Goal: Task Accomplishment & Management: Use online tool/utility

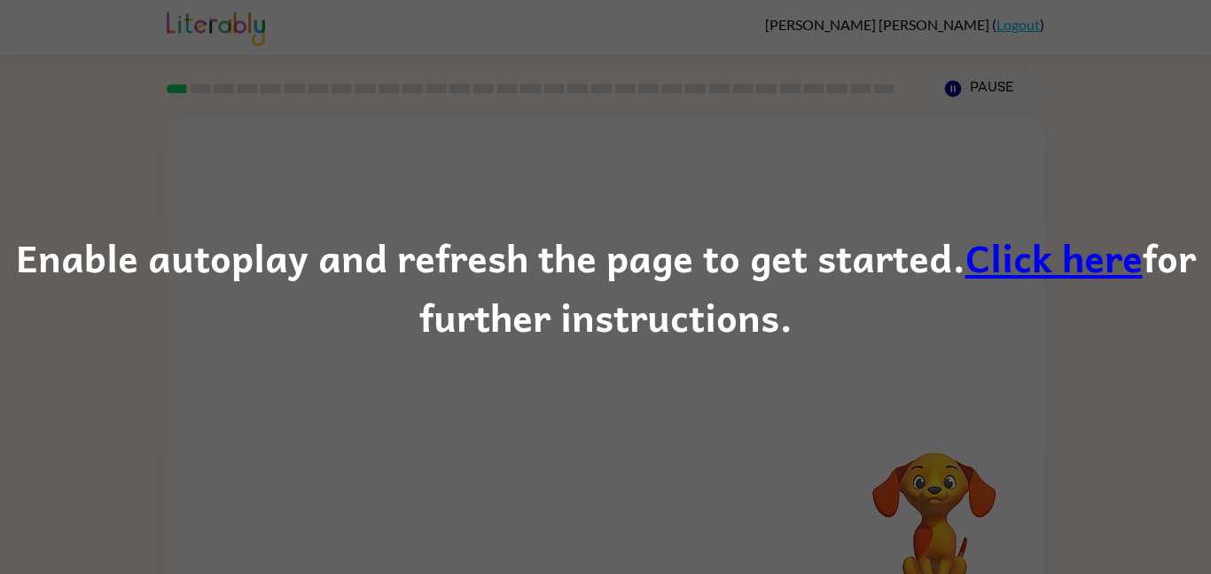
click at [529, 261] on div "Enable autoplay and refresh the page to get started. Click here for further ins…" at bounding box center [605, 287] width 1211 height 121
click at [1011, 254] on link "Click here" at bounding box center [1054, 256] width 177 height 59
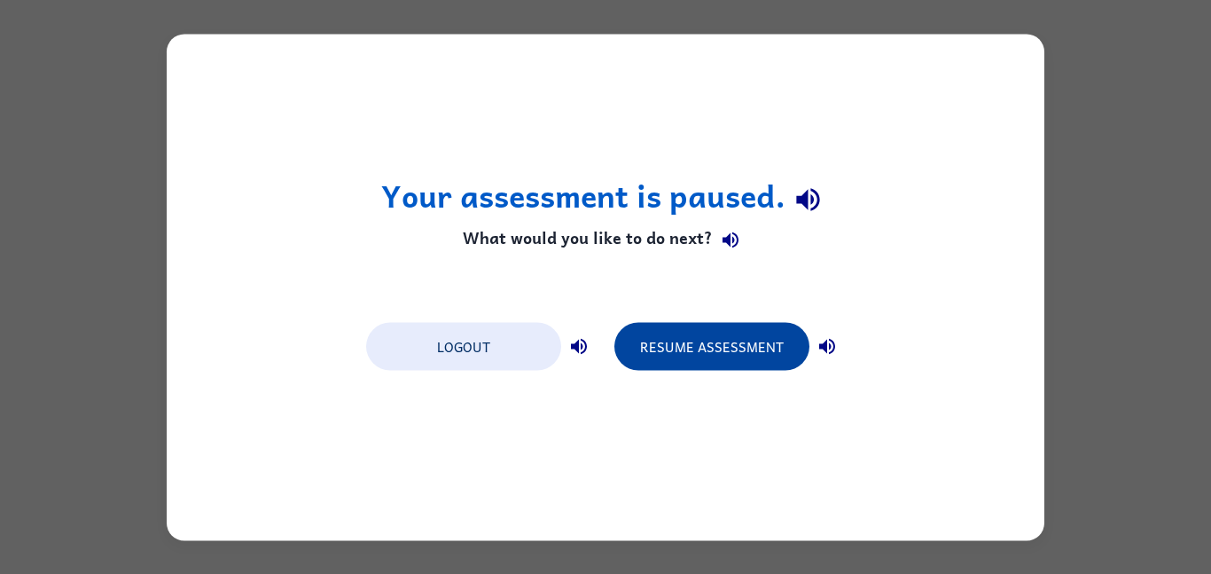
click at [737, 355] on button "Resume Assessment" at bounding box center [711, 346] width 195 height 48
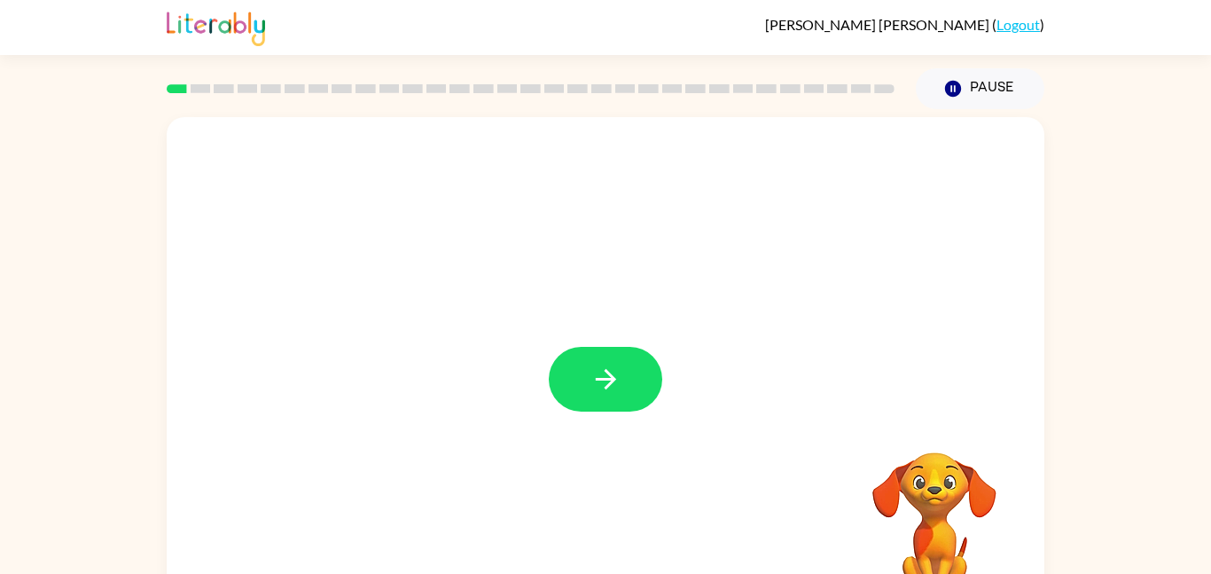
click at [614, 394] on icon "button" at bounding box center [606, 379] width 31 height 31
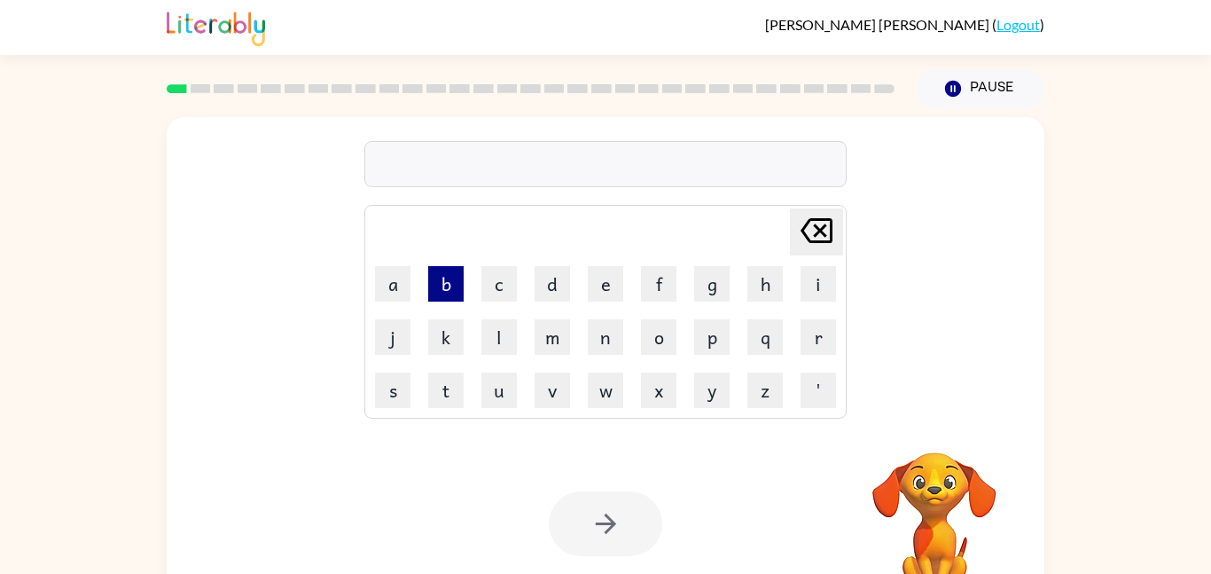
click at [455, 298] on button "b" at bounding box center [445, 283] width 35 height 35
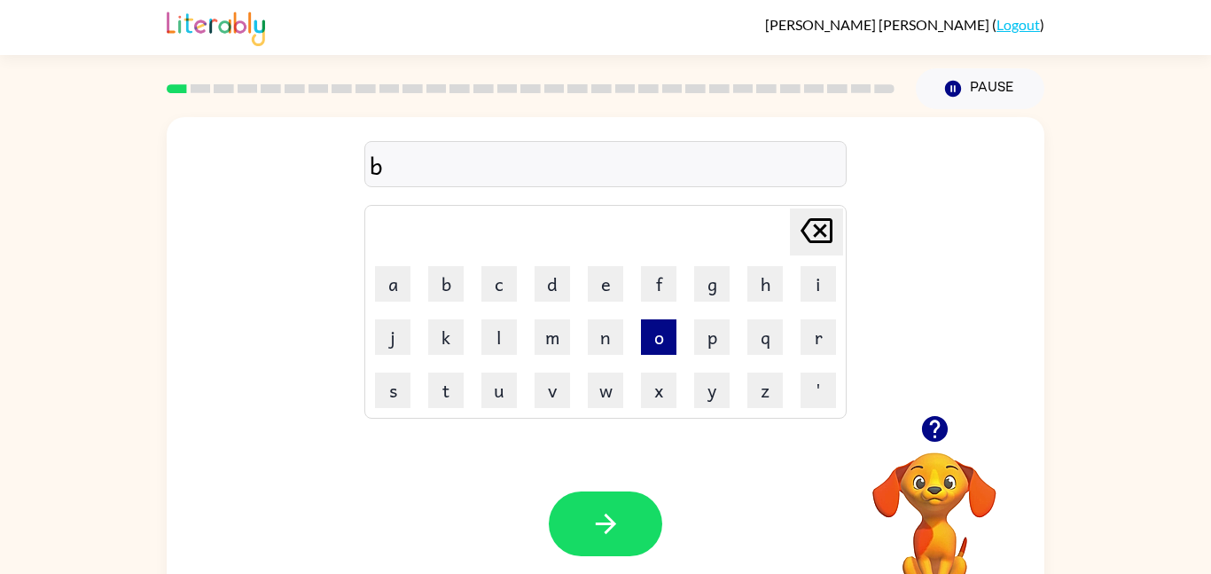
click at [654, 339] on button "o" at bounding box center [658, 336] width 35 height 35
click at [826, 332] on button "r" at bounding box center [818, 336] width 35 height 35
click at [554, 280] on button "d" at bounding box center [552, 283] width 35 height 35
click at [593, 287] on button "e" at bounding box center [605, 283] width 35 height 35
click at [812, 346] on button "r" at bounding box center [818, 336] width 35 height 35
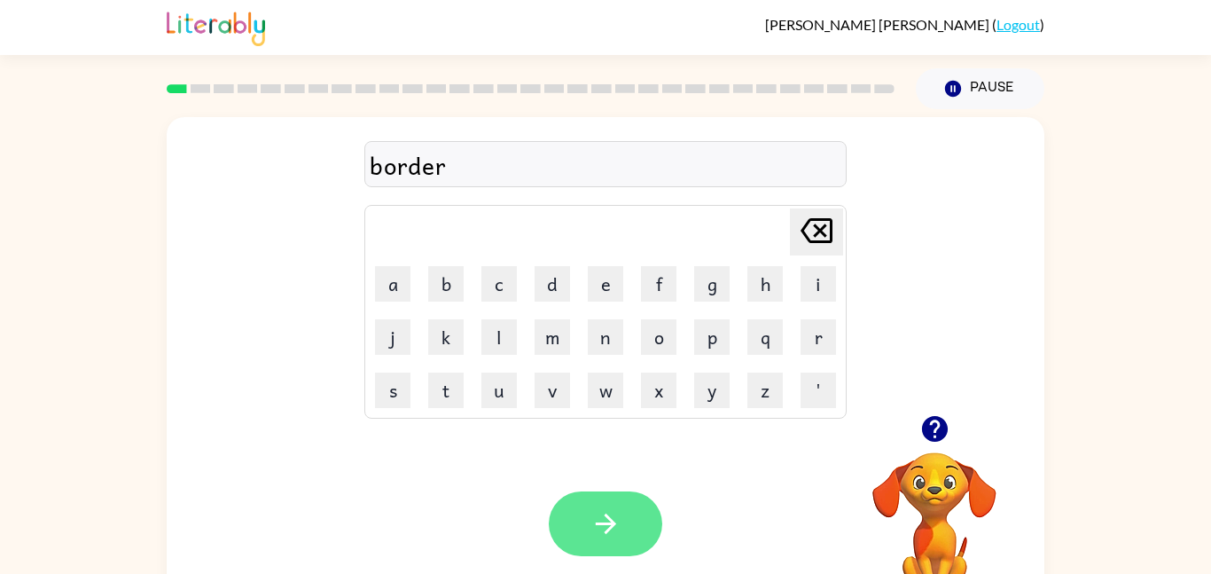
click at [604, 544] on button "button" at bounding box center [606, 523] width 114 height 65
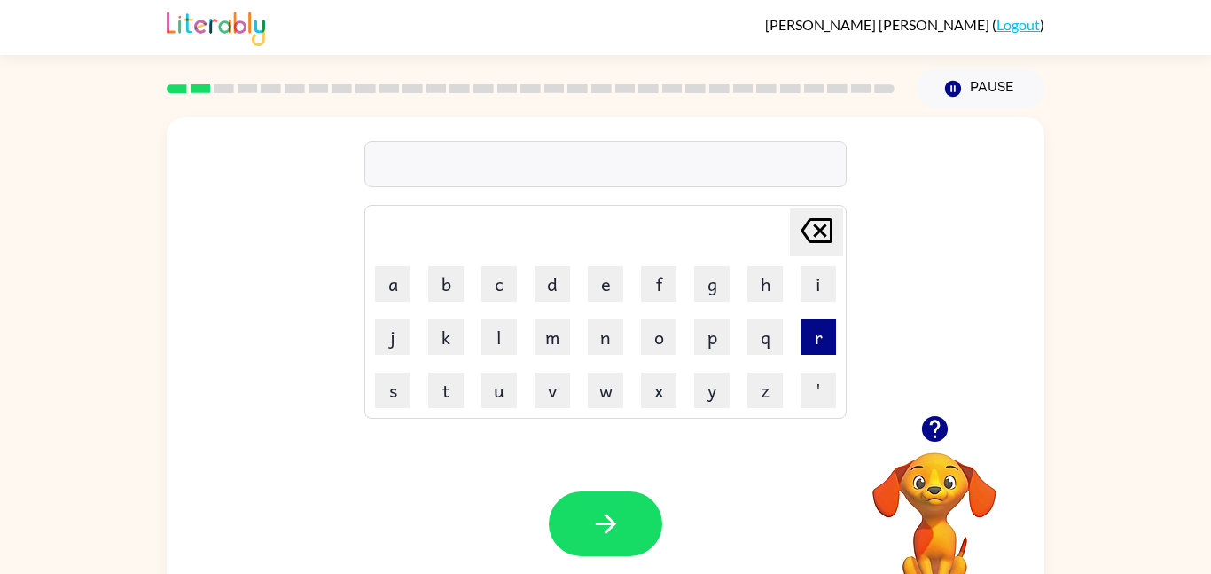
click at [804, 339] on button "r" at bounding box center [818, 336] width 35 height 35
click at [663, 334] on button "o" at bounding box center [658, 336] width 35 height 35
click at [599, 341] on button "n" at bounding box center [605, 336] width 35 height 35
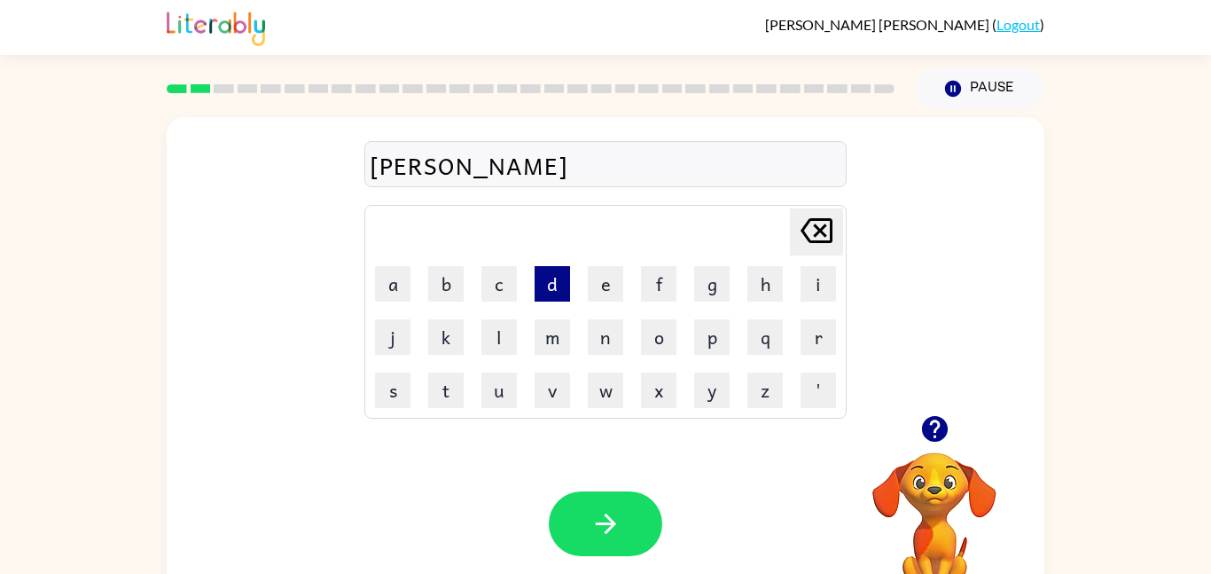
click at [548, 293] on button "d" at bounding box center [552, 283] width 35 height 35
click at [594, 270] on button "e" at bounding box center [605, 283] width 35 height 35
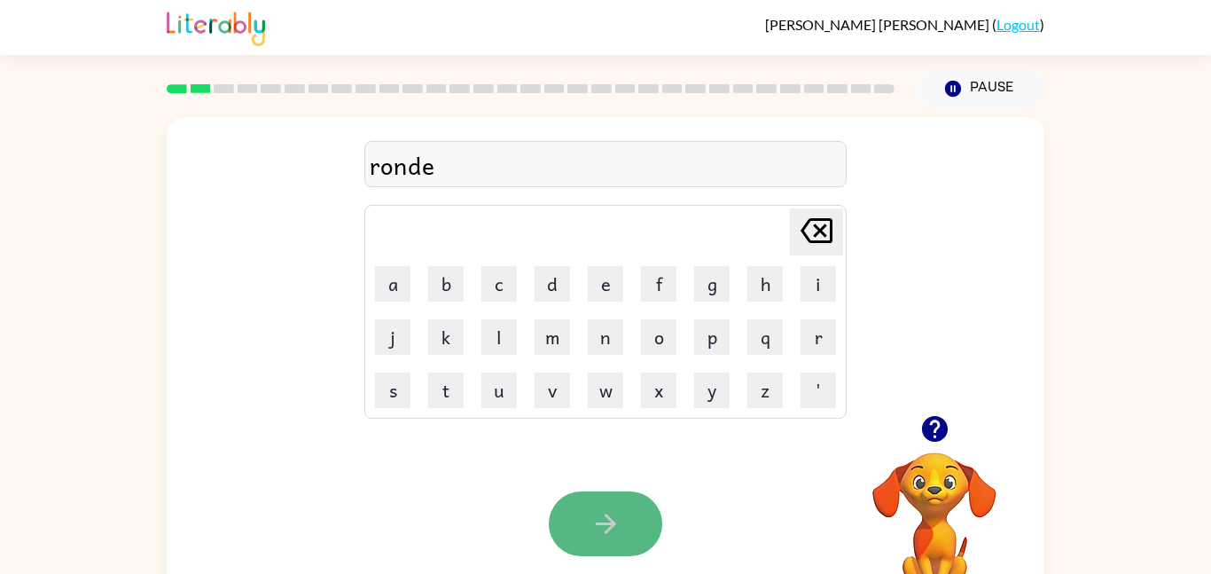
click at [615, 533] on icon "button" at bounding box center [606, 523] width 31 height 31
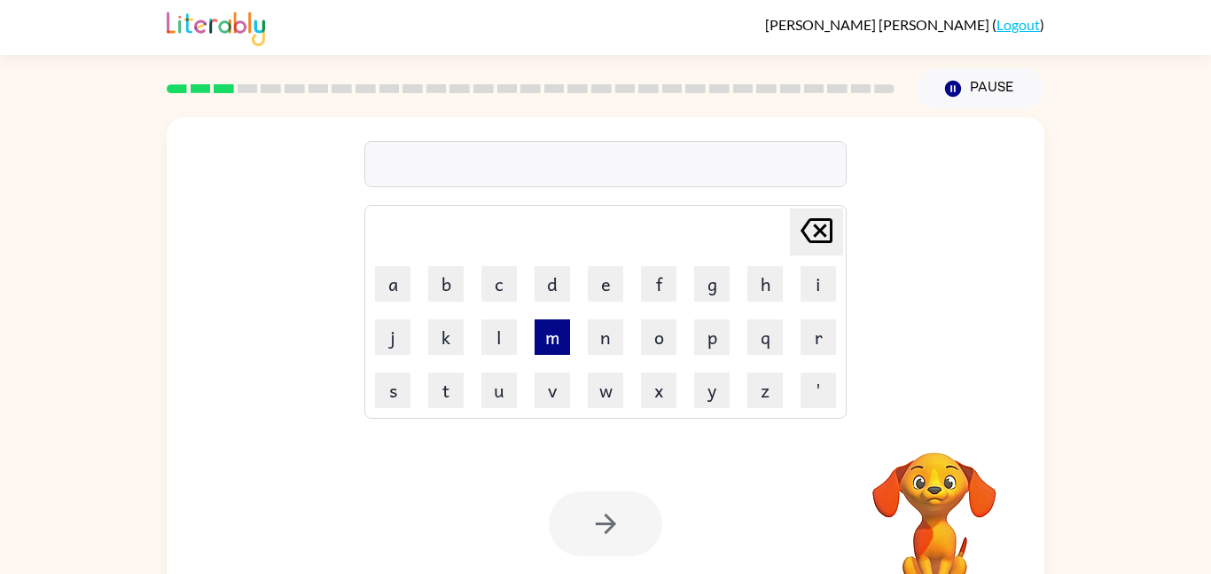
click at [545, 344] on button "m" at bounding box center [552, 336] width 35 height 35
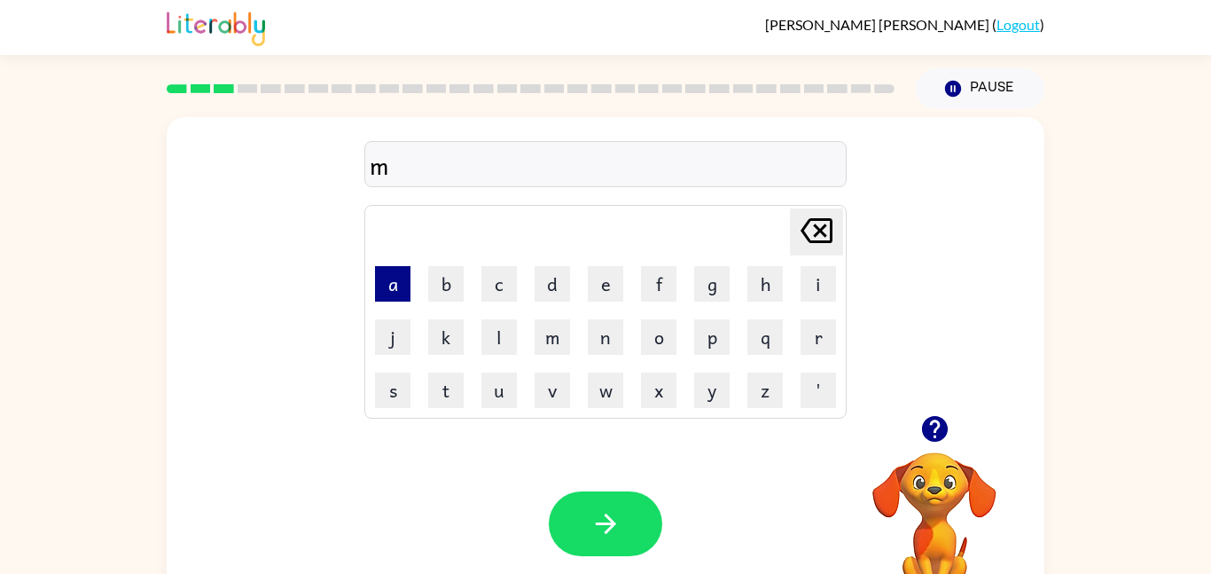
click at [410, 285] on button "a" at bounding box center [392, 283] width 35 height 35
click at [388, 382] on button "s" at bounding box center [392, 389] width 35 height 35
click at [768, 272] on button "h" at bounding box center [765, 283] width 35 height 35
click at [812, 424] on div "Your browser must support playing .mp4 files to use Literably. Please try using…" at bounding box center [606, 524] width 878 height 200
click at [614, 282] on button "e" at bounding box center [605, 283] width 35 height 35
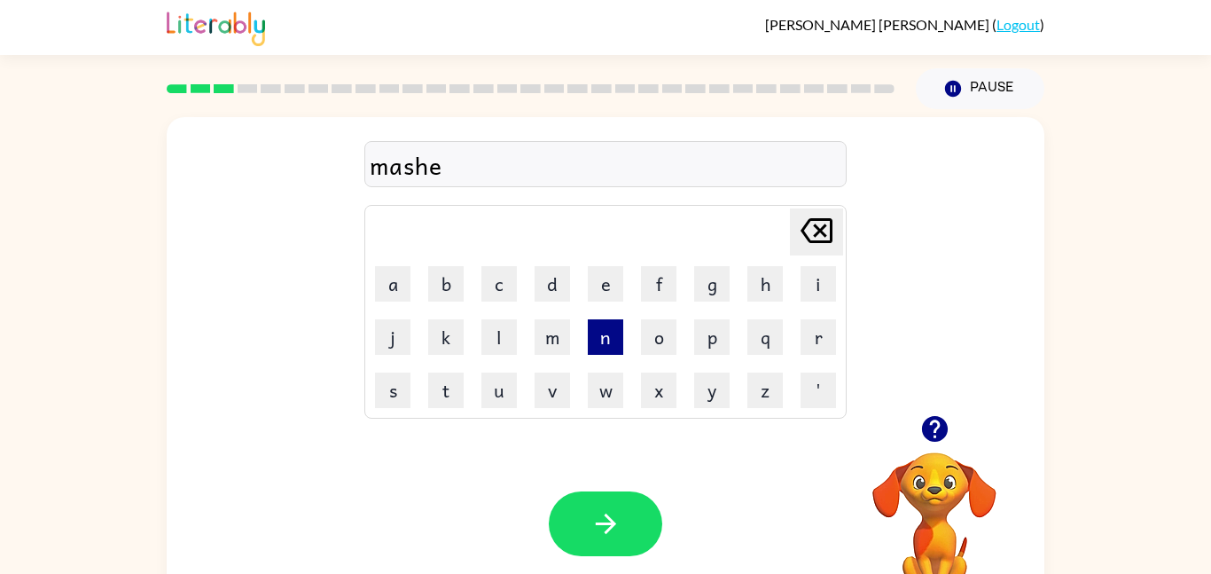
click at [598, 330] on button "n" at bounding box center [605, 336] width 35 height 35
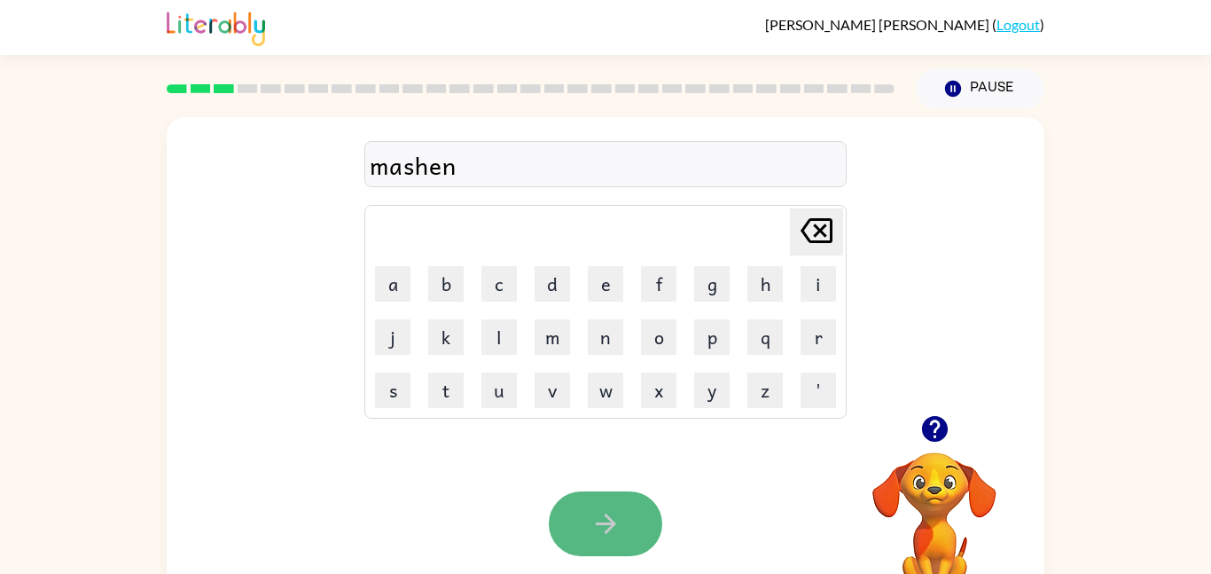
click at [627, 503] on button "button" at bounding box center [606, 523] width 114 height 65
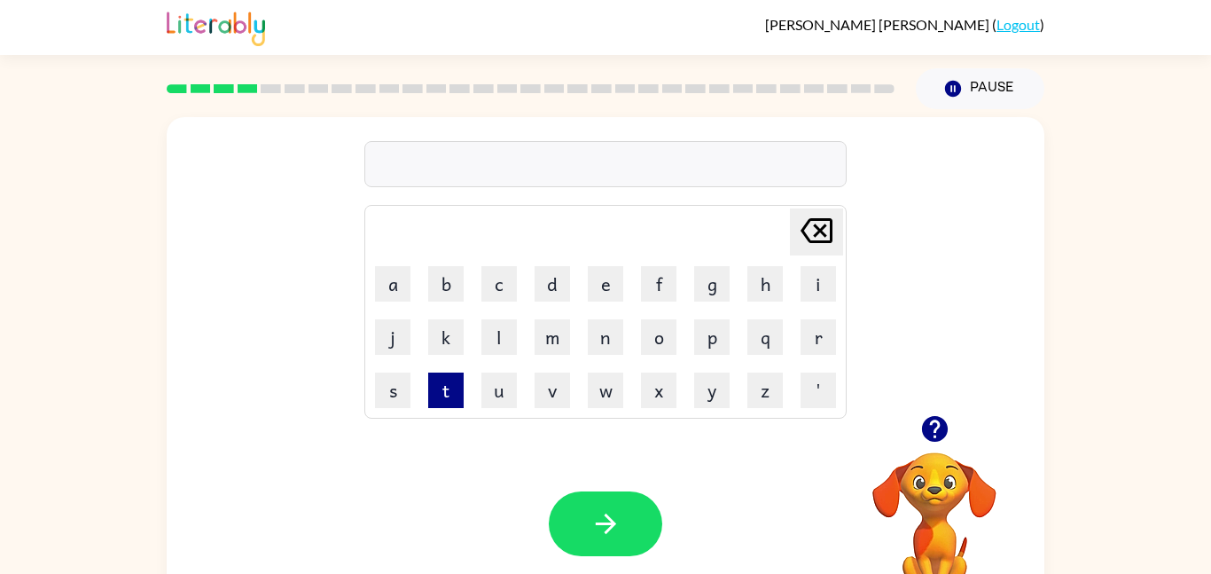
click at [450, 387] on button "t" at bounding box center [445, 389] width 35 height 35
click at [391, 299] on button "a" at bounding box center [392, 283] width 35 height 35
click at [801, 350] on button "r" at bounding box center [818, 336] width 35 height 35
click at [833, 236] on icon "[PERSON_NAME] last character input" at bounding box center [816, 230] width 43 height 43
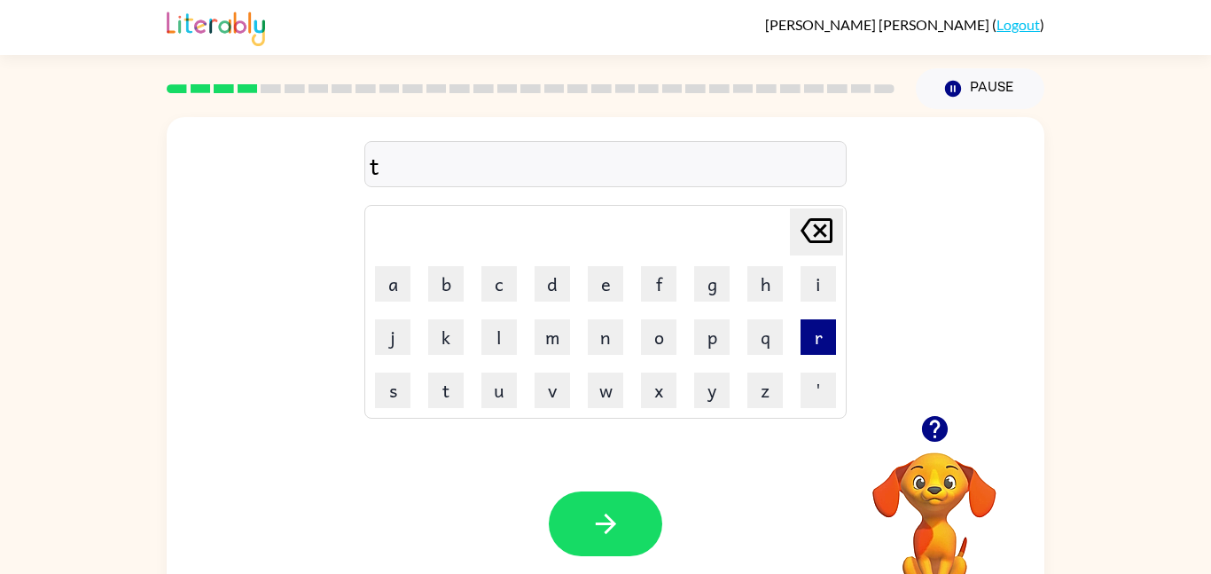
click at [831, 333] on button "r" at bounding box center [818, 336] width 35 height 35
click at [393, 305] on td "a" at bounding box center [392, 283] width 51 height 51
click at [395, 295] on button "a" at bounding box center [392, 283] width 35 height 35
click at [491, 326] on button "l" at bounding box center [498, 336] width 35 height 35
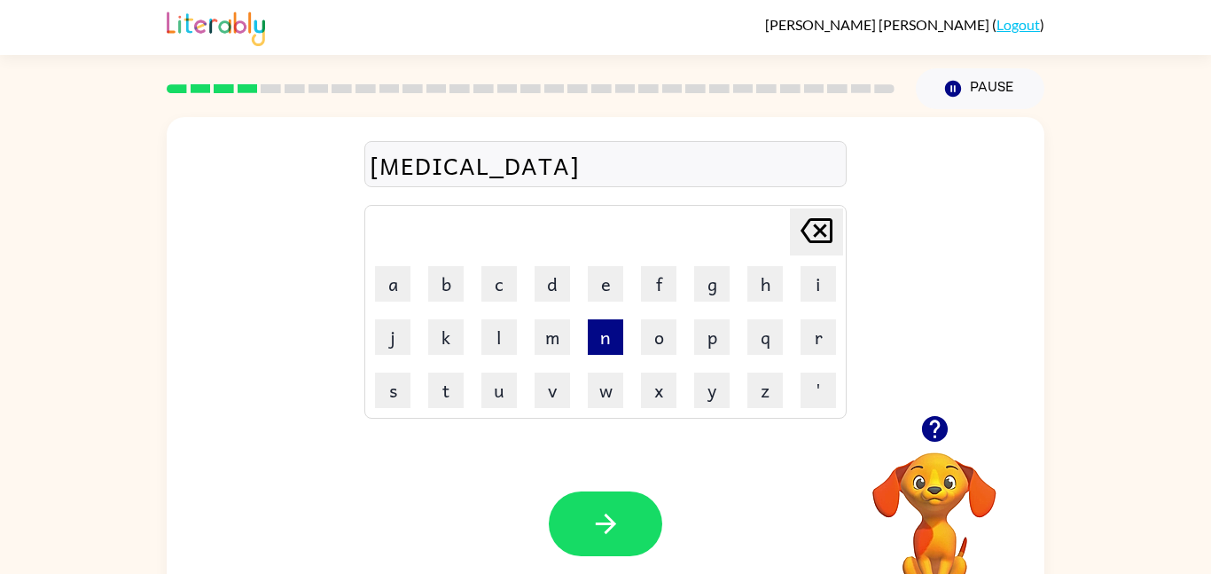
click at [616, 342] on button "n" at bounding box center [605, 336] width 35 height 35
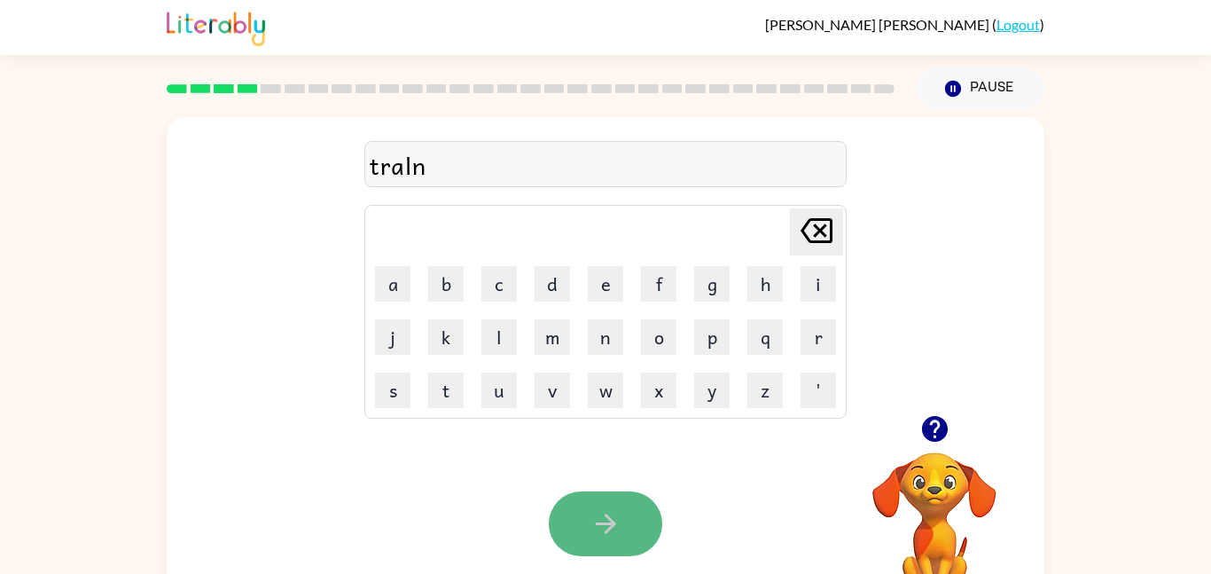
click at [587, 507] on button "button" at bounding box center [606, 523] width 114 height 65
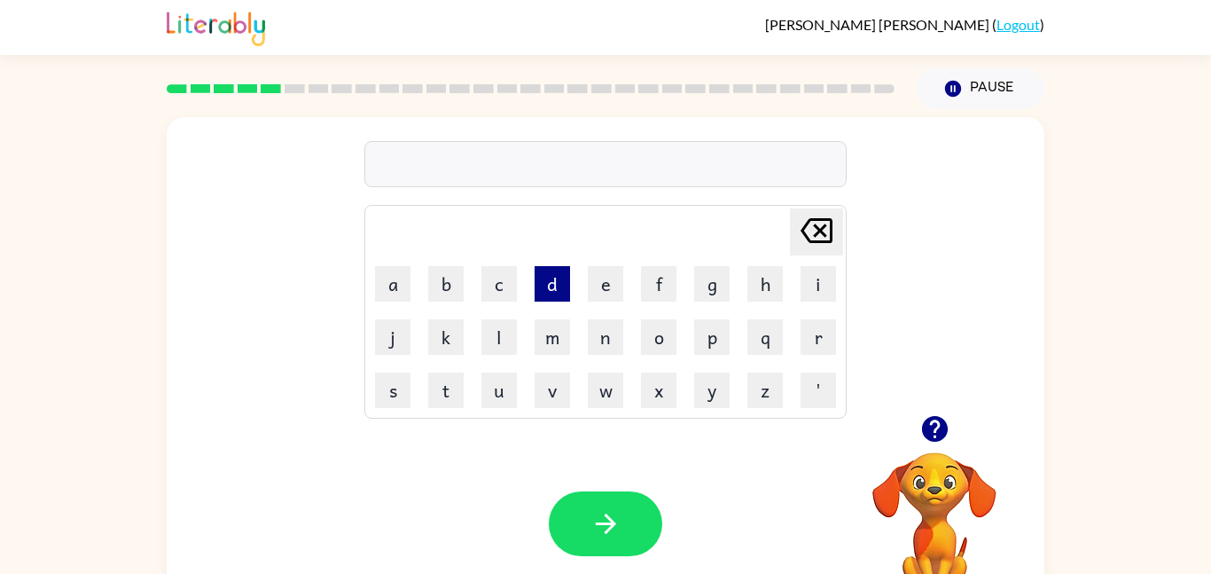
click at [536, 294] on button "d" at bounding box center [552, 283] width 35 height 35
click at [618, 279] on button "e" at bounding box center [605, 283] width 35 height 35
click at [646, 294] on button "f" at bounding box center [658, 283] width 35 height 35
click at [396, 270] on button "a" at bounding box center [392, 283] width 35 height 35
click at [397, 394] on button "s" at bounding box center [392, 389] width 35 height 35
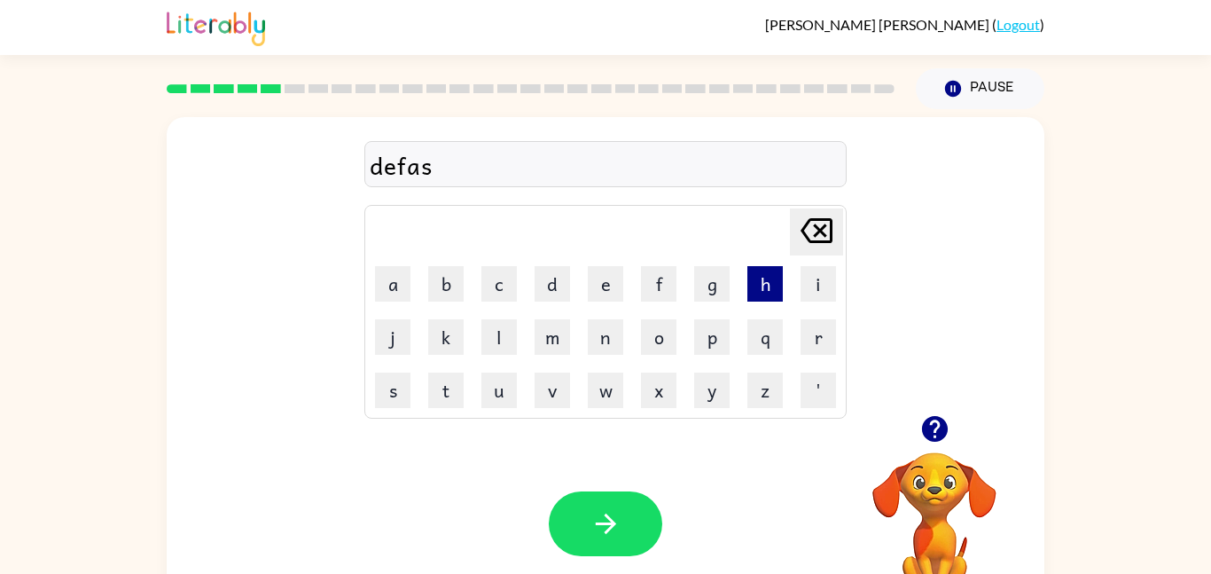
click at [755, 275] on button "h" at bounding box center [765, 283] width 35 height 35
click at [603, 286] on button "e" at bounding box center [605, 283] width 35 height 35
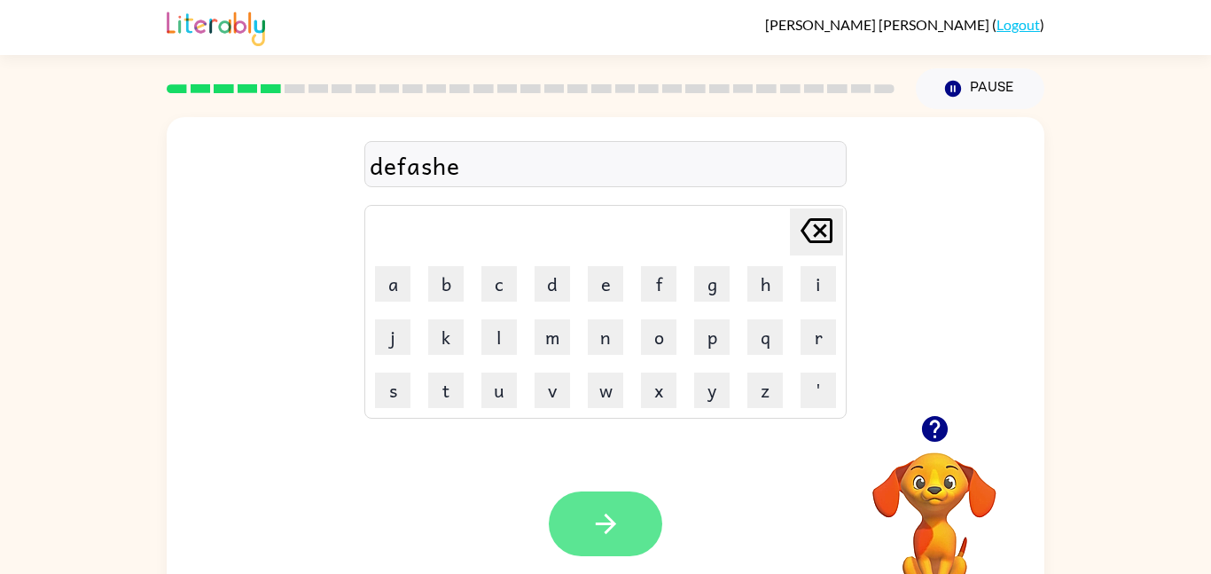
click at [653, 518] on button "button" at bounding box center [606, 523] width 114 height 65
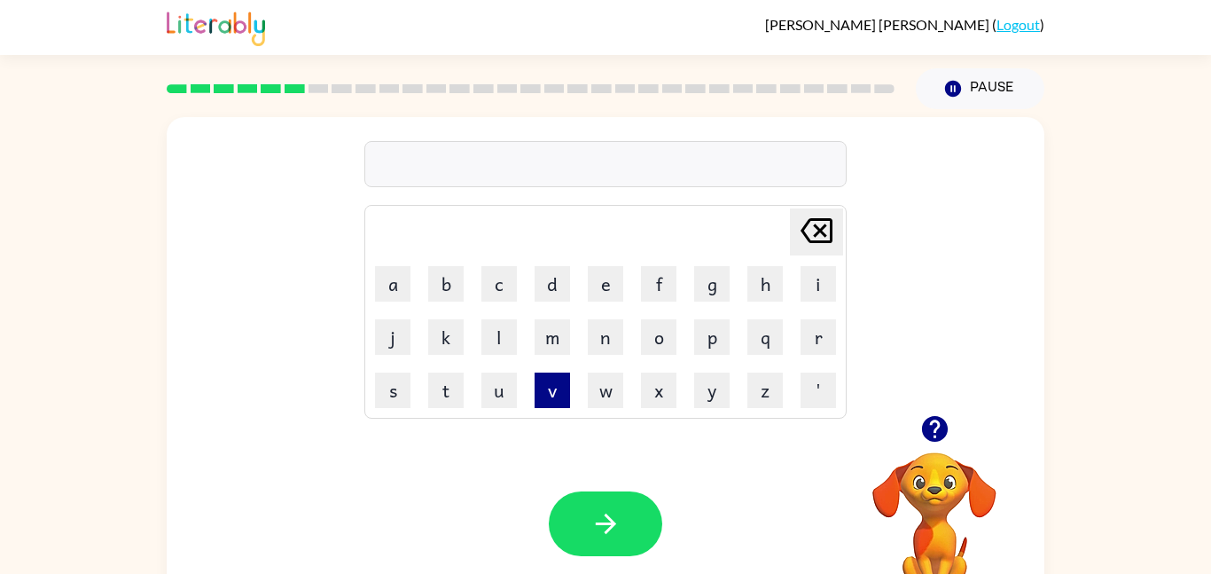
click at [561, 387] on button "v" at bounding box center [552, 389] width 35 height 35
click at [380, 284] on button "a" at bounding box center [392, 283] width 35 height 35
click at [512, 293] on button "c" at bounding box center [498, 283] width 35 height 35
click at [434, 328] on button "k" at bounding box center [445, 336] width 35 height 35
click at [391, 390] on button "s" at bounding box center [392, 389] width 35 height 35
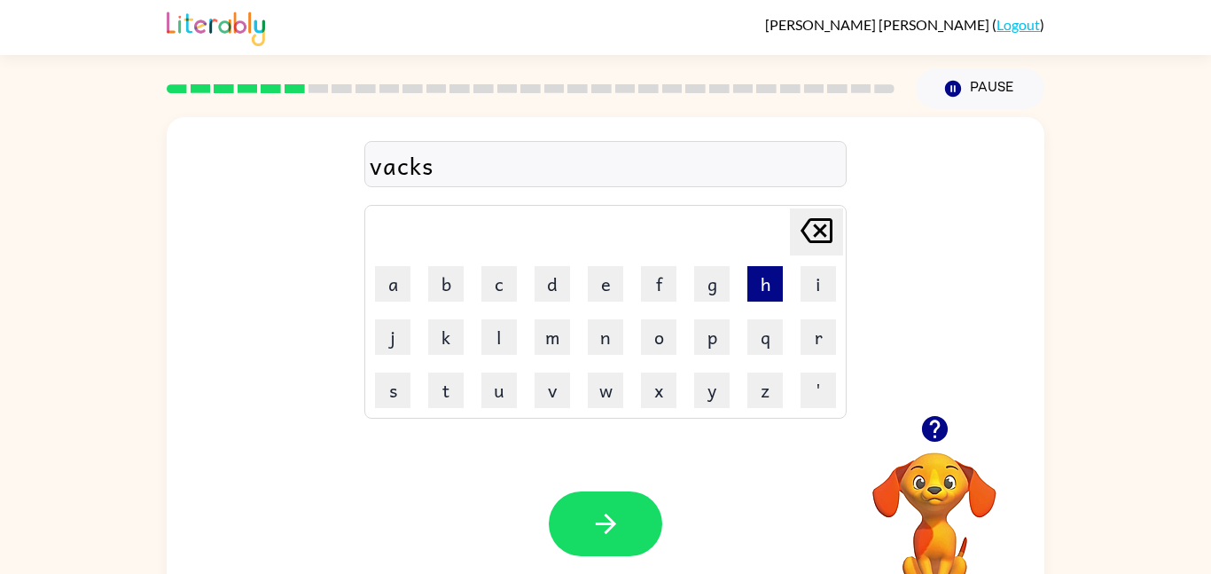
click at [760, 288] on button "h" at bounding box center [765, 283] width 35 height 35
click at [591, 290] on button "e" at bounding box center [605, 283] width 35 height 35
click at [607, 341] on button "n" at bounding box center [605, 336] width 35 height 35
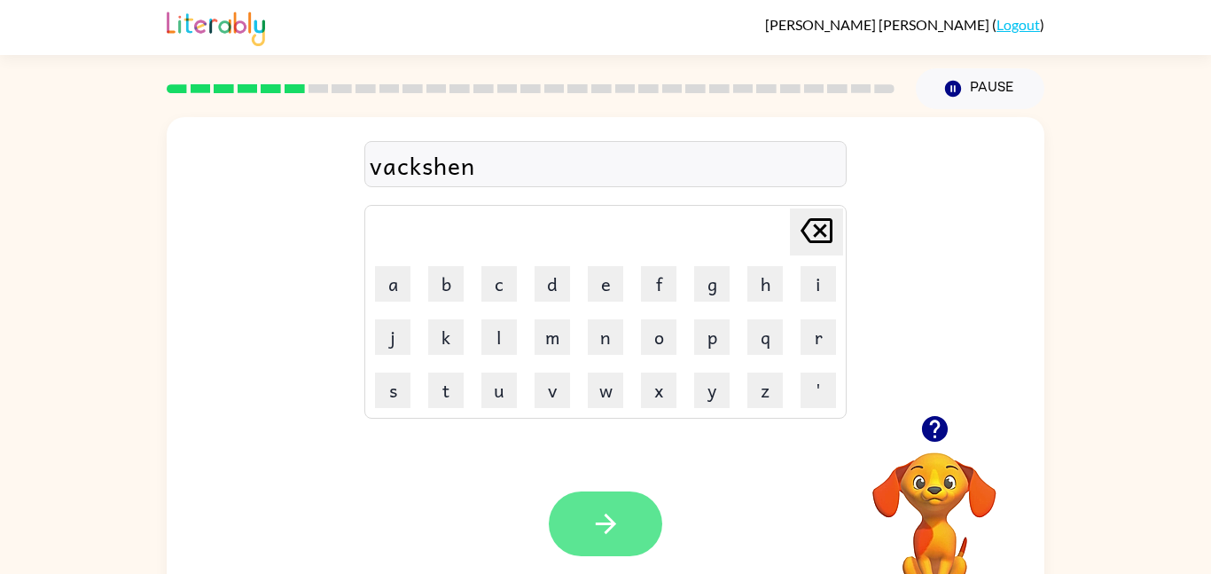
click at [606, 513] on icon "button" at bounding box center [605, 523] width 20 height 20
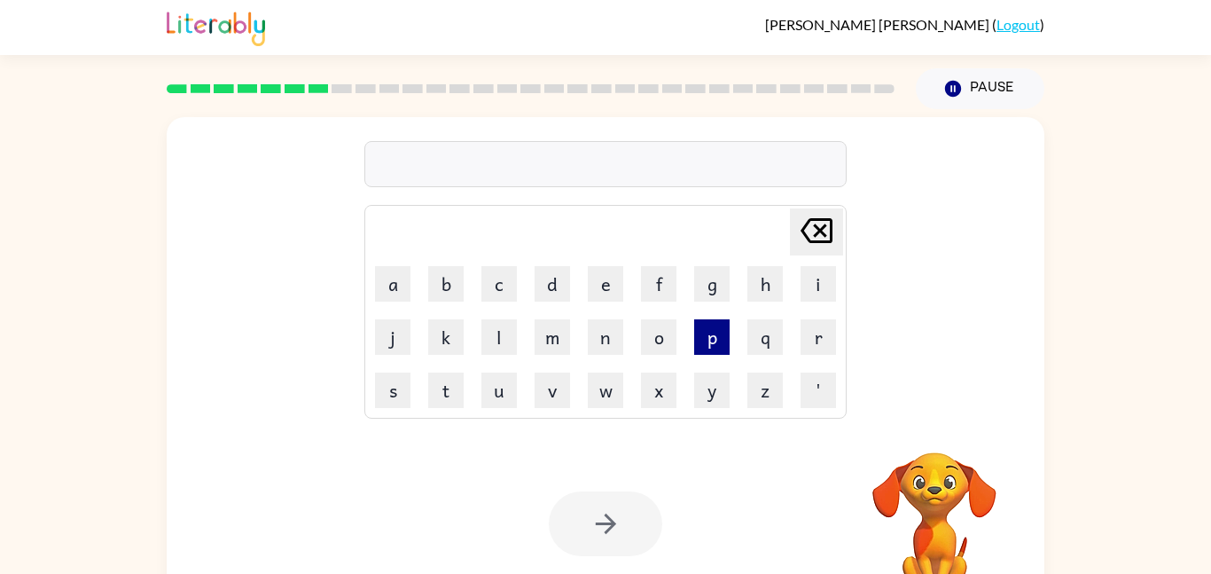
click at [716, 340] on button "p" at bounding box center [711, 336] width 35 height 35
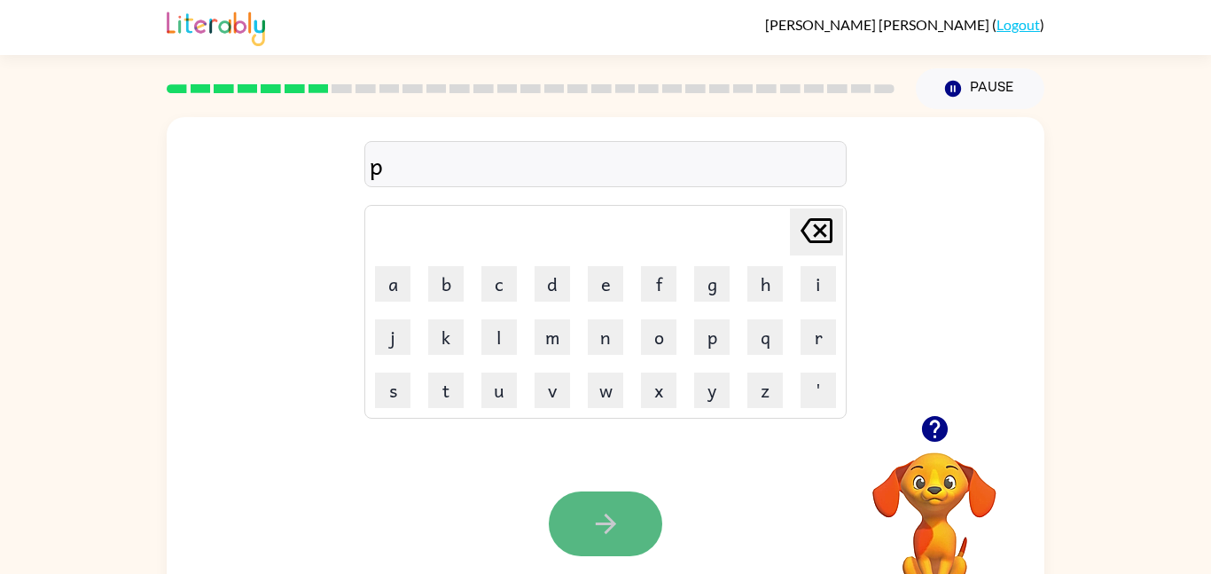
click at [642, 522] on button "button" at bounding box center [606, 523] width 114 height 65
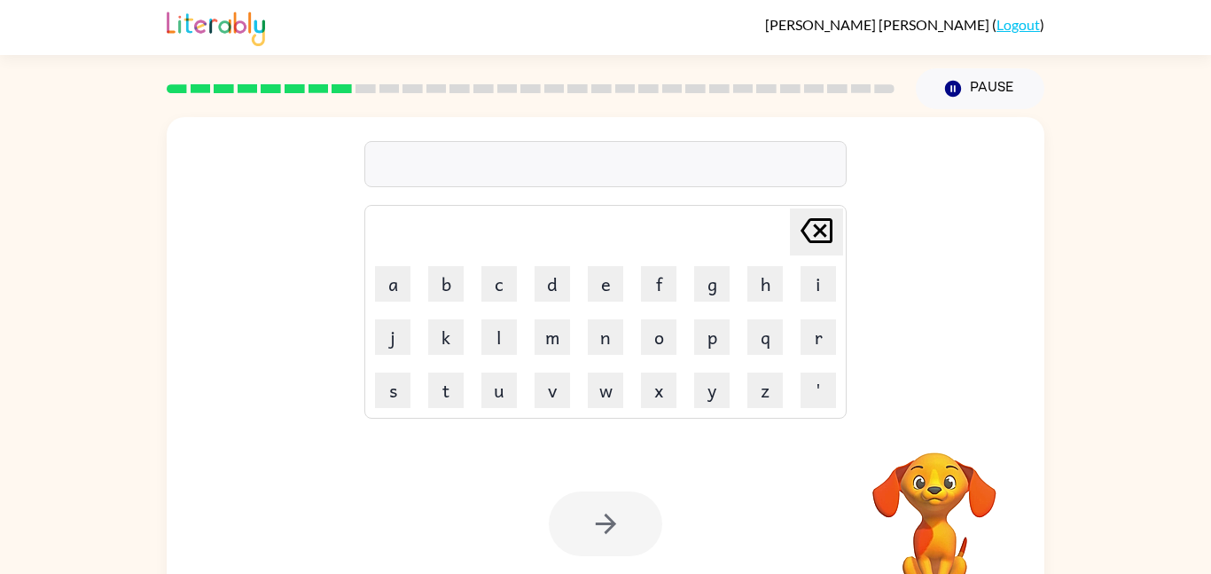
click at [321, 90] on rect at bounding box center [319, 88] width 20 height 9
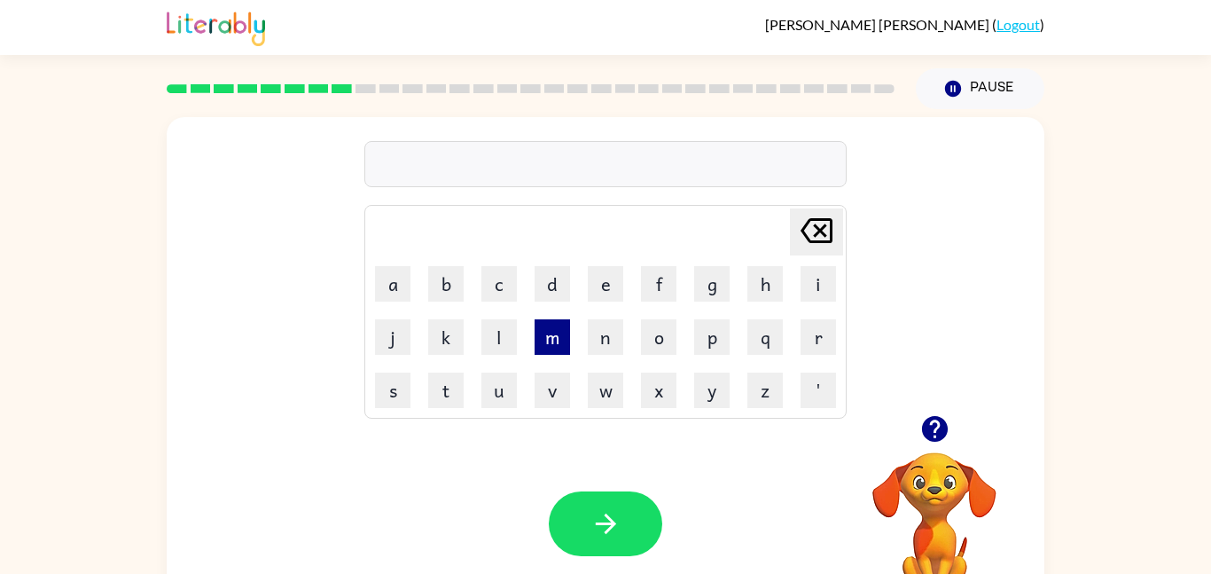
click at [560, 336] on button "m" at bounding box center [552, 336] width 35 height 35
click at [387, 301] on td "a" at bounding box center [392, 283] width 51 height 51
click at [390, 292] on button "a" at bounding box center [392, 283] width 35 height 35
click at [600, 352] on button "n" at bounding box center [605, 336] width 35 height 35
click at [818, 229] on icon at bounding box center [817, 230] width 32 height 25
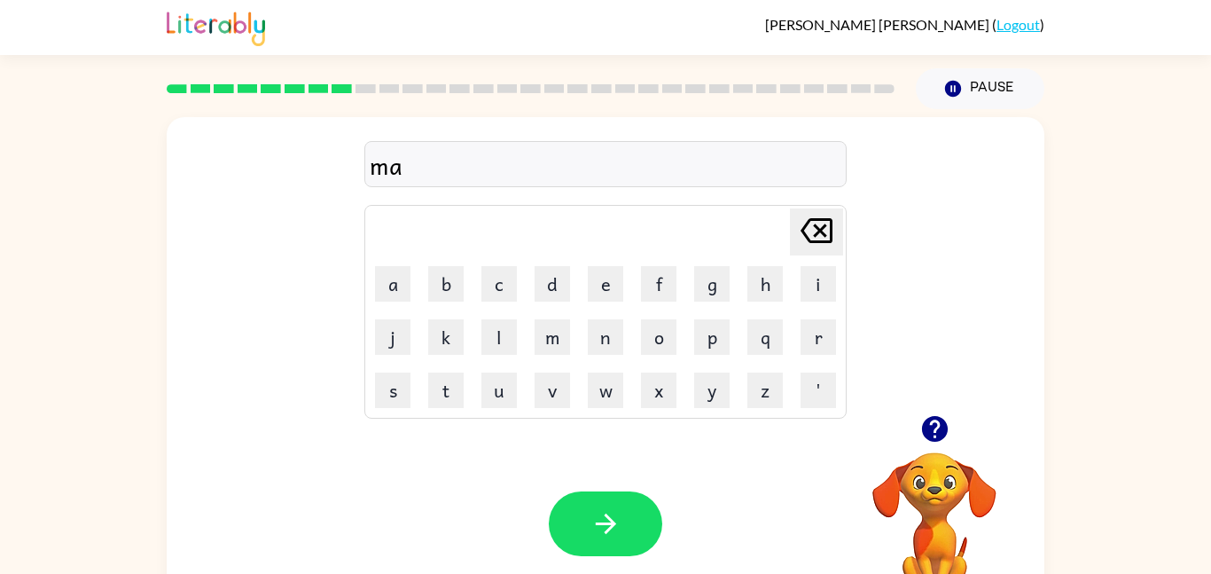
click at [818, 230] on icon "[PERSON_NAME] last character input" at bounding box center [816, 230] width 43 height 43
click at [818, 231] on icon "[PERSON_NAME] last character input" at bounding box center [816, 230] width 43 height 43
click at [560, 346] on button "m" at bounding box center [552, 336] width 35 height 35
click at [593, 294] on button "e" at bounding box center [605, 283] width 35 height 35
click at [832, 351] on button "r" at bounding box center [818, 336] width 35 height 35
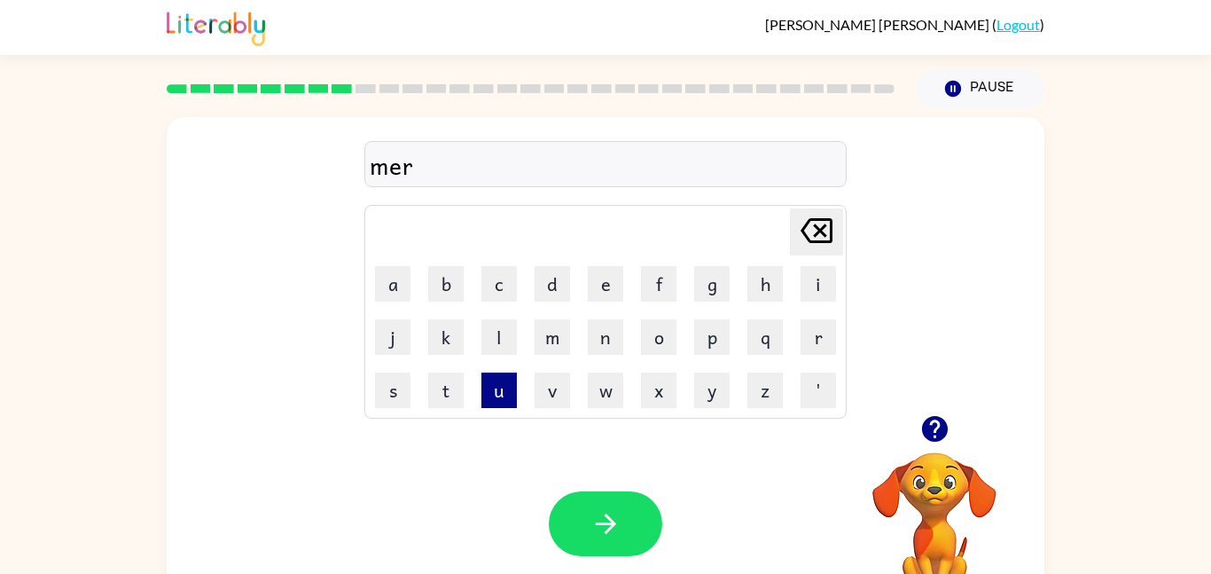
click at [503, 384] on button "u" at bounding box center [498, 389] width 35 height 35
click at [502, 288] on button "c" at bounding box center [498, 283] width 35 height 35
click at [460, 348] on button "k" at bounding box center [445, 336] width 35 height 35
click at [498, 342] on button "l" at bounding box center [498, 336] width 35 height 35
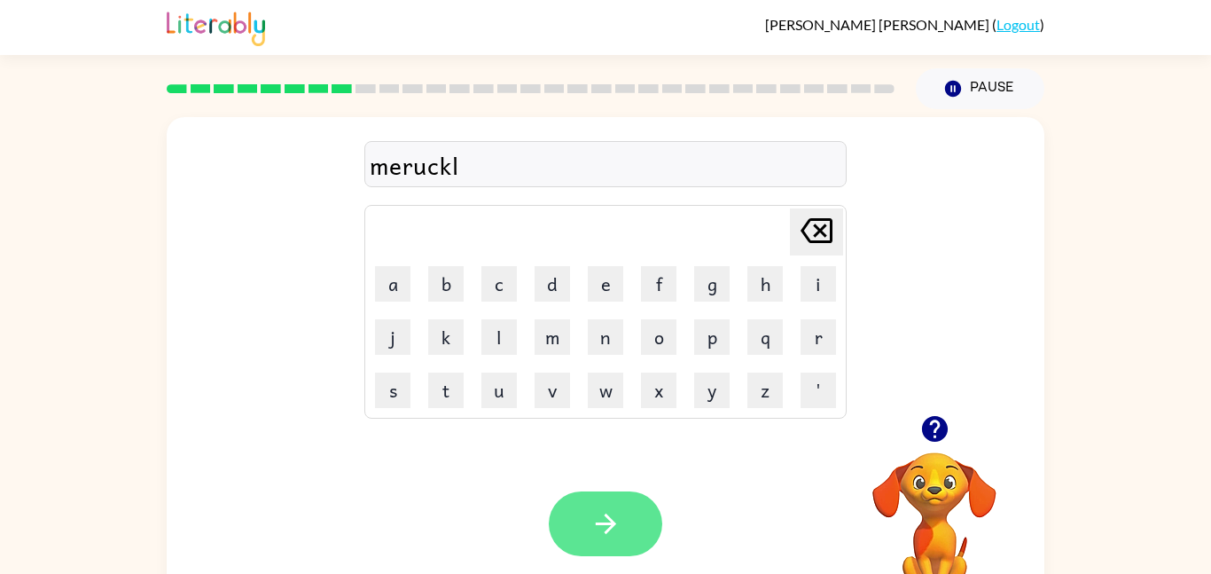
click at [650, 528] on button "button" at bounding box center [606, 523] width 114 height 65
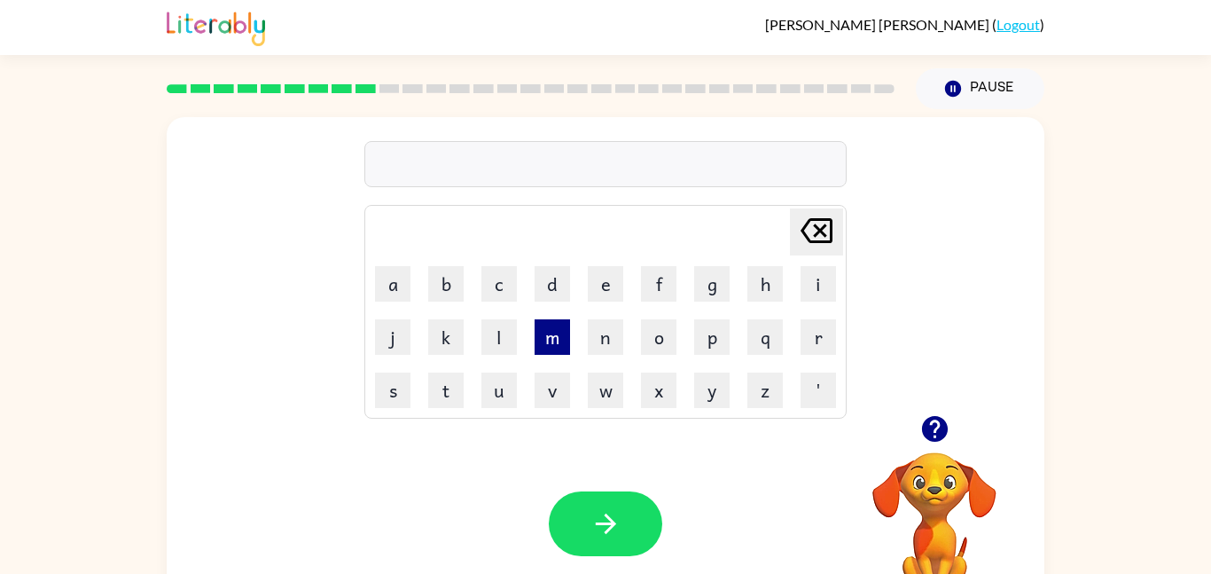
click at [551, 354] on button "m" at bounding box center [552, 336] width 35 height 35
click at [605, 278] on button "e" at bounding box center [605, 283] width 35 height 35
click at [560, 294] on button "d" at bounding box center [552, 283] width 35 height 35
click at [556, 339] on button "m" at bounding box center [552, 336] width 35 height 35
click at [667, 338] on button "o" at bounding box center [658, 336] width 35 height 35
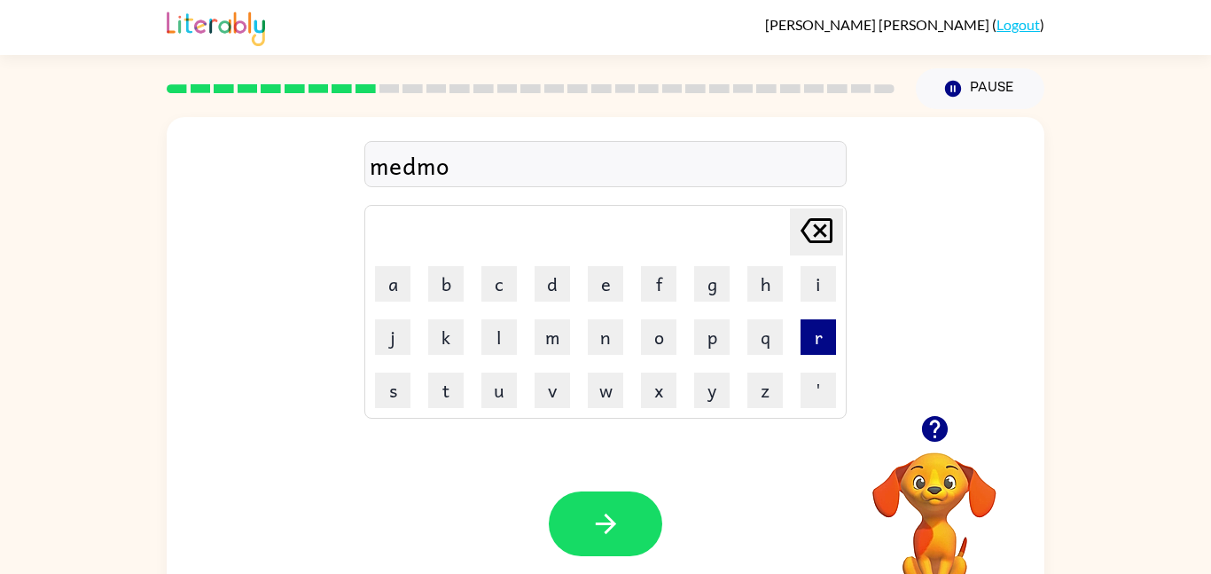
click at [805, 348] on button "r" at bounding box center [818, 336] width 35 height 35
click at [488, 335] on button "l" at bounding box center [498, 336] width 35 height 35
click at [605, 346] on button "n" at bounding box center [605, 336] width 35 height 35
click at [813, 223] on icon "[PERSON_NAME] last character input" at bounding box center [816, 230] width 43 height 43
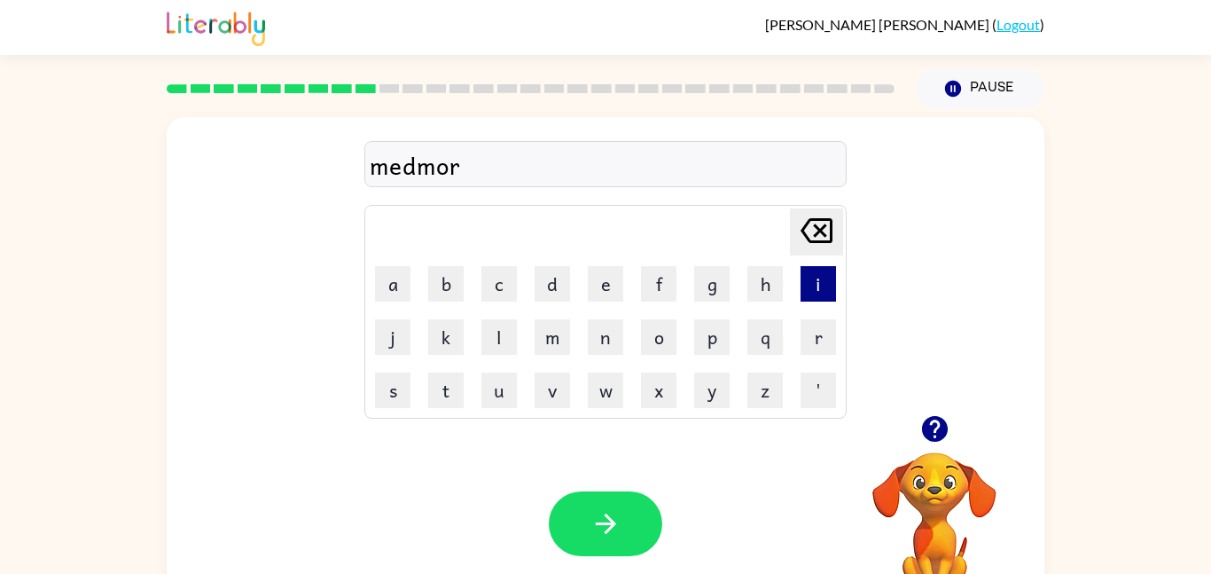
click at [820, 291] on button "i" at bounding box center [818, 283] width 35 height 35
click at [606, 344] on button "n" at bounding box center [605, 336] width 35 height 35
click at [721, 292] on button "g" at bounding box center [711, 283] width 35 height 35
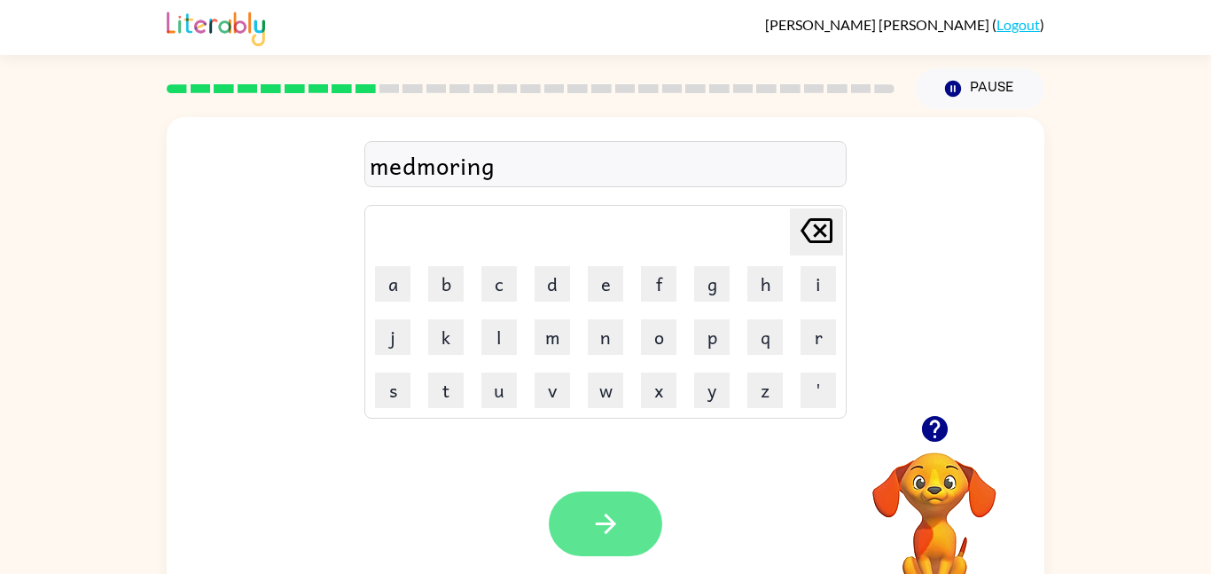
click at [614, 510] on icon "button" at bounding box center [606, 523] width 31 height 31
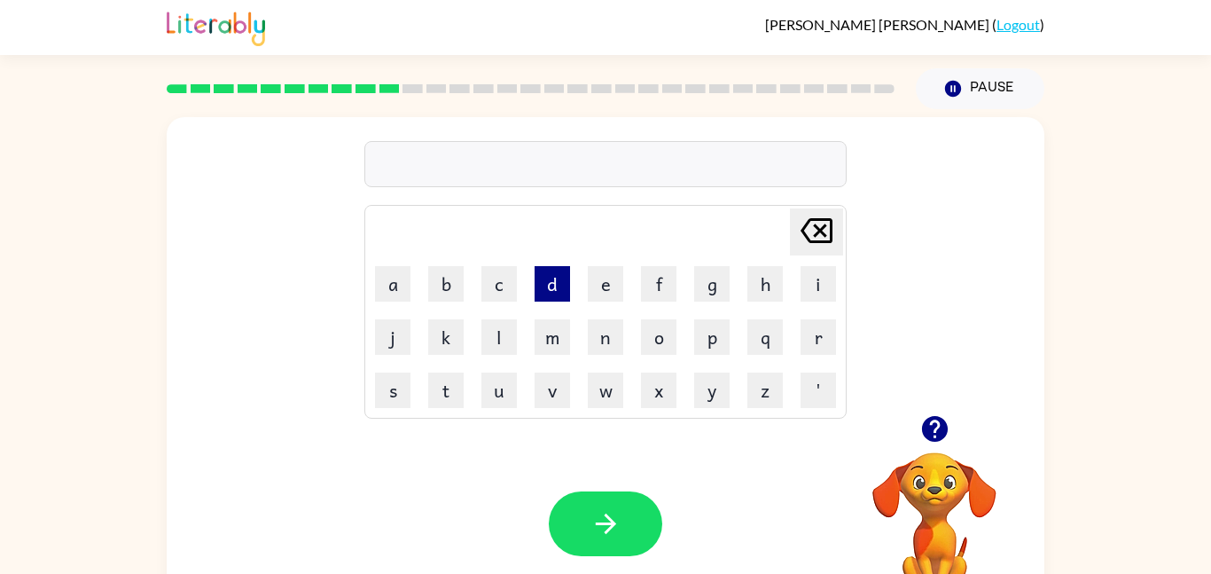
click at [543, 293] on button "d" at bounding box center [552, 283] width 35 height 35
click at [401, 387] on button "s" at bounding box center [392, 389] width 35 height 35
click at [458, 387] on button "t" at bounding box center [445, 389] width 35 height 35
click at [805, 347] on button "r" at bounding box center [818, 336] width 35 height 35
click at [490, 393] on button "u" at bounding box center [498, 389] width 35 height 35
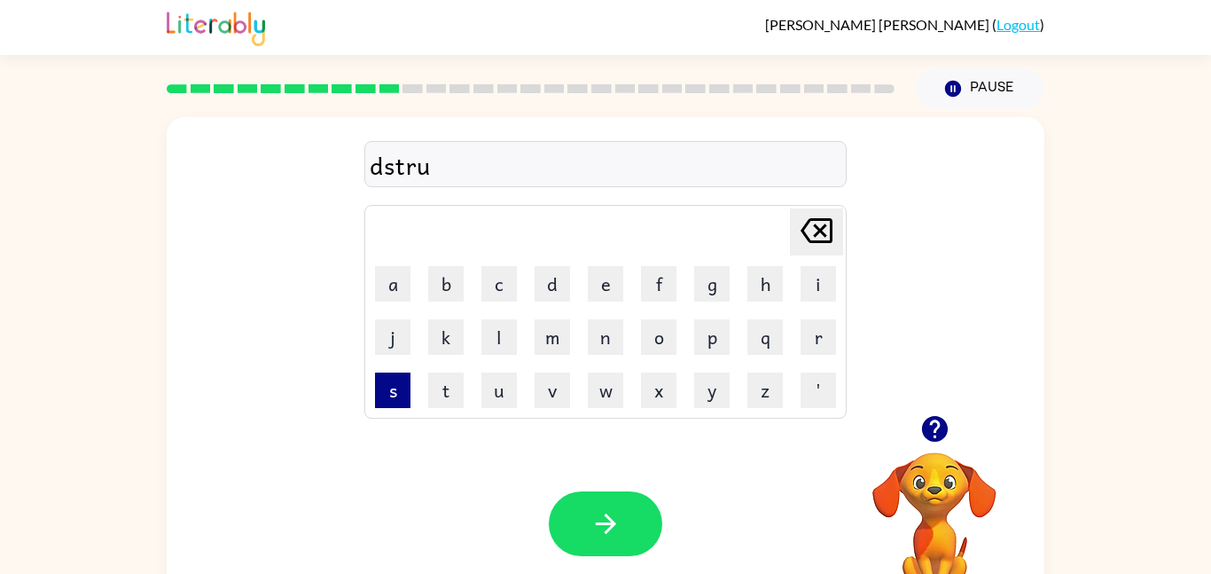
click at [393, 393] on button "s" at bounding box center [392, 389] width 35 height 35
click at [606, 283] on button "e" at bounding box center [605, 283] width 35 height 35
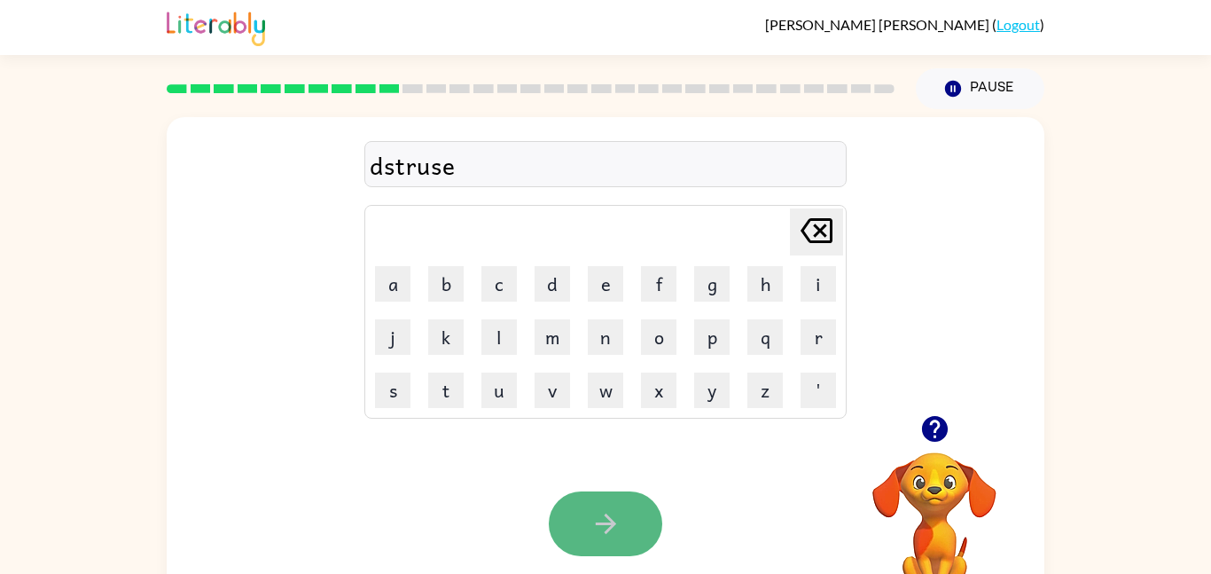
click at [577, 518] on button "button" at bounding box center [606, 523] width 114 height 65
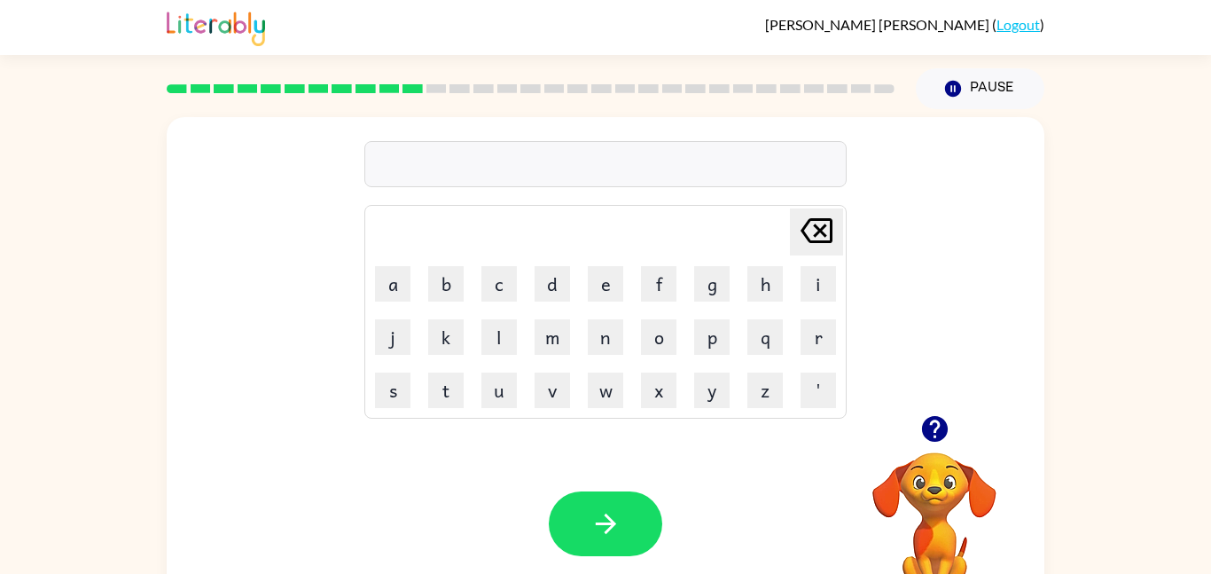
click at [575, 326] on td "m" at bounding box center [552, 336] width 51 height 51
click at [831, 334] on button "r" at bounding box center [818, 336] width 35 height 35
click at [654, 326] on button "o" at bounding box center [658, 336] width 35 height 35
click at [594, 289] on button "e" at bounding box center [605, 283] width 35 height 35
click at [548, 292] on button "d" at bounding box center [552, 283] width 35 height 35
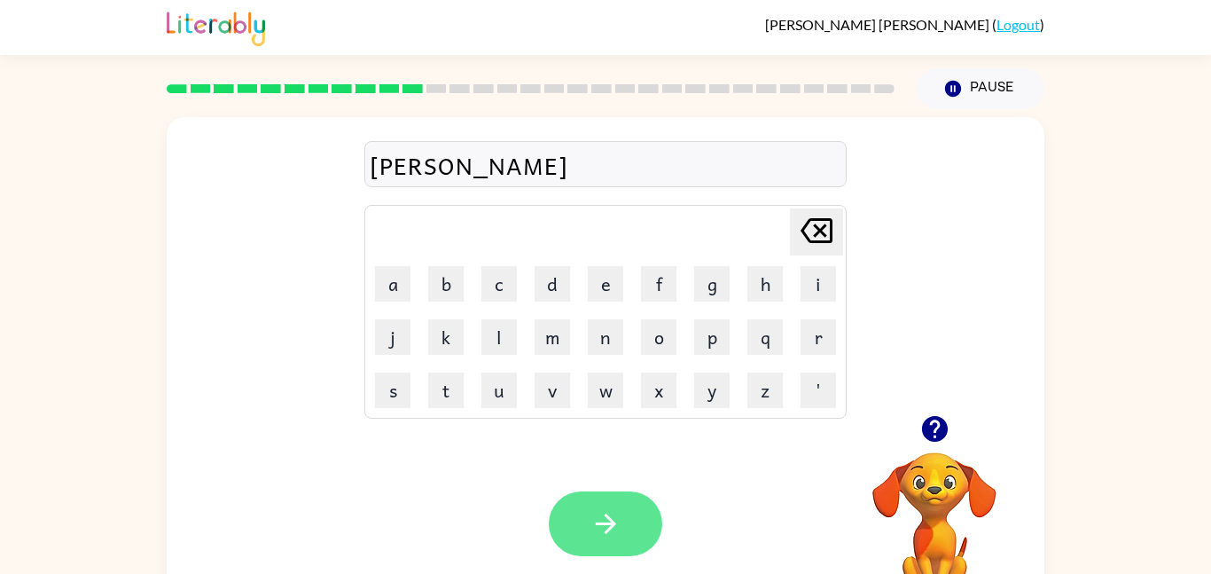
click at [638, 526] on button "button" at bounding box center [606, 523] width 114 height 65
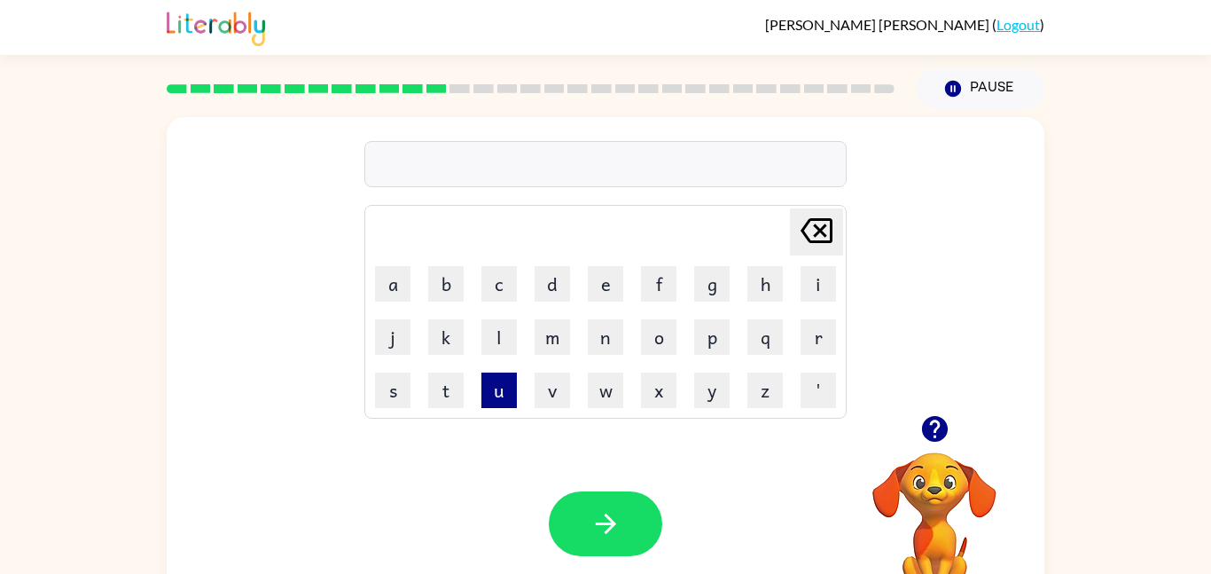
click at [511, 389] on button "u" at bounding box center [498, 389] width 35 height 35
click at [723, 334] on button "p" at bounding box center [711, 336] width 35 height 35
click at [724, 275] on button "g" at bounding box center [711, 283] width 35 height 35
click at [816, 341] on button "r" at bounding box center [818, 336] width 35 height 35
click at [393, 289] on button "a" at bounding box center [392, 283] width 35 height 35
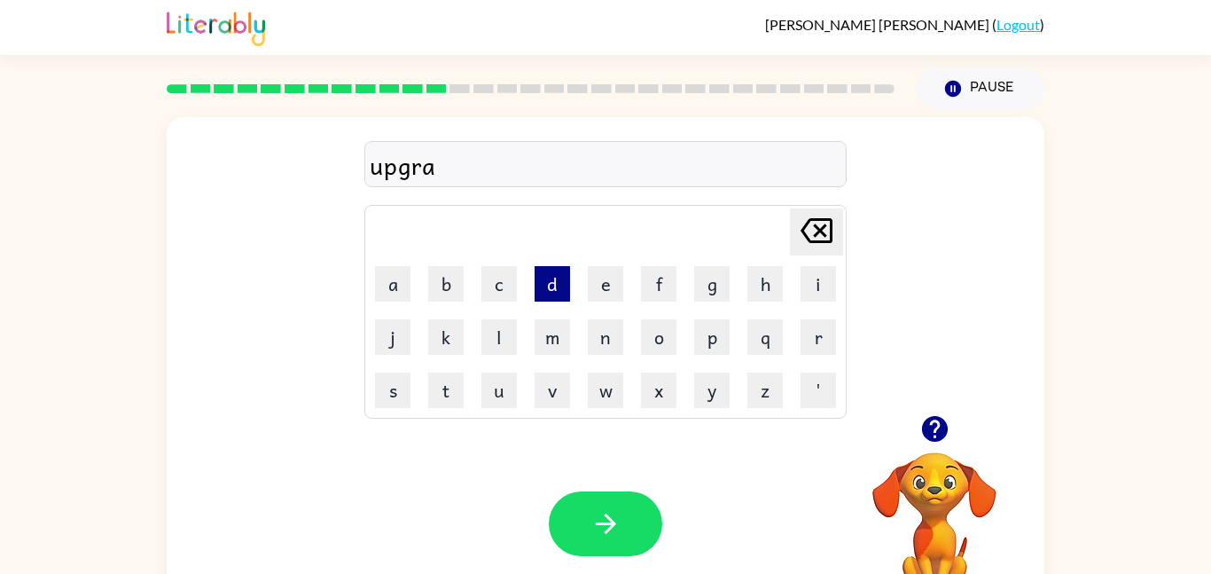
click at [558, 293] on button "d" at bounding box center [552, 283] width 35 height 35
click at [592, 279] on button "e" at bounding box center [605, 283] width 35 height 35
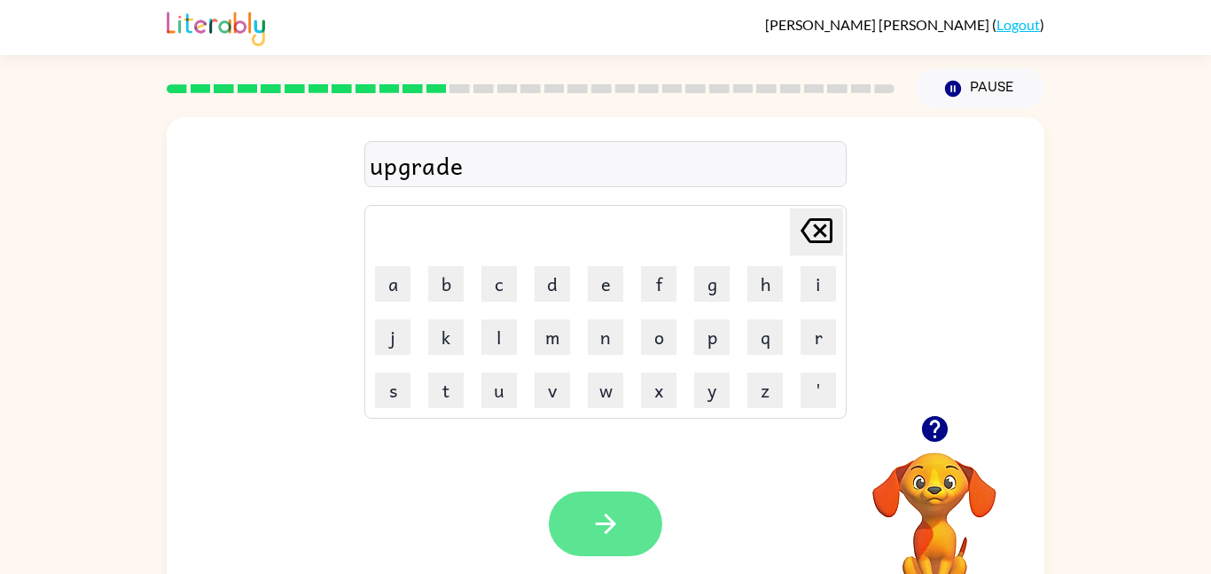
click at [564, 535] on button "button" at bounding box center [606, 523] width 114 height 65
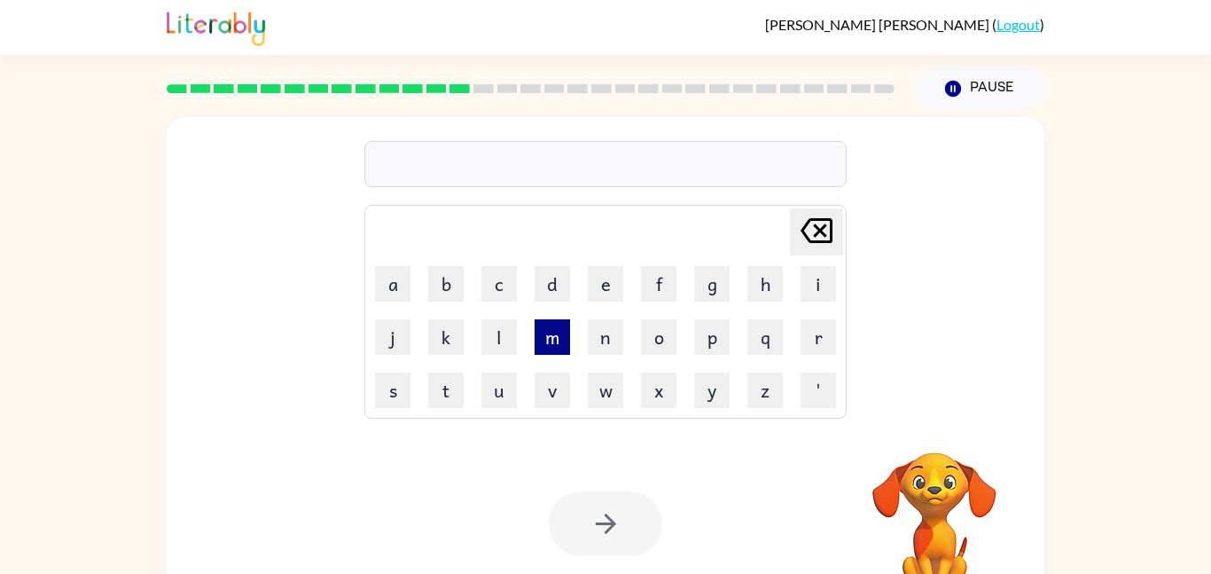
click at [552, 331] on button "m" at bounding box center [552, 336] width 35 height 35
click at [398, 281] on button "a" at bounding box center [392, 283] width 35 height 35
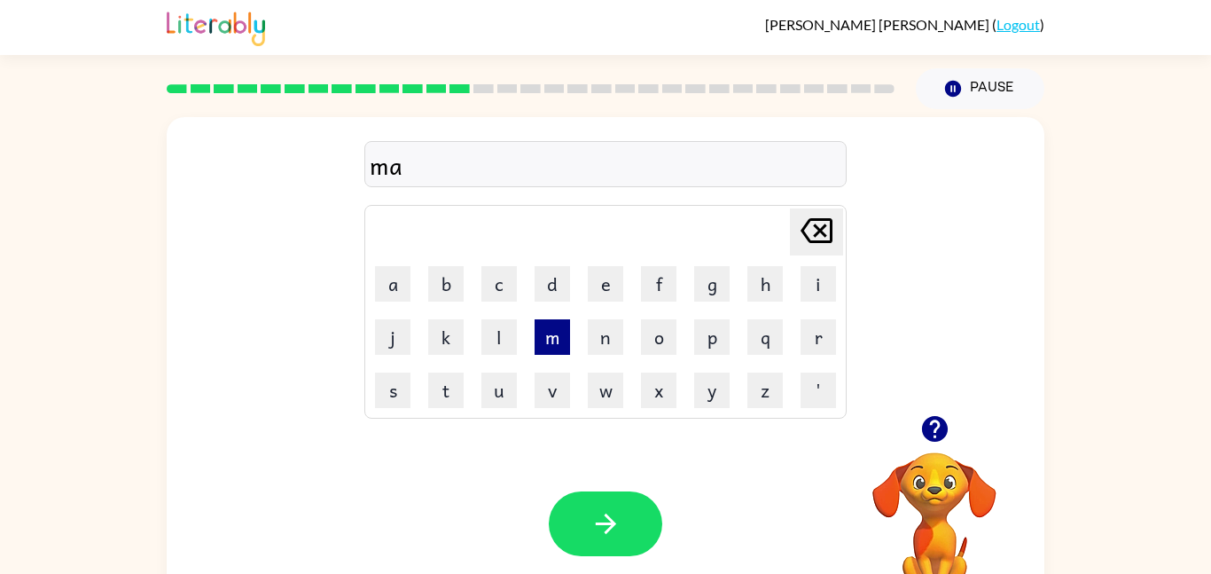
click at [539, 345] on button "m" at bounding box center [552, 336] width 35 height 35
click at [621, 344] on button "n" at bounding box center [605, 336] width 35 height 35
click at [404, 390] on button "s" at bounding box center [392, 389] width 35 height 35
click at [596, 273] on button "e" at bounding box center [605, 283] width 35 height 35
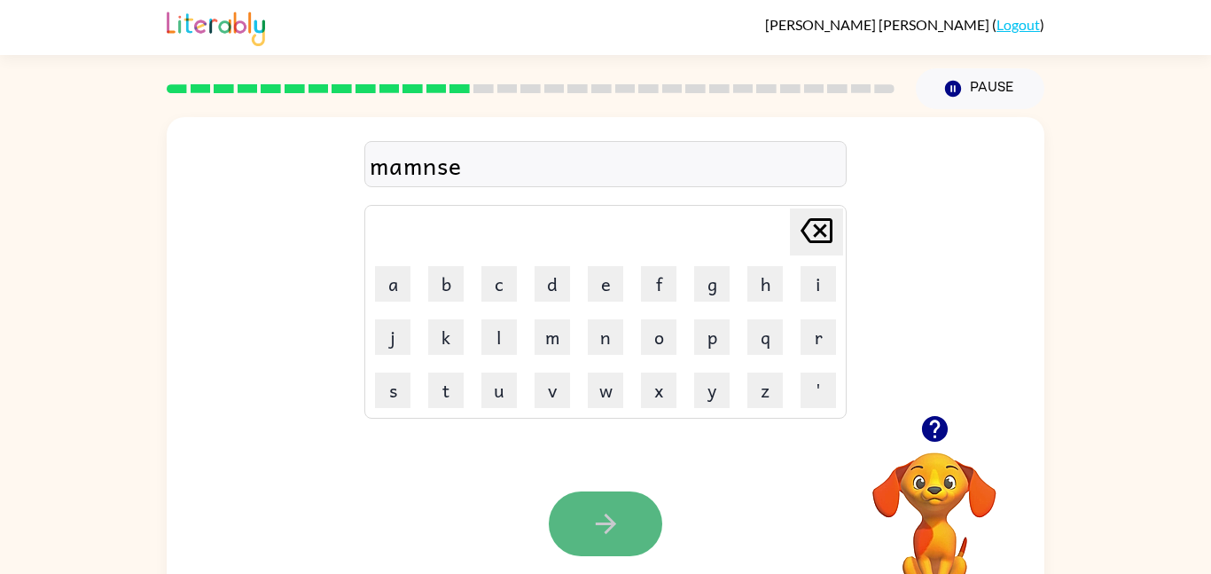
click at [593, 528] on icon "button" at bounding box center [606, 523] width 31 height 31
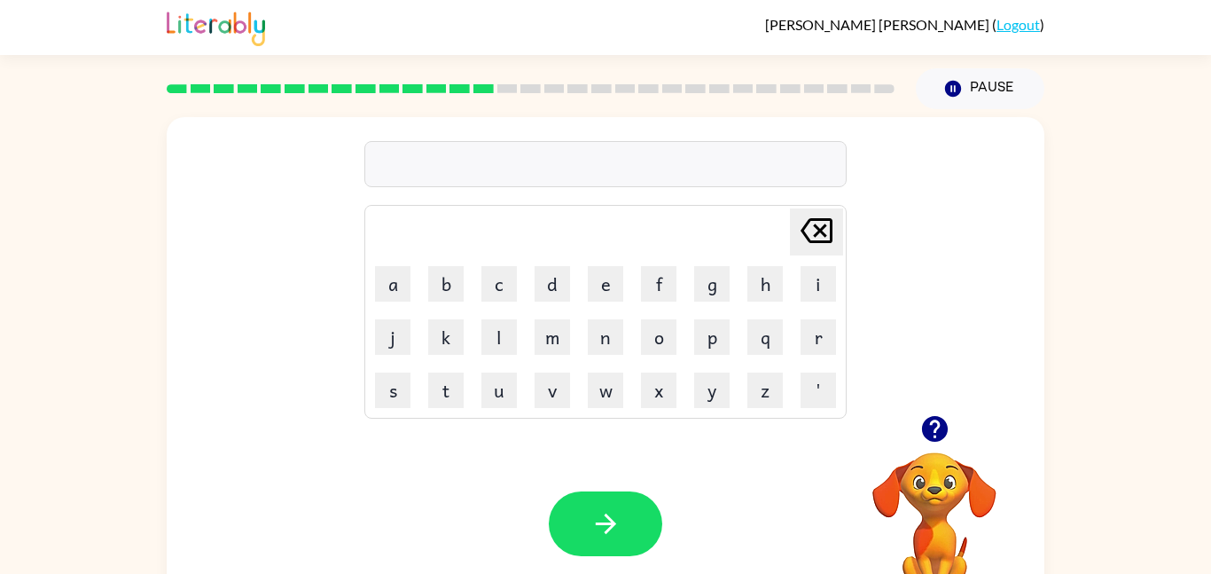
click at [992, 458] on video "Your browser must support playing .mp4 files to use Literably. Please try using…" at bounding box center [934, 513] width 177 height 177
click at [920, 427] on icon "button" at bounding box center [935, 428] width 31 height 31
click at [433, 270] on button "b" at bounding box center [445, 283] width 35 height 35
click at [623, 366] on td "w" at bounding box center [605, 389] width 51 height 51
click at [645, 361] on td "o" at bounding box center [658, 336] width 51 height 51
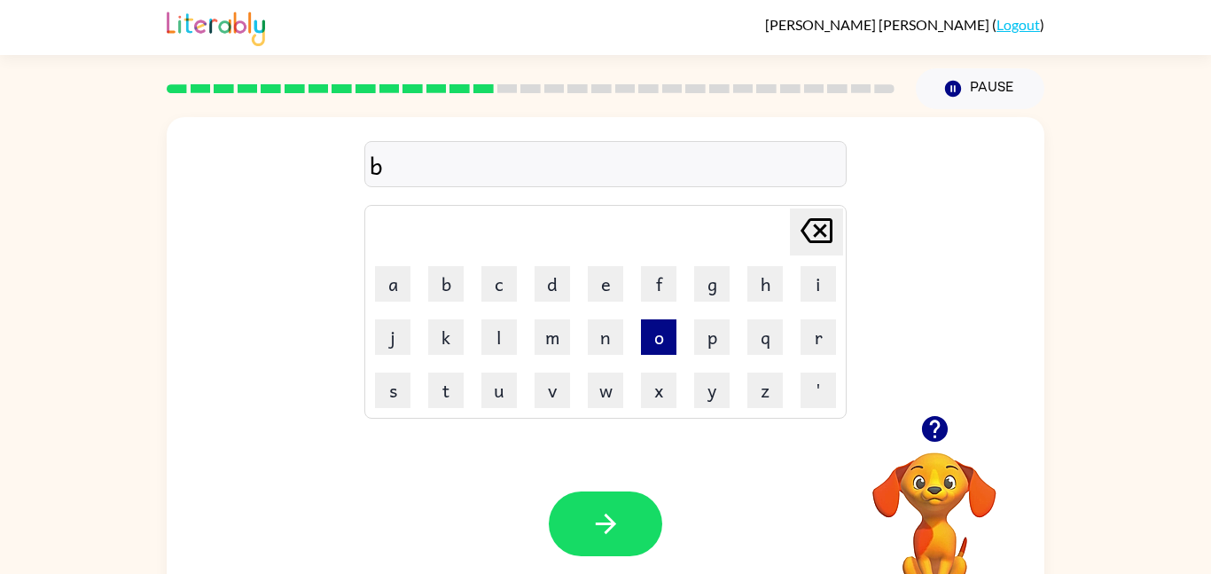
click at [652, 349] on button "o" at bounding box center [658, 336] width 35 height 35
click at [619, 333] on button "n" at bounding box center [605, 336] width 35 height 35
click at [394, 384] on button "s" at bounding box center [392, 389] width 35 height 35
click at [604, 296] on button "e" at bounding box center [605, 283] width 35 height 35
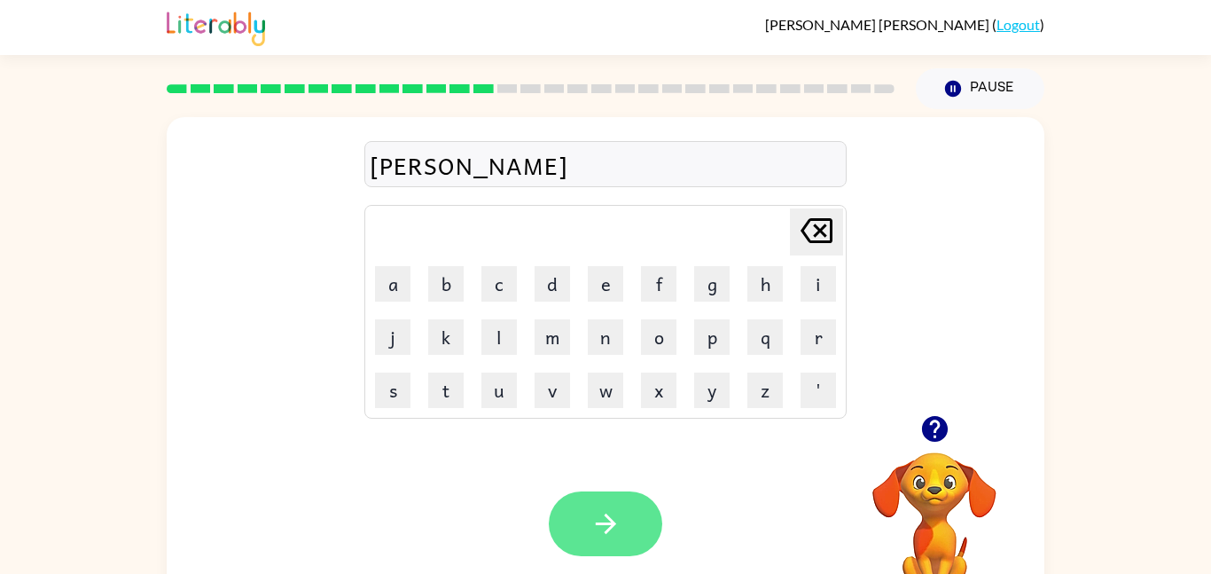
click at [613, 505] on button "button" at bounding box center [606, 523] width 114 height 65
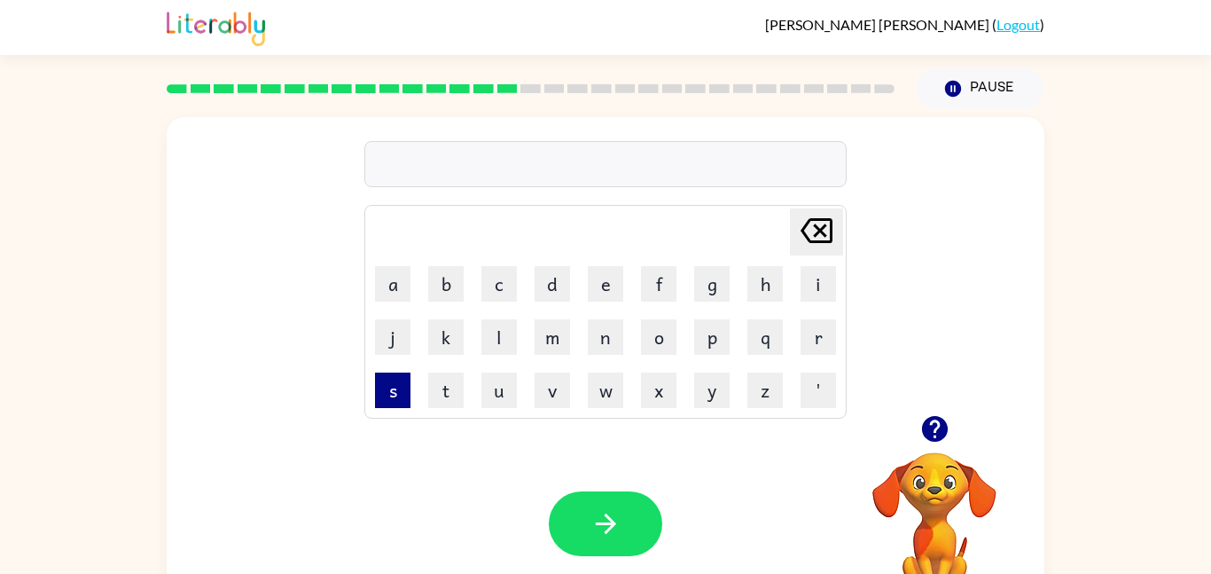
click at [407, 386] on button "s" at bounding box center [392, 389] width 35 height 35
click at [520, 342] on td "l" at bounding box center [499, 336] width 51 height 51
click at [507, 339] on button "l" at bounding box center [498, 336] width 35 height 35
click at [818, 345] on button "r" at bounding box center [818, 336] width 35 height 35
click at [592, 293] on button "e" at bounding box center [605, 283] width 35 height 35
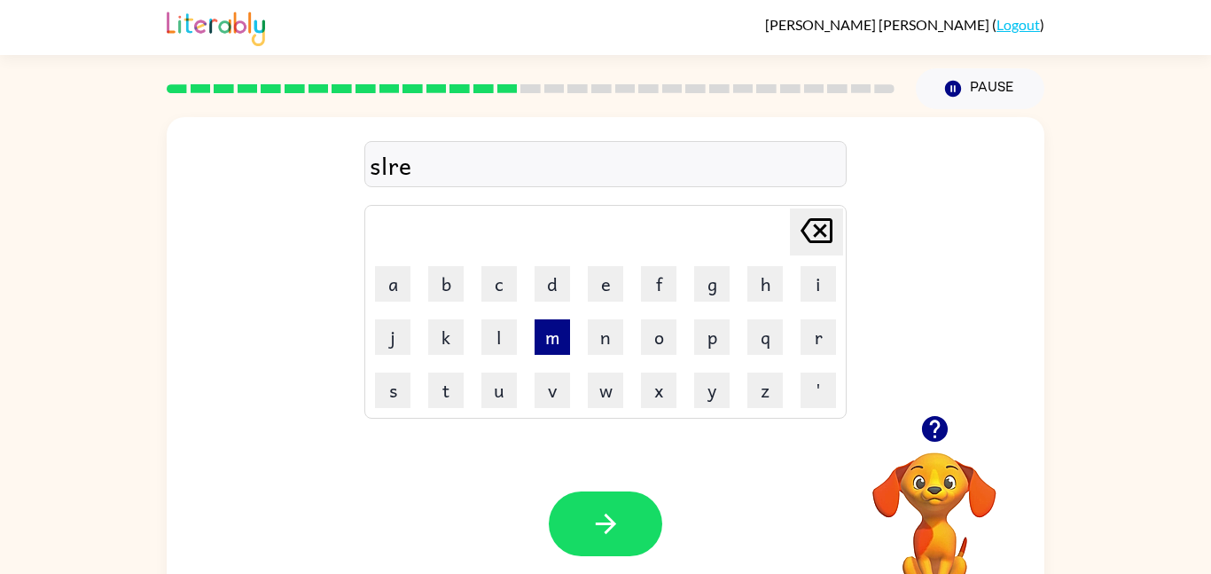
click at [544, 344] on button "m" at bounding box center [552, 336] width 35 height 35
click at [487, 406] on button "u" at bounding box center [498, 389] width 35 height 35
click at [602, 272] on button "e" at bounding box center [605, 283] width 35 height 35
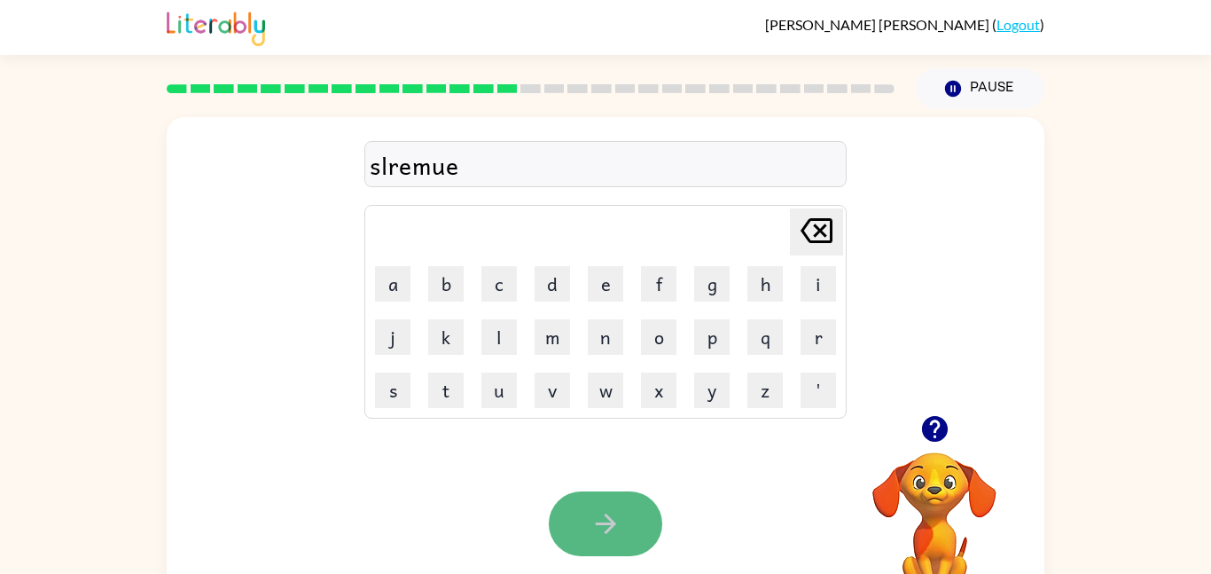
click at [609, 498] on button "button" at bounding box center [606, 523] width 114 height 65
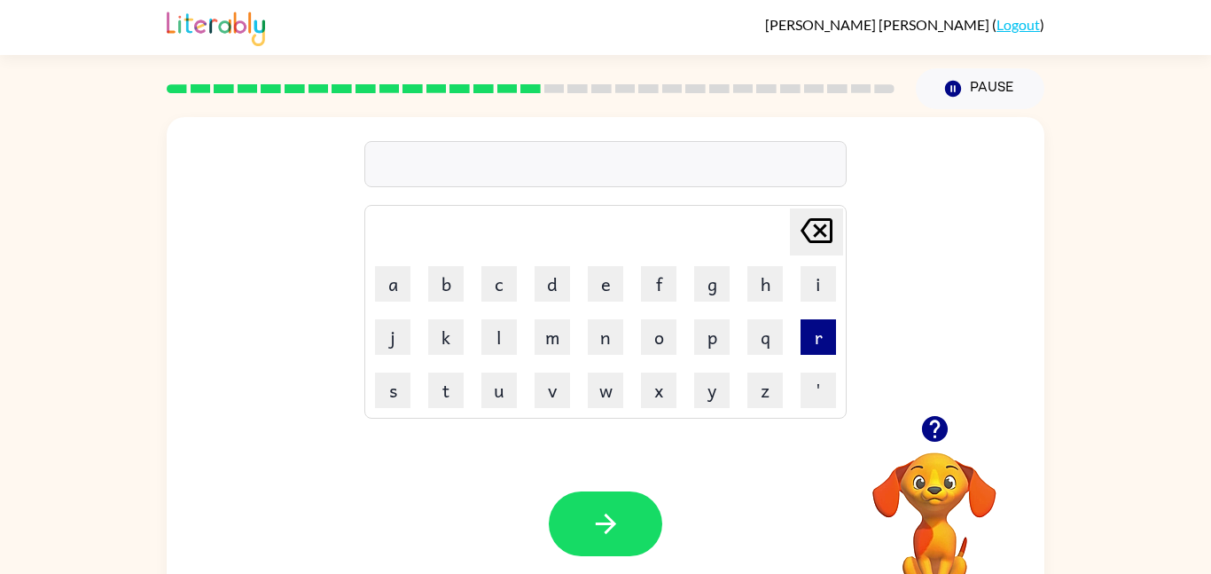
click at [812, 333] on button "r" at bounding box center [818, 336] width 35 height 35
click at [376, 280] on button "a" at bounding box center [392, 283] width 35 height 35
click at [566, 337] on button "m" at bounding box center [552, 336] width 35 height 35
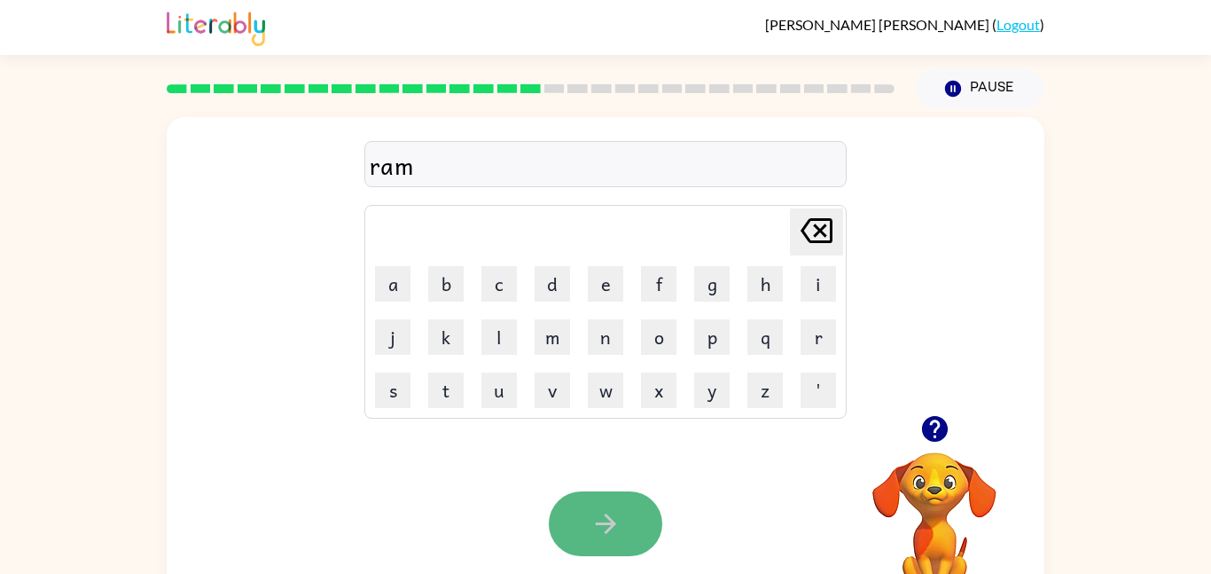
click at [622, 507] on button "button" at bounding box center [606, 523] width 114 height 65
click at [959, 480] on video "Your browser must support playing .mp4 files to use Literably. Please try using…" at bounding box center [934, 513] width 177 height 177
click at [937, 413] on icon "button" at bounding box center [935, 428] width 31 height 31
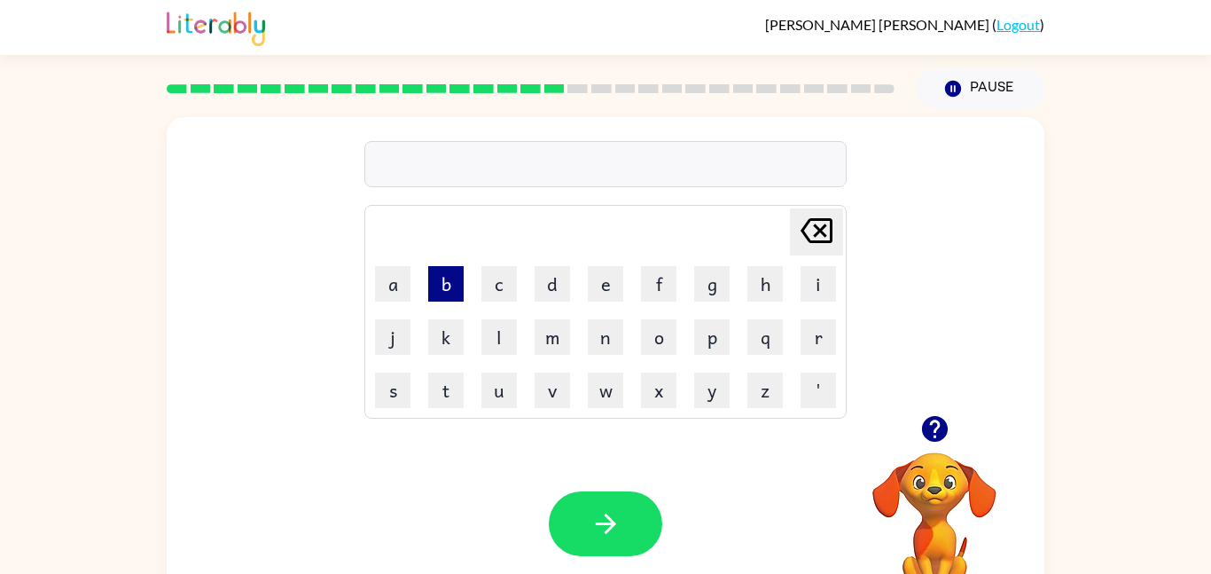
click at [457, 281] on button "b" at bounding box center [445, 283] width 35 height 35
click at [662, 288] on button "f" at bounding box center [658, 283] width 35 height 35
click at [835, 238] on icon "[PERSON_NAME] last character input" at bounding box center [816, 230] width 43 height 43
click at [802, 327] on button "r" at bounding box center [818, 336] width 35 height 35
click at [582, 270] on td "e" at bounding box center [605, 283] width 51 height 51
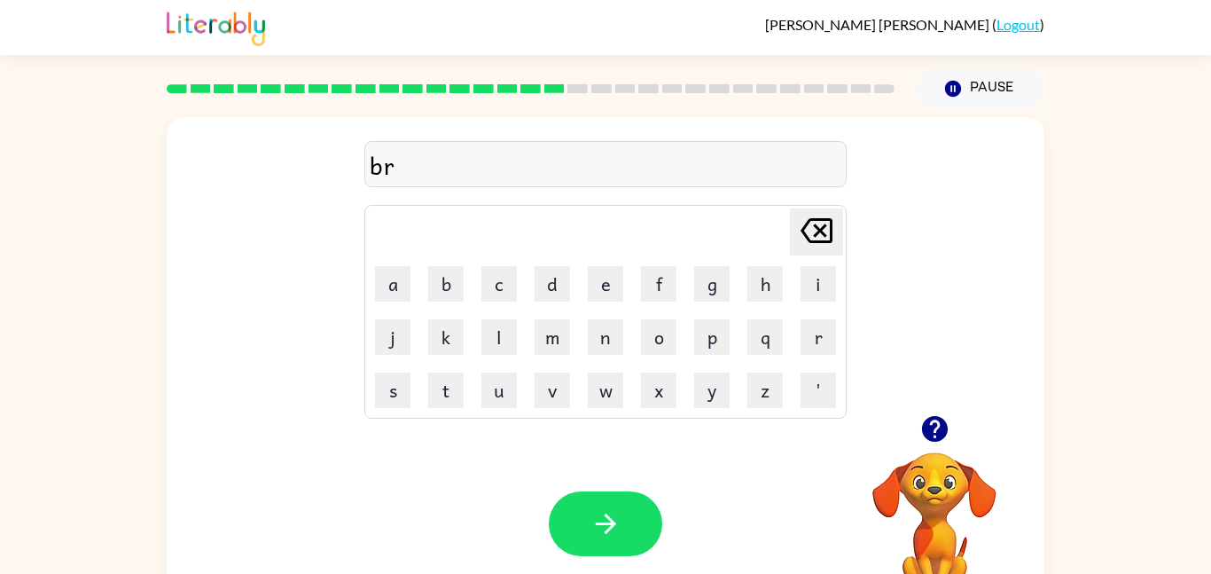
click at [586, 275] on td "e" at bounding box center [605, 283] width 51 height 51
click at [597, 283] on button "e" at bounding box center [605, 283] width 35 height 35
click at [560, 345] on button "m" at bounding box center [552, 336] width 35 height 35
click at [394, 284] on button "a" at bounding box center [392, 283] width 35 height 35
click at [825, 211] on icon "[PERSON_NAME] last character input" at bounding box center [816, 230] width 43 height 43
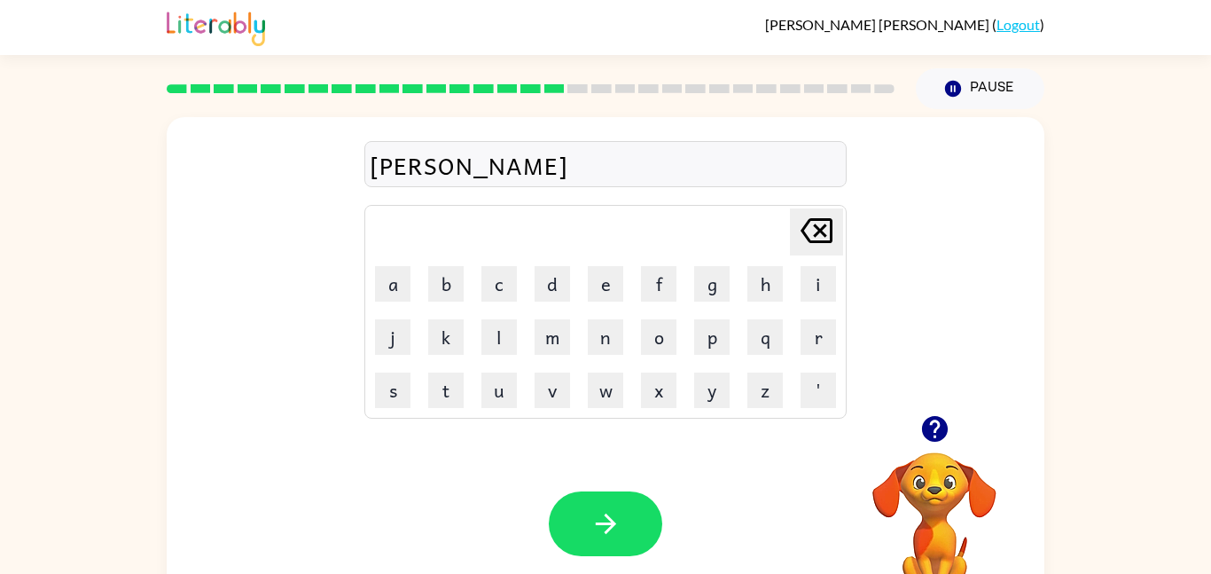
click at [828, 225] on icon "[PERSON_NAME] last character input" at bounding box center [816, 230] width 43 height 43
click at [821, 278] on button "i" at bounding box center [818, 283] width 35 height 35
click at [591, 337] on button "n" at bounding box center [605, 336] width 35 height 35
click at [708, 290] on button "g" at bounding box center [711, 283] width 35 height 35
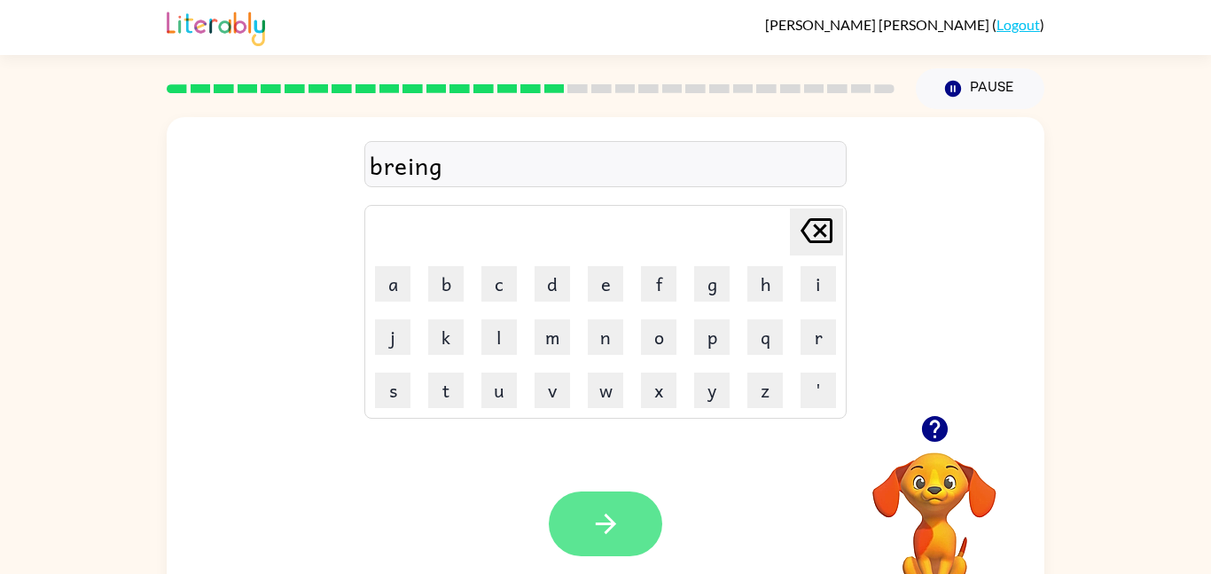
click at [613, 520] on icon "button" at bounding box center [606, 523] width 31 height 31
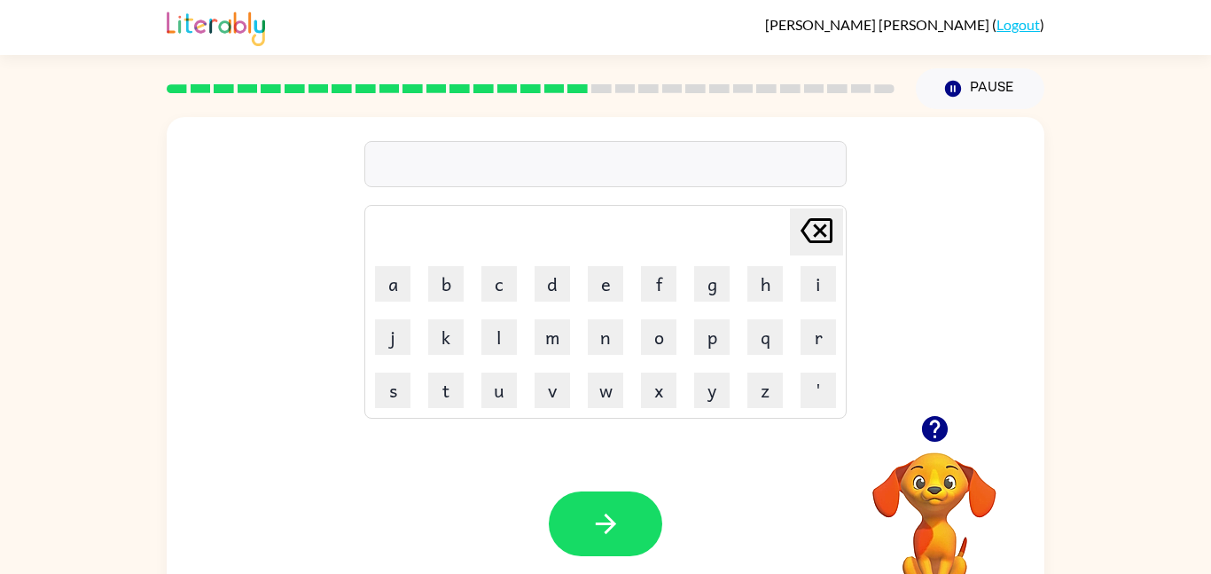
click at [842, 347] on td "r" at bounding box center [818, 336] width 51 height 51
click at [820, 339] on button "r" at bounding box center [818, 336] width 35 height 35
click at [830, 279] on button "i" at bounding box center [818, 283] width 35 height 35
click at [402, 288] on button "a" at bounding box center [392, 283] width 35 height 35
click at [397, 398] on button "s" at bounding box center [392, 389] width 35 height 35
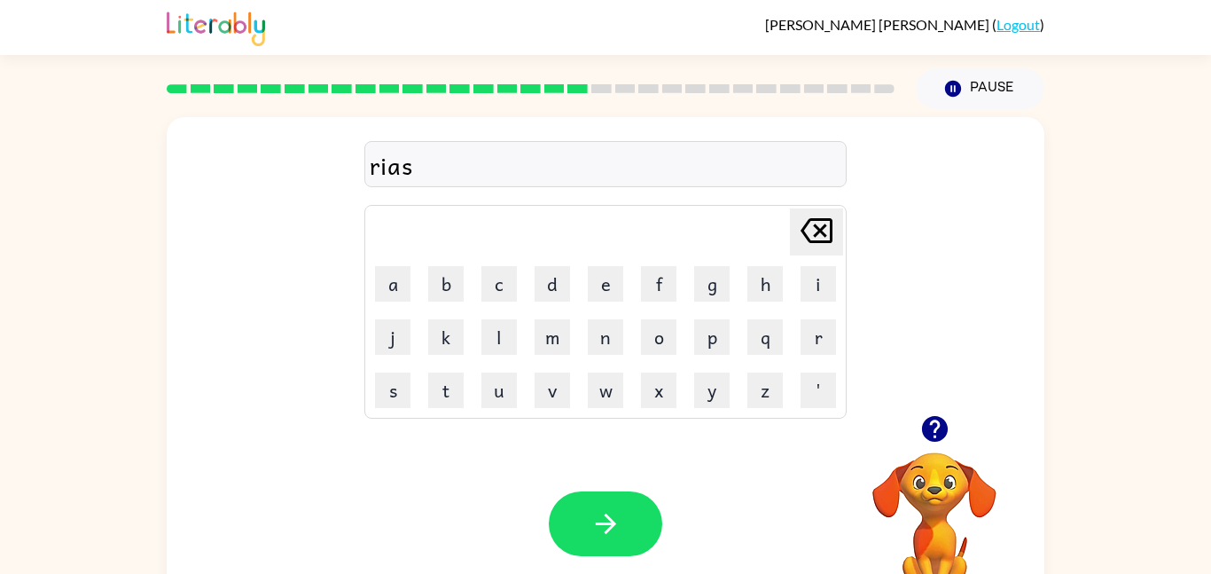
click at [609, 302] on td "e" at bounding box center [605, 283] width 51 height 51
click at [603, 291] on button "e" at bounding box center [605, 283] width 35 height 35
click at [388, 391] on button "s" at bounding box center [392, 389] width 35 height 35
click at [599, 532] on icon "button" at bounding box center [606, 523] width 31 height 31
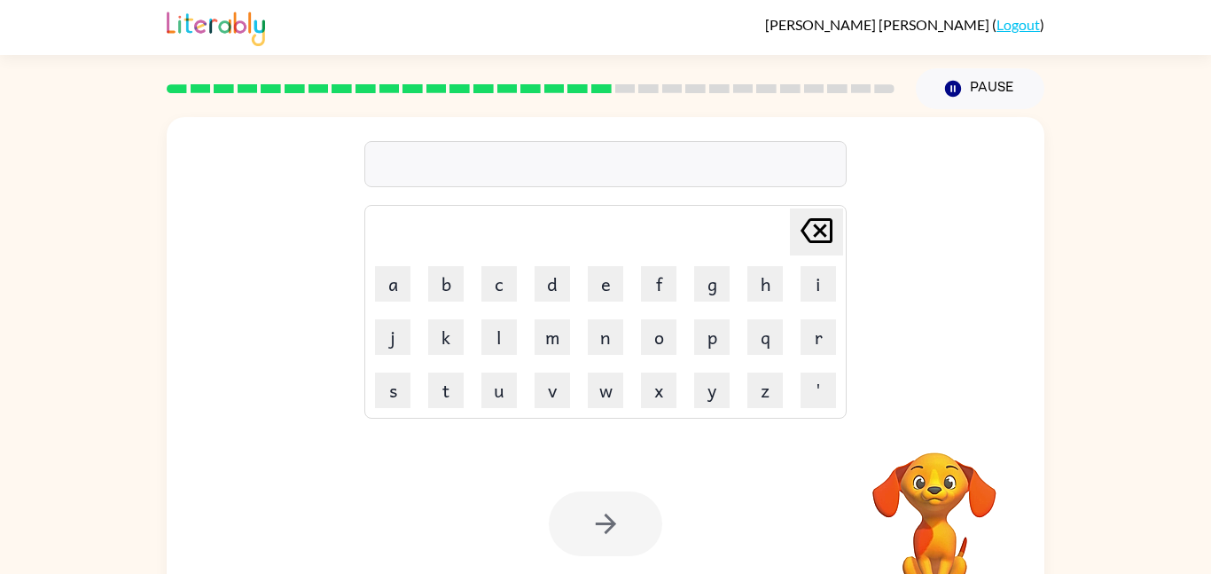
click at [599, 532] on div at bounding box center [606, 523] width 114 height 65
click at [972, 68] on button "Pause Pause" at bounding box center [980, 88] width 129 height 41
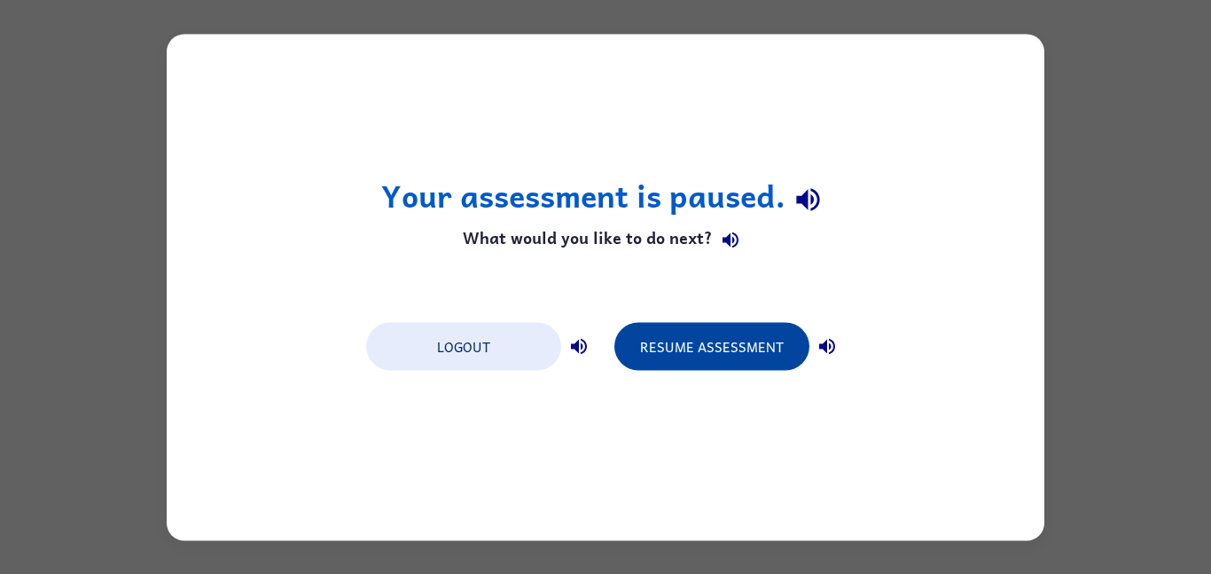
click at [672, 360] on button "Resume Assessment" at bounding box center [711, 346] width 195 height 48
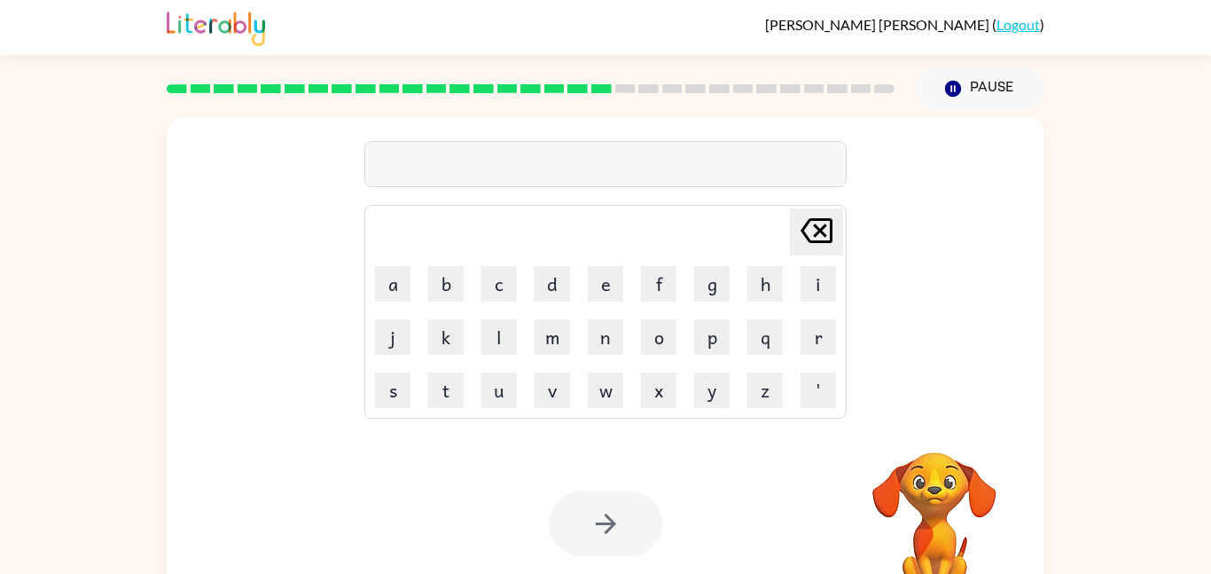
click at [942, 496] on video "Your browser must support playing .mp4 files to use Literably. Please try using…" at bounding box center [934, 513] width 177 height 177
click at [932, 498] on video "Your browser must support playing .mp4 files to use Literably. Please try using…" at bounding box center [934, 513] width 177 height 177
click at [931, 445] on video "Your browser must support playing .mp4 files to use Literably. Please try using…" at bounding box center [934, 513] width 177 height 177
click at [926, 456] on video "Your browser must support playing .mp4 files to use Literably. Please try using…" at bounding box center [934, 513] width 177 height 177
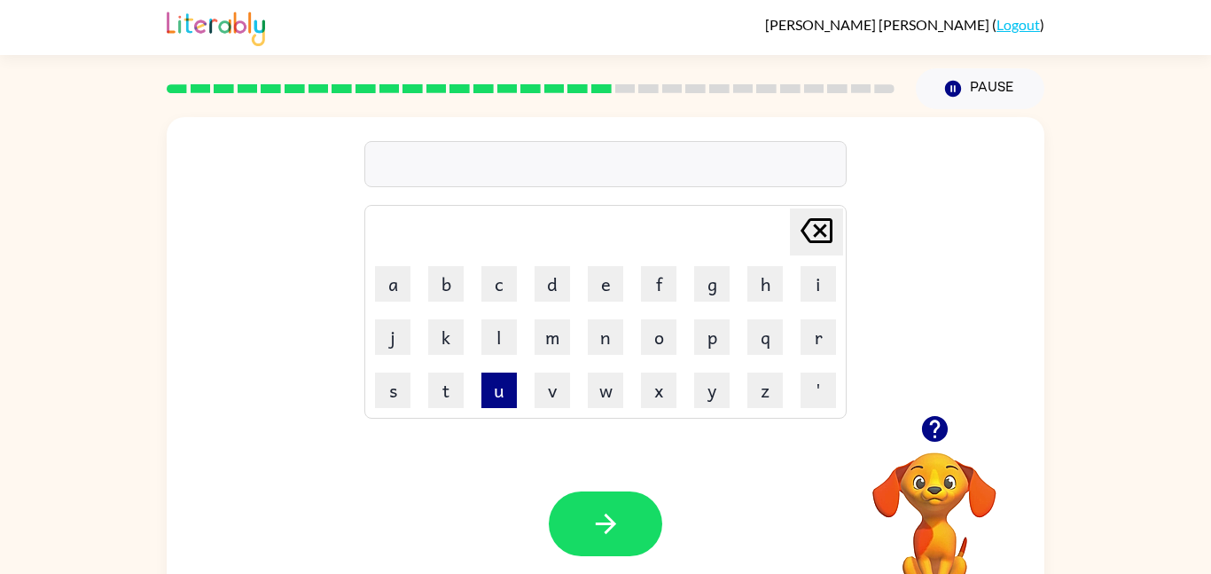
click at [489, 376] on button "u" at bounding box center [498, 389] width 35 height 35
click at [808, 346] on button "r" at bounding box center [818, 336] width 35 height 35
click at [452, 380] on button "t" at bounding box center [445, 389] width 35 height 35
click at [810, 337] on button "r" at bounding box center [818, 336] width 35 height 35
click at [387, 294] on button "a" at bounding box center [392, 283] width 35 height 35
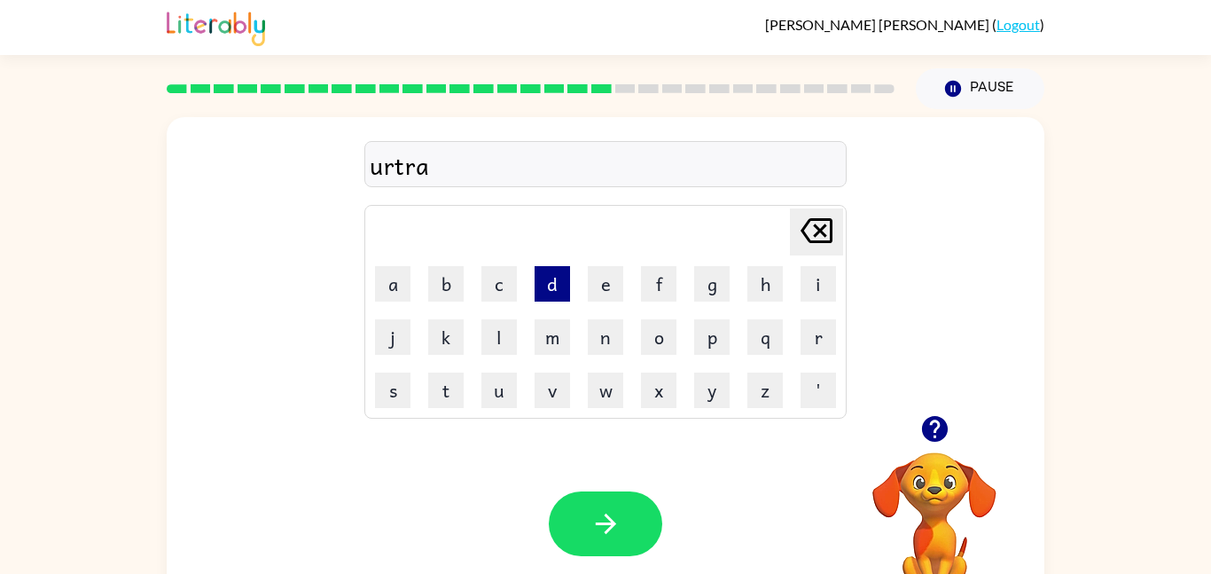
click at [538, 291] on button "d" at bounding box center [552, 283] width 35 height 35
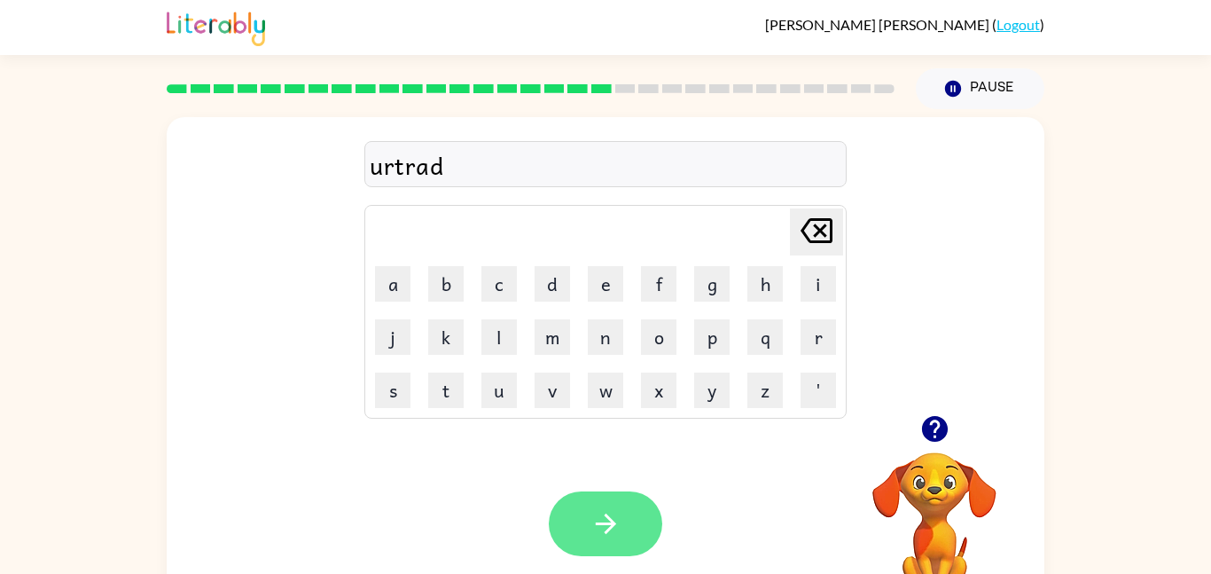
click at [614, 543] on button "button" at bounding box center [606, 523] width 114 height 65
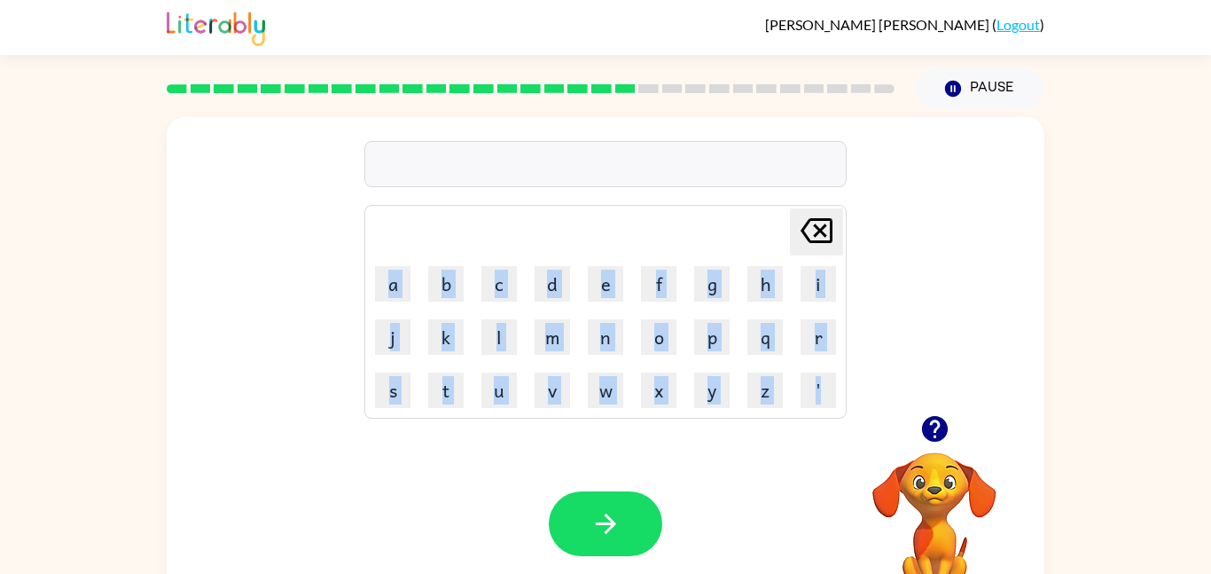
drag, startPoint x: 382, startPoint y: 225, endPoint x: 0, endPoint y: 452, distance: 444.5
click at [0, 452] on div "[PERSON_NAME] last character input a b c d e f g h i j k l m n o p q r s t u v …" at bounding box center [605, 366] width 1211 height 514
click at [950, 431] on icon "button" at bounding box center [935, 428] width 31 height 31
click at [668, 278] on button "f" at bounding box center [658, 283] width 35 height 35
click at [651, 342] on button "o" at bounding box center [658, 336] width 35 height 35
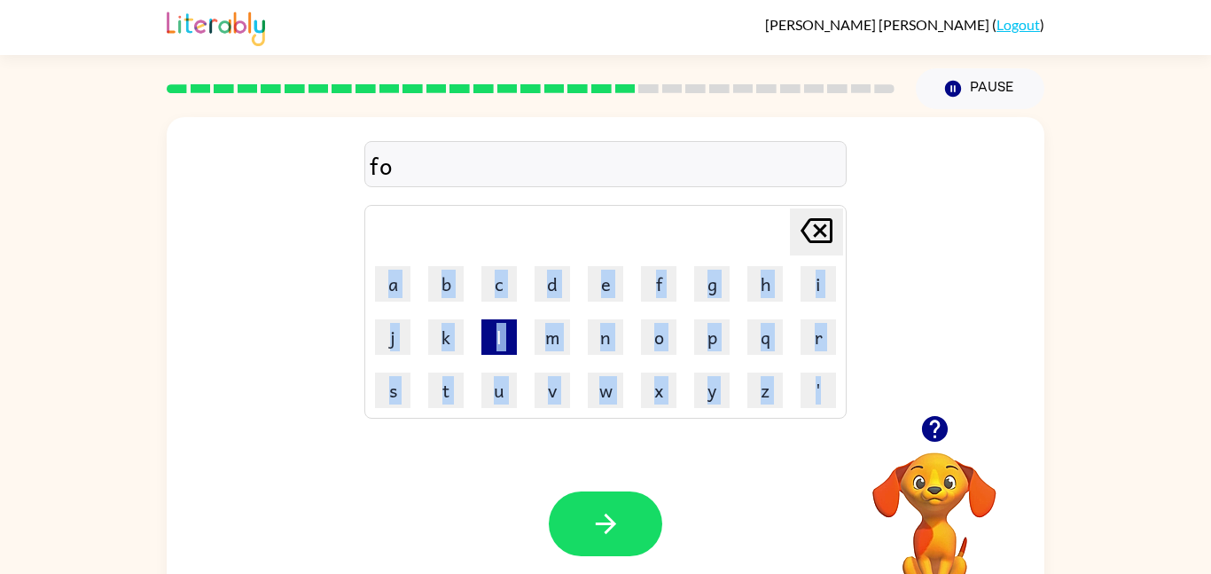
click at [507, 344] on button "l" at bounding box center [498, 336] width 35 height 35
click at [405, 284] on button "a" at bounding box center [392, 283] width 35 height 35
click at [492, 331] on button "l" at bounding box center [498, 336] width 35 height 35
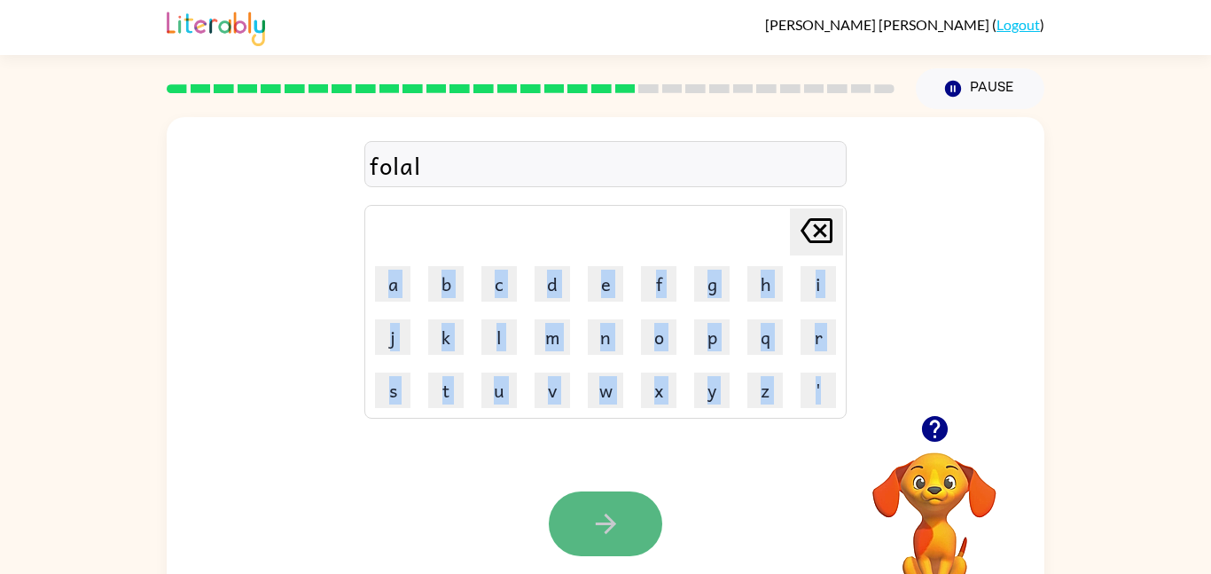
click at [560, 528] on button "button" at bounding box center [606, 523] width 114 height 65
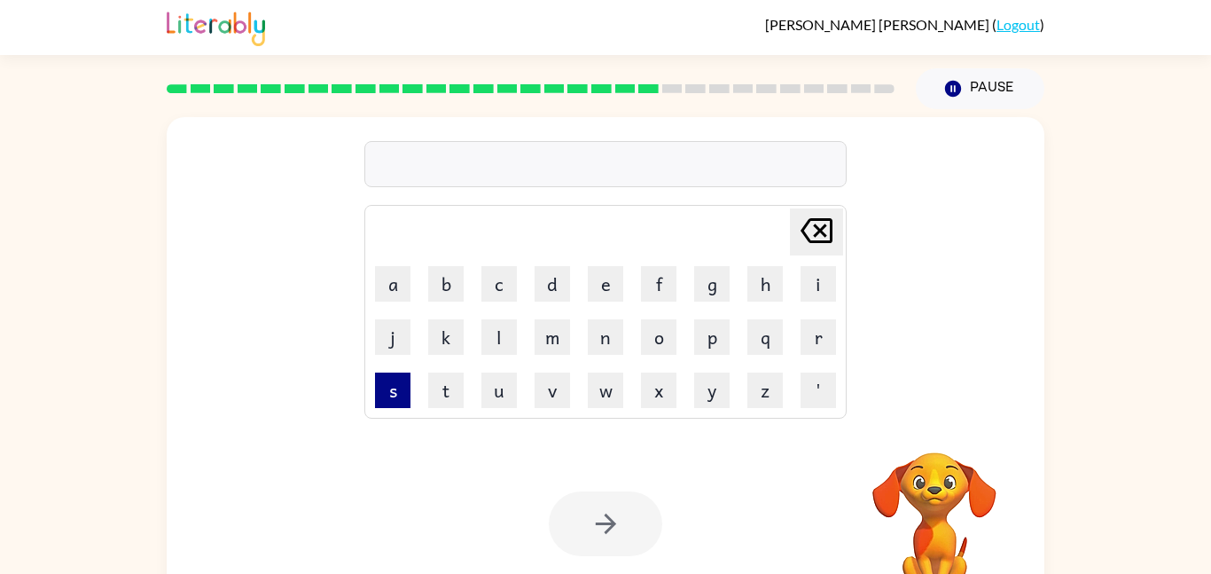
click at [393, 384] on button "s" at bounding box center [392, 389] width 35 height 35
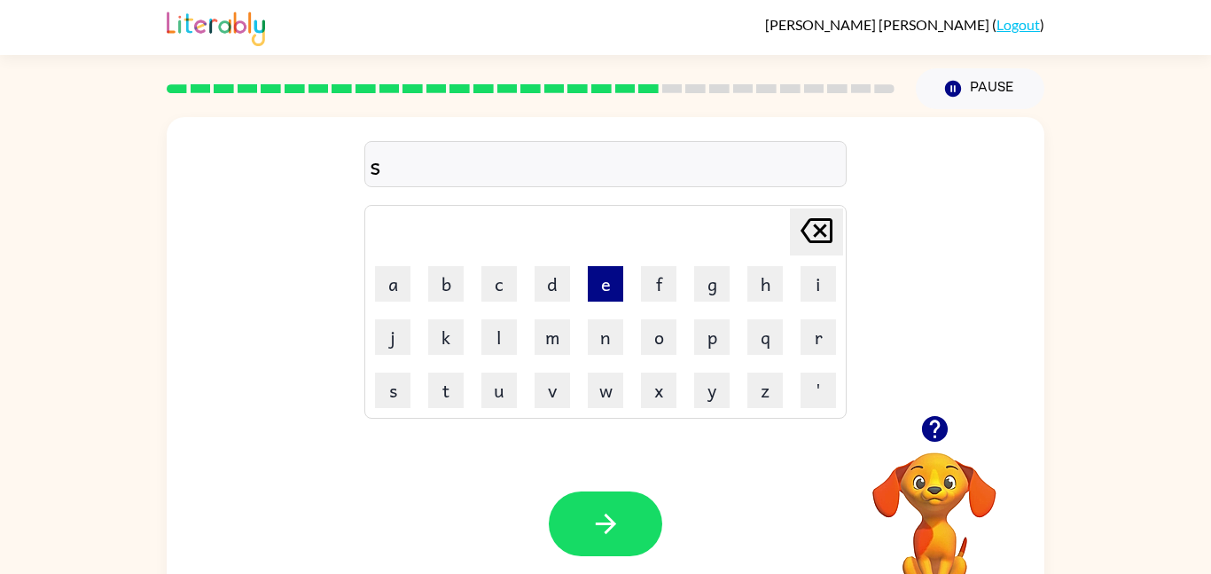
click at [603, 290] on button "e" at bounding box center [605, 283] width 35 height 35
click at [595, 340] on button "n" at bounding box center [605, 336] width 35 height 35
click at [443, 400] on button "t" at bounding box center [445, 389] width 35 height 35
click at [717, 332] on button "p" at bounding box center [711, 336] width 35 height 35
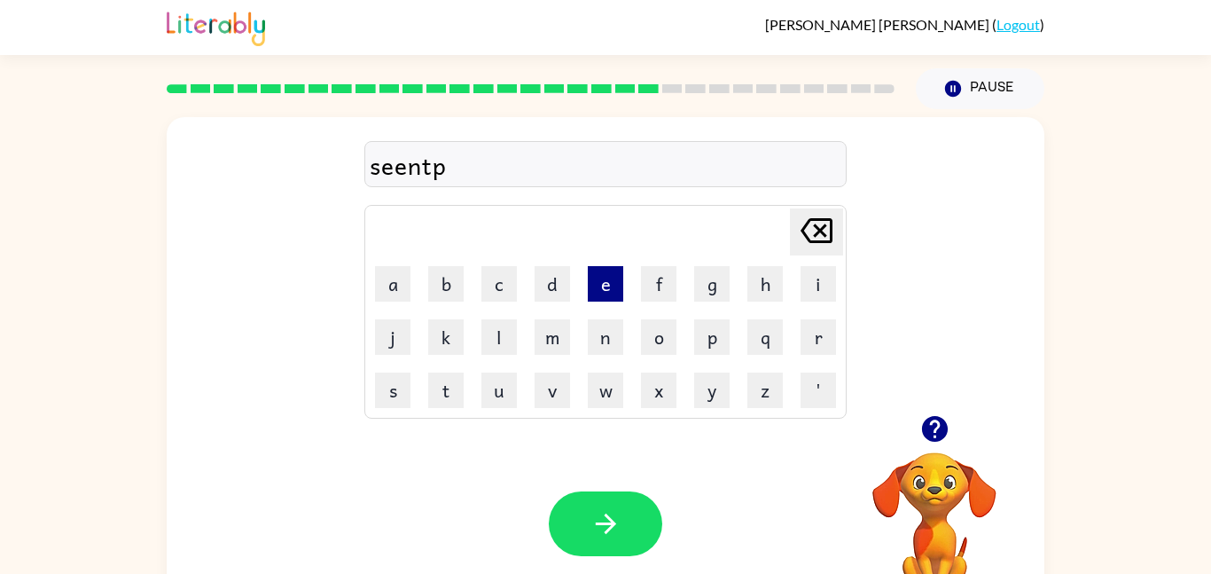
click at [606, 284] on button "e" at bounding box center [605, 283] width 35 height 35
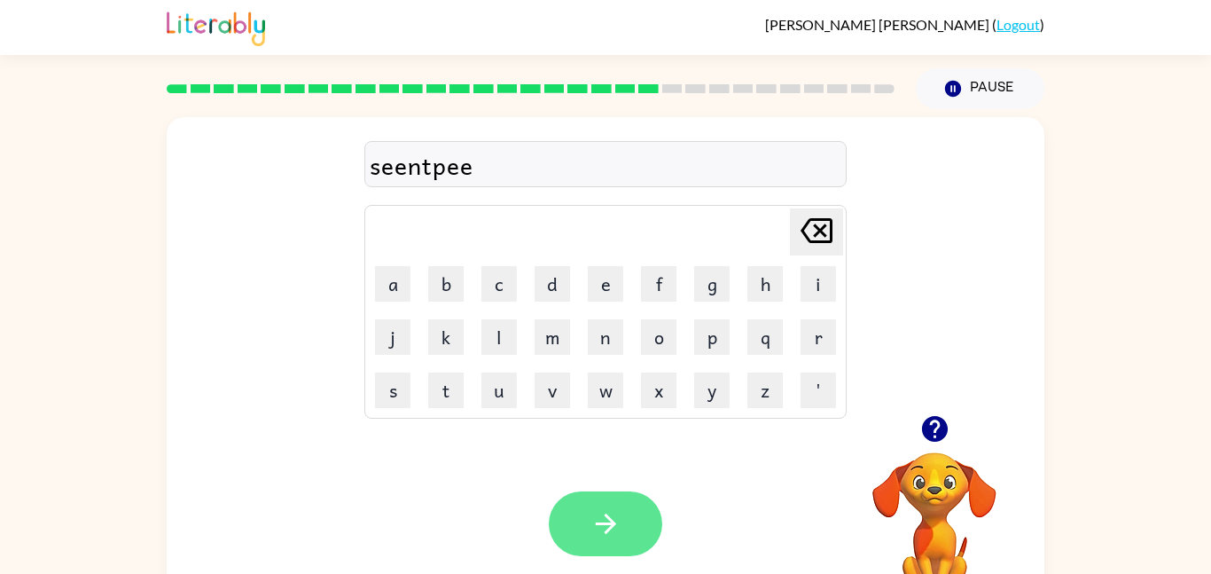
click at [591, 536] on icon "button" at bounding box center [606, 523] width 31 height 31
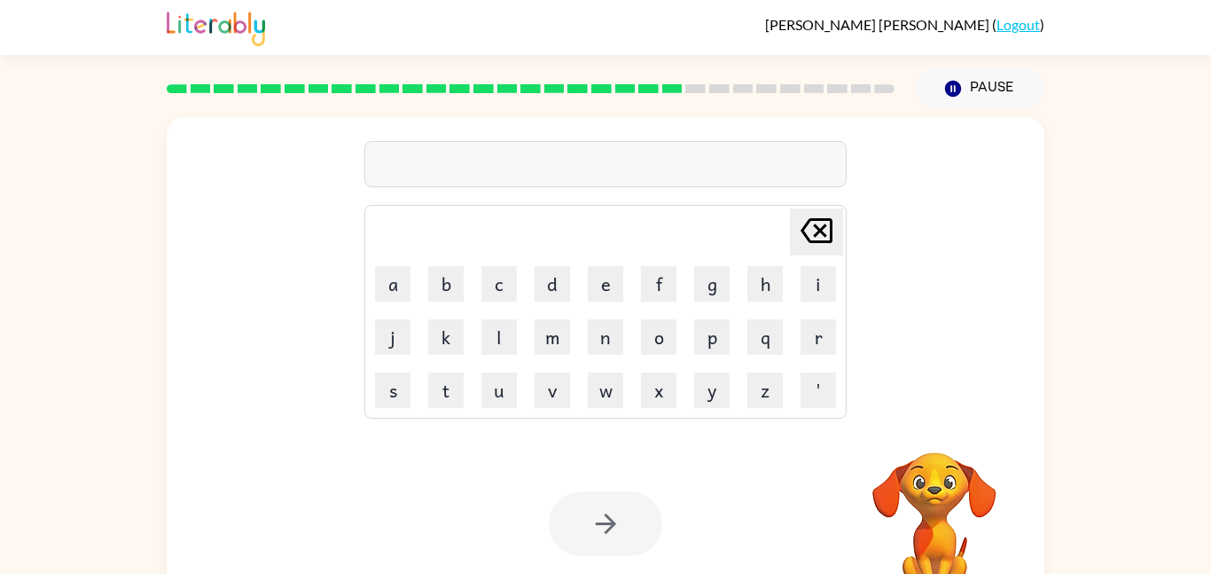
click at [590, 536] on div at bounding box center [606, 523] width 114 height 65
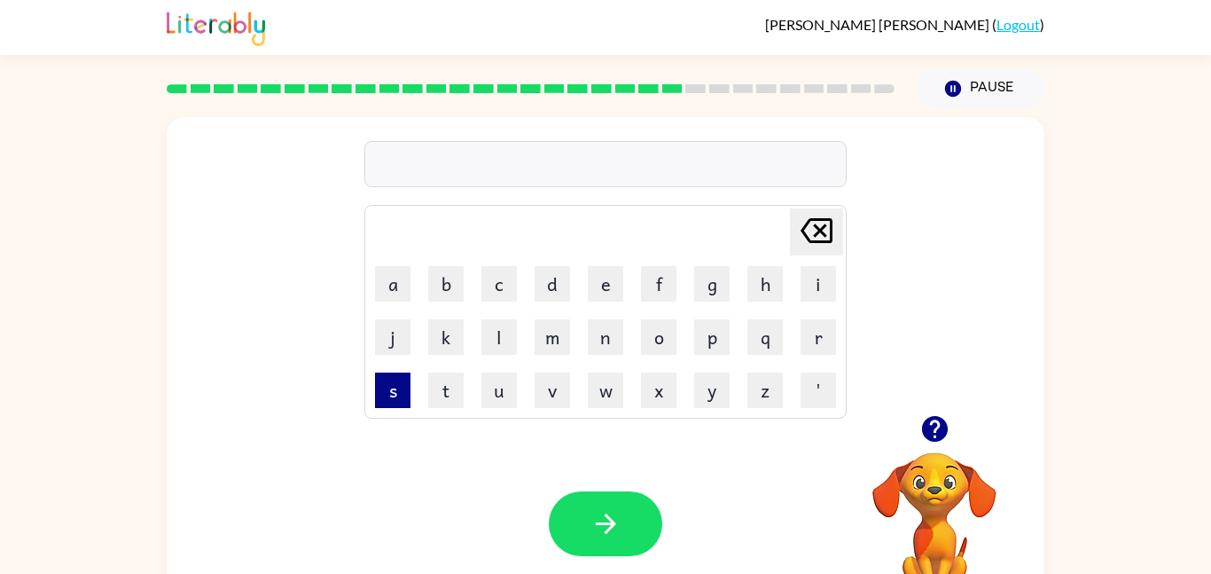
click at [376, 391] on button "s" at bounding box center [392, 389] width 35 height 35
click at [920, 437] on icon "button" at bounding box center [935, 428] width 31 height 31
click at [386, 298] on button "a" at bounding box center [392, 283] width 35 height 35
click at [617, 330] on button "n" at bounding box center [605, 336] width 35 height 35
click at [381, 402] on button "s" at bounding box center [392, 389] width 35 height 35
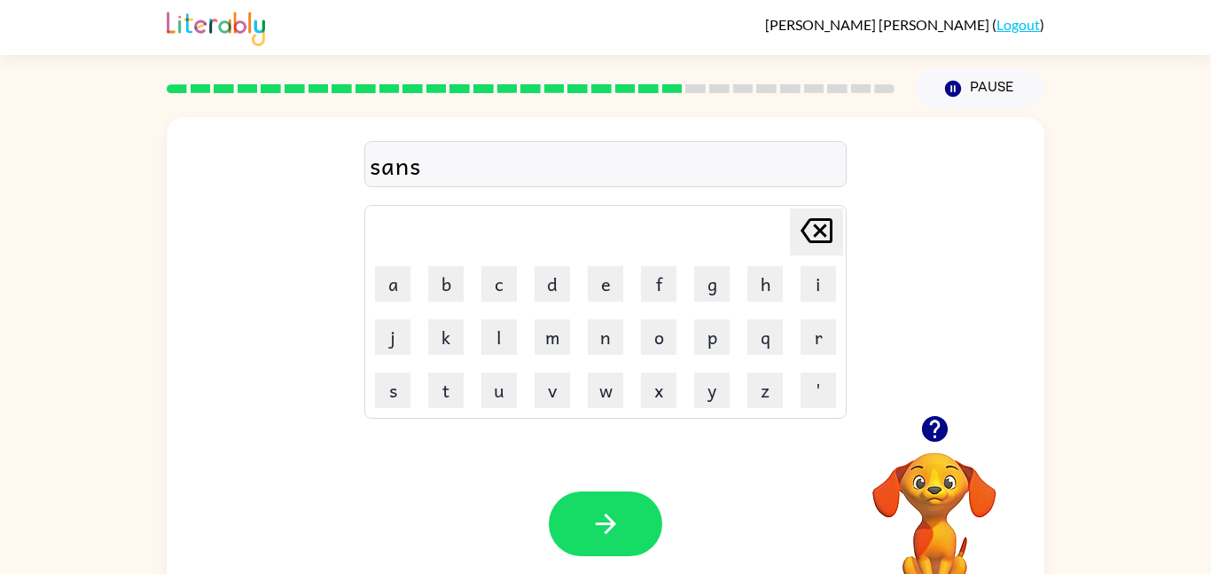
click at [356, 274] on div "sans Delete Delete last character input a b c d e f g h i j k l m n o p q r s t…" at bounding box center [606, 266] width 878 height 298
click at [384, 283] on button "a" at bounding box center [392, 283] width 35 height 35
click at [702, 288] on button "g" at bounding box center [711, 283] width 35 height 35
click at [601, 519] on icon "button" at bounding box center [606, 523] width 31 height 31
click at [933, 433] on icon "button" at bounding box center [934, 429] width 26 height 26
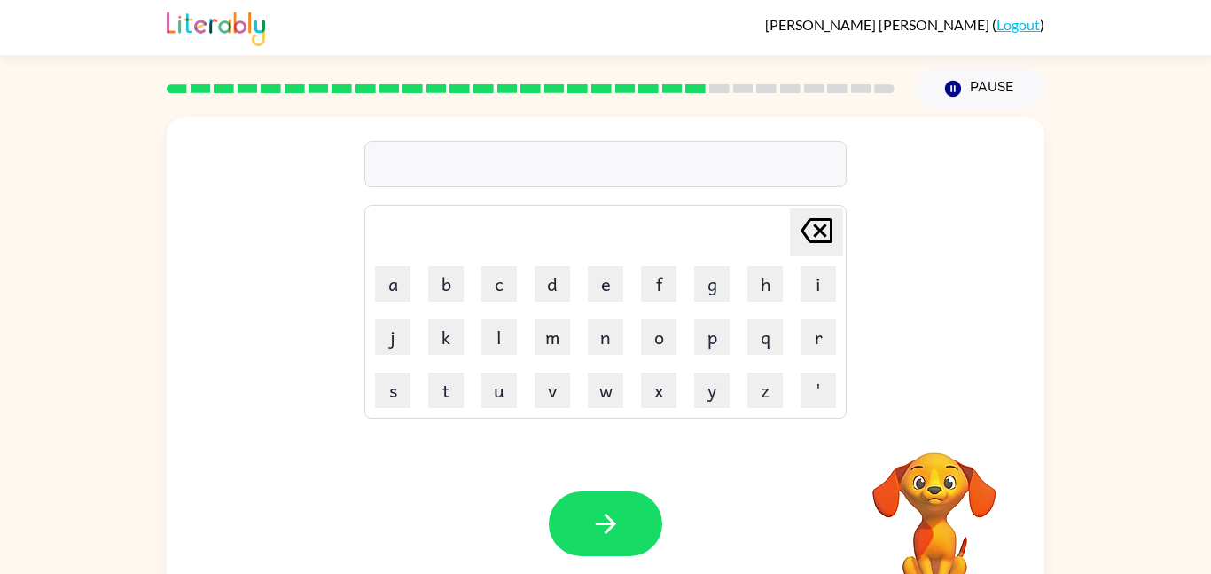
click at [661, 255] on td "[PERSON_NAME] last character input" at bounding box center [605, 231] width 477 height 49
click at [658, 276] on button "f" at bounding box center [658, 283] width 35 height 35
click at [681, 352] on td "o" at bounding box center [658, 336] width 51 height 51
click at [655, 338] on button "o" at bounding box center [658, 336] width 35 height 35
click at [836, 333] on td "r" at bounding box center [818, 336] width 51 height 51
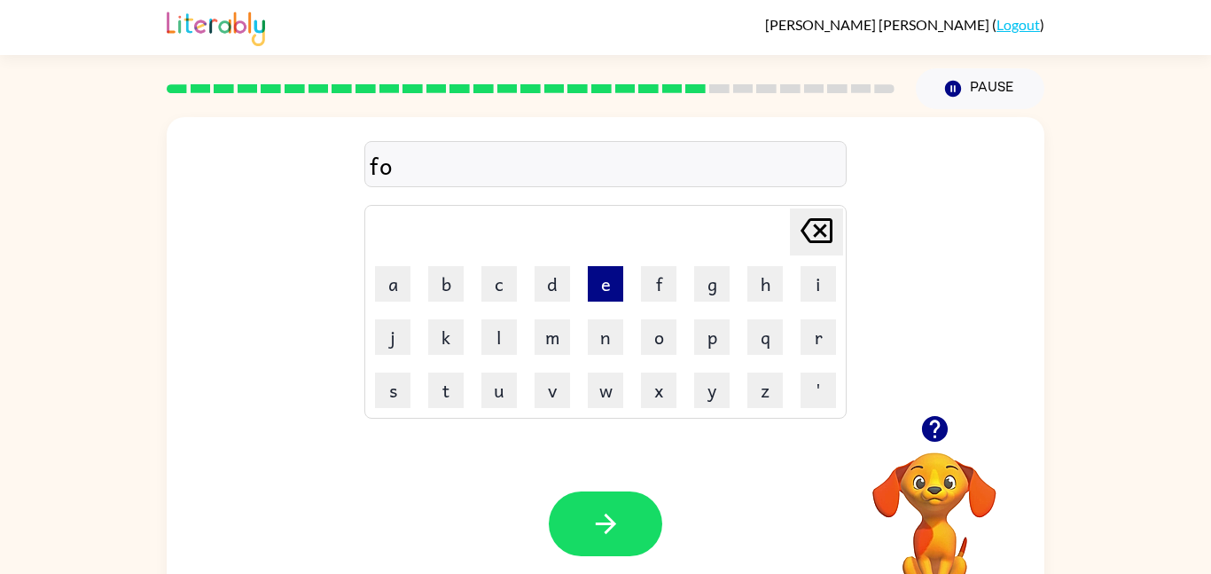
click at [596, 292] on button "e" at bounding box center [605, 283] width 35 height 35
click at [653, 354] on button "o" at bounding box center [658, 336] width 35 height 35
click at [818, 346] on button "r" at bounding box center [818, 336] width 35 height 35
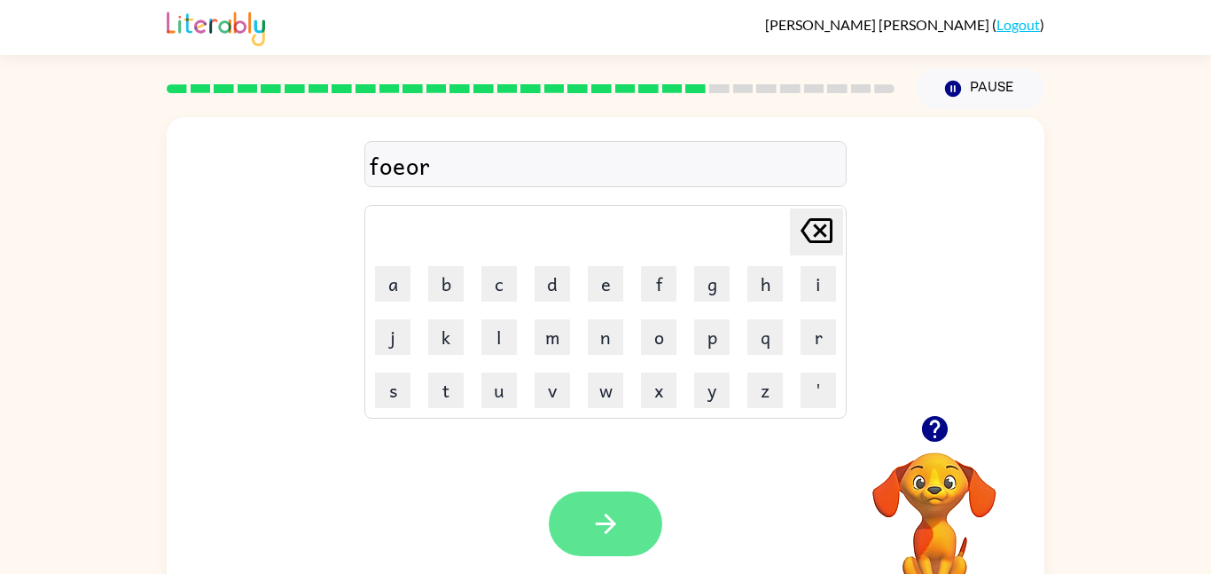
click at [600, 530] on icon "button" at bounding box center [606, 523] width 31 height 31
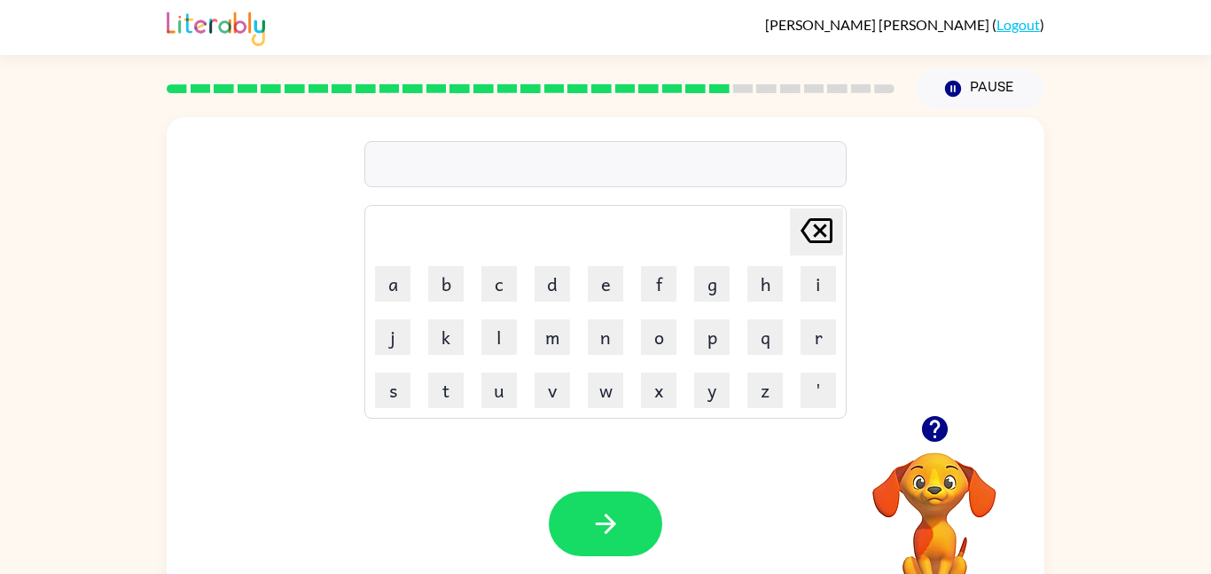
click at [920, 434] on icon "button" at bounding box center [935, 428] width 31 height 31
click at [801, 332] on button "r" at bounding box center [818, 336] width 35 height 35
click at [497, 340] on button "l" at bounding box center [498, 336] width 35 height 35
click at [389, 281] on button "a" at bounding box center [392, 283] width 35 height 35
click at [566, 282] on button "d" at bounding box center [552, 283] width 35 height 35
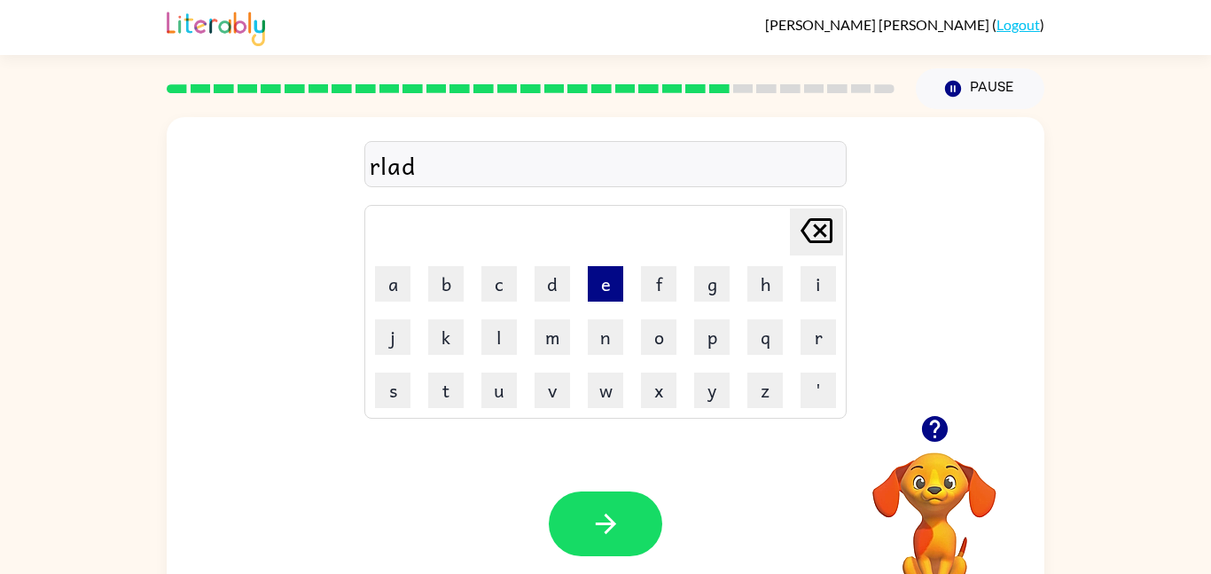
click at [593, 287] on button "e" at bounding box center [605, 283] width 35 height 35
click at [605, 561] on div "Your browser must support playing .mp4 files to use Literably. Please try using…" at bounding box center [606, 524] width 878 height 200
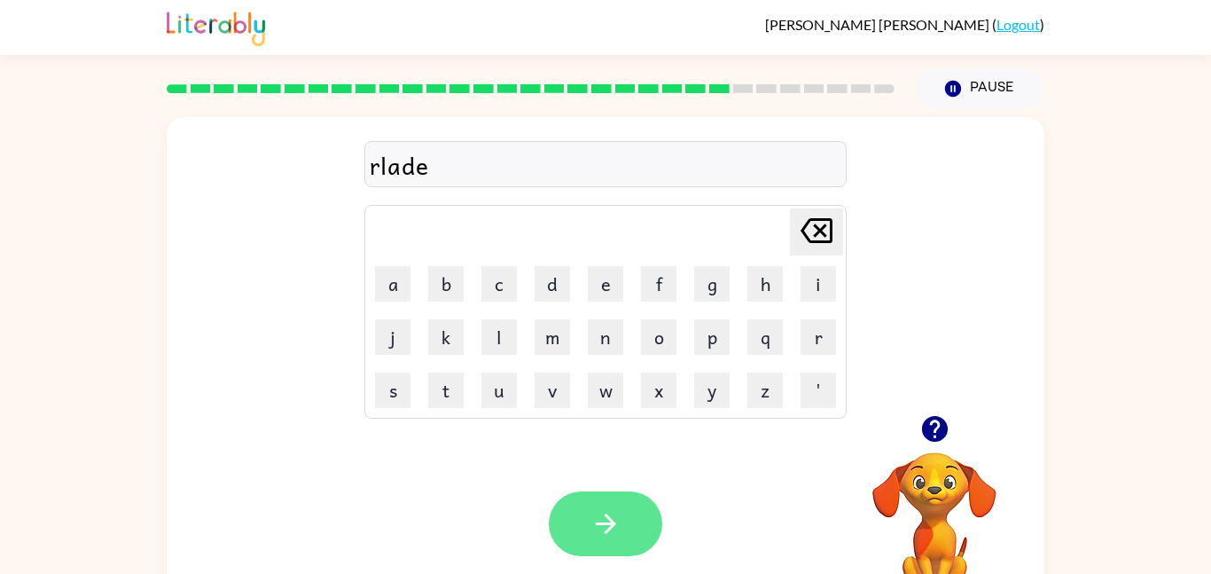
click at [607, 554] on button "button" at bounding box center [606, 523] width 114 height 65
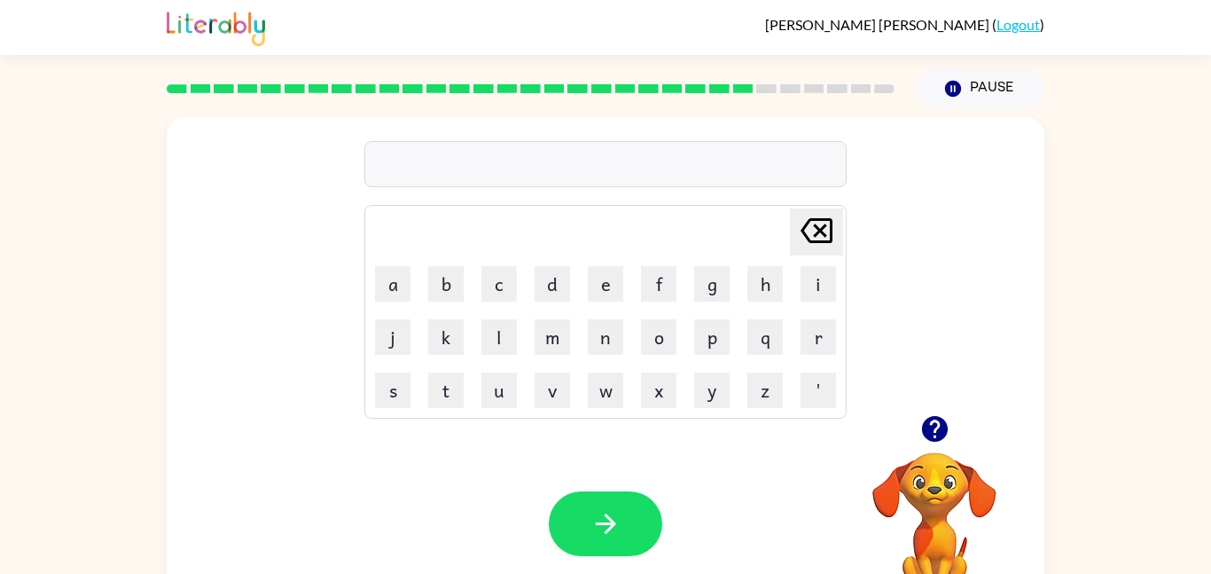
click at [904, 426] on div at bounding box center [934, 428] width 177 height 45
click at [935, 422] on icon "button" at bounding box center [935, 428] width 31 height 31
click at [731, 280] on td "g" at bounding box center [711, 283] width 51 height 51
click at [720, 283] on button "g" at bounding box center [711, 283] width 35 height 35
click at [657, 335] on button "o" at bounding box center [658, 336] width 35 height 35
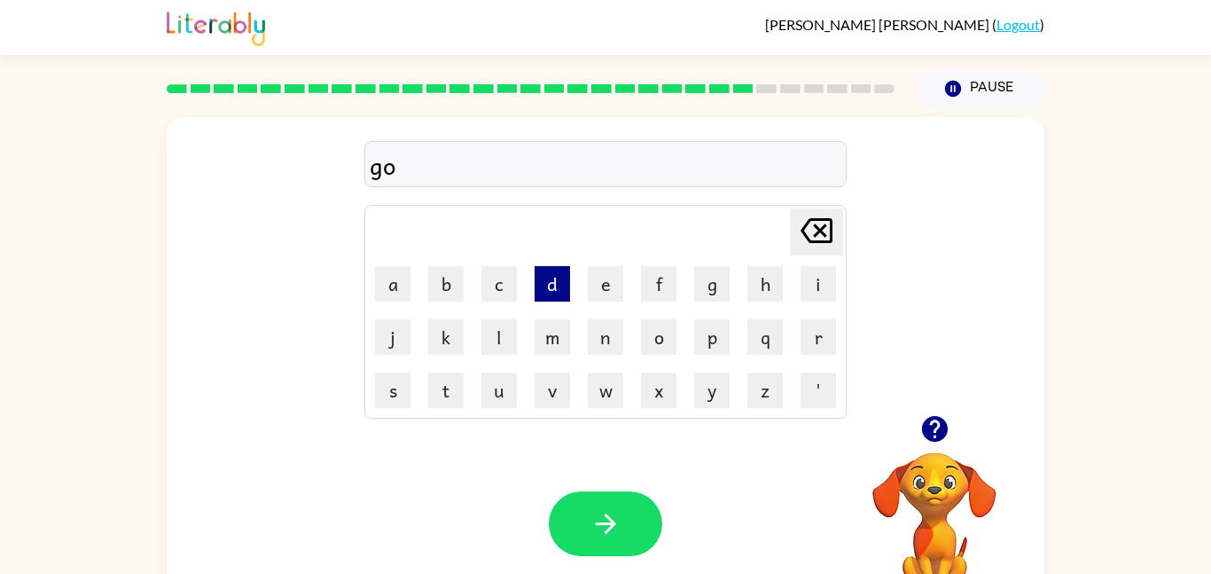
click at [552, 285] on button "d" at bounding box center [552, 283] width 35 height 35
click at [463, 305] on td "b" at bounding box center [445, 283] width 51 height 51
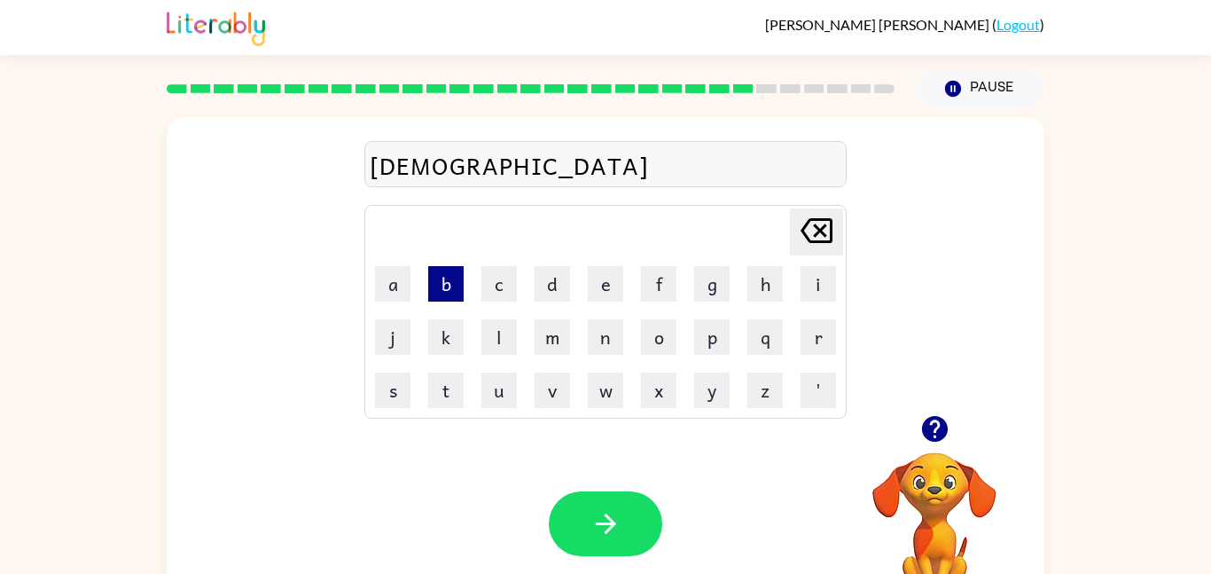
click at [456, 297] on button "b" at bounding box center [445, 283] width 35 height 35
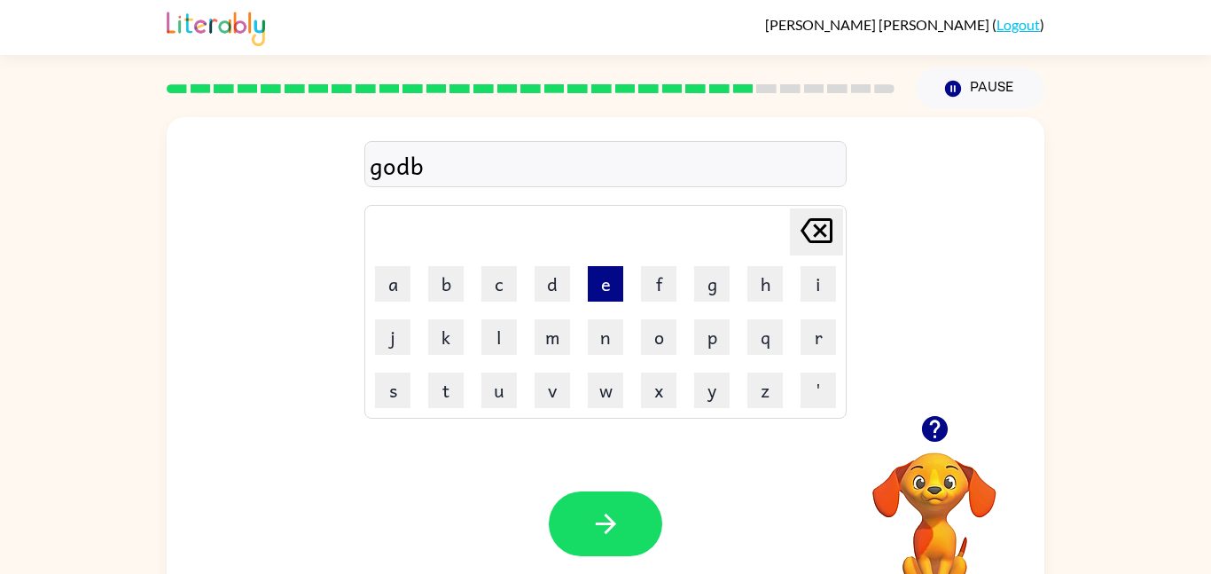
click at [612, 289] on button "e" at bounding box center [605, 283] width 35 height 35
click at [584, 302] on td "e" at bounding box center [605, 283] width 51 height 51
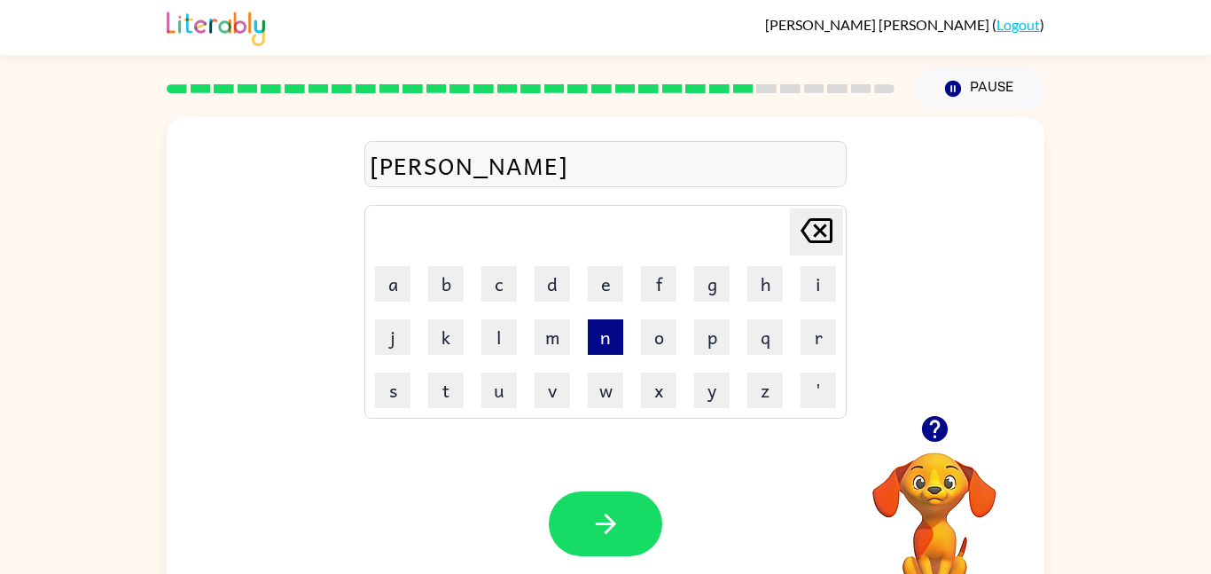
click at [603, 339] on button "n" at bounding box center [605, 336] width 35 height 35
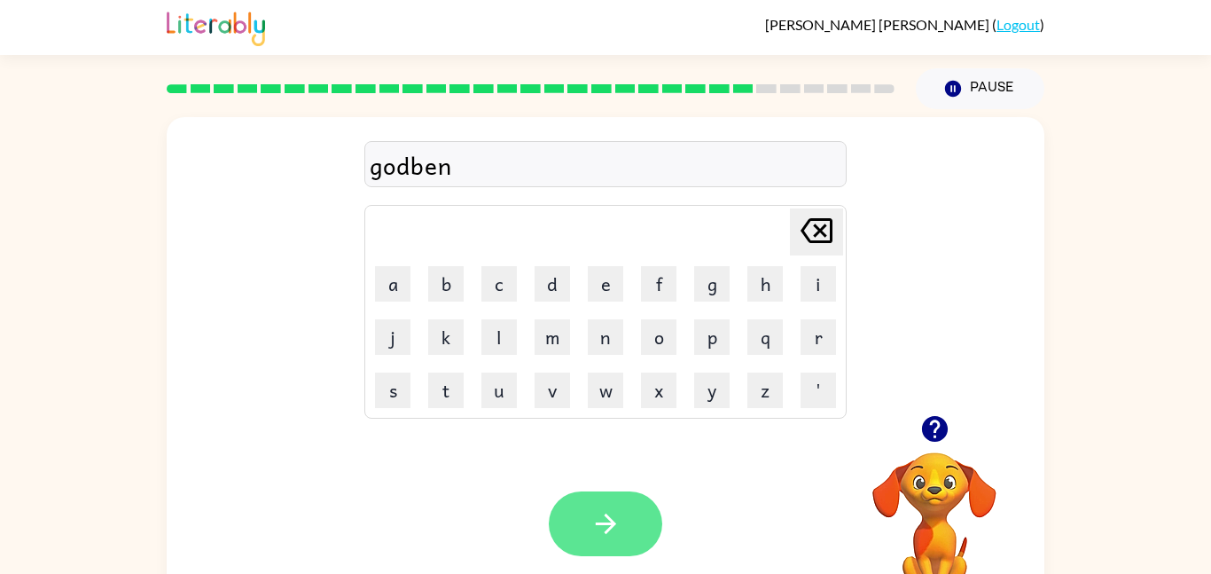
click at [597, 514] on icon "button" at bounding box center [606, 523] width 31 height 31
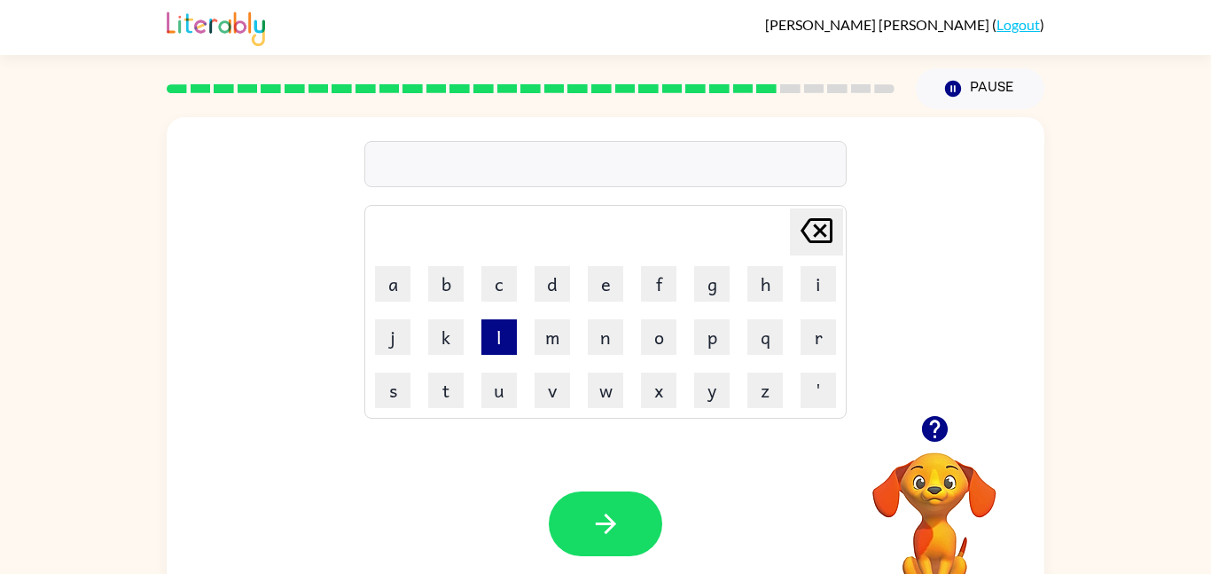
click at [501, 338] on button "l" at bounding box center [498, 336] width 35 height 35
click at [499, 398] on button "u" at bounding box center [498, 389] width 35 height 35
click at [819, 333] on button "r" at bounding box center [818, 336] width 35 height 35
click at [391, 335] on button "j" at bounding box center [392, 336] width 35 height 35
click at [387, 285] on button "a" at bounding box center [392, 283] width 35 height 35
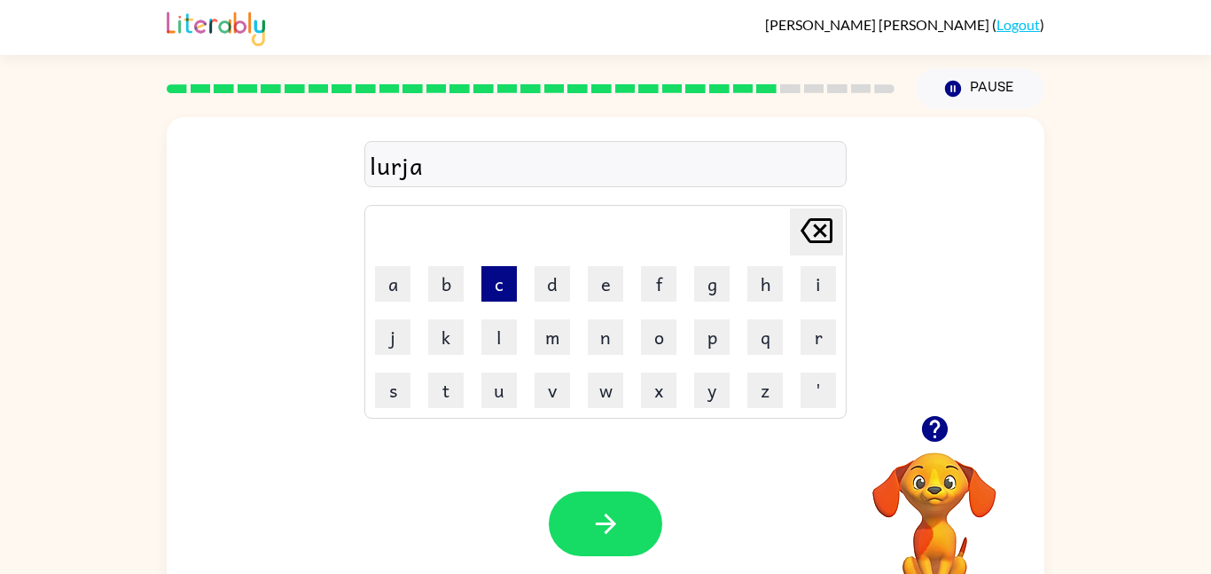
click at [493, 292] on button "c" at bounding box center [498, 283] width 35 height 35
click at [451, 336] on button "k" at bounding box center [445, 336] width 35 height 35
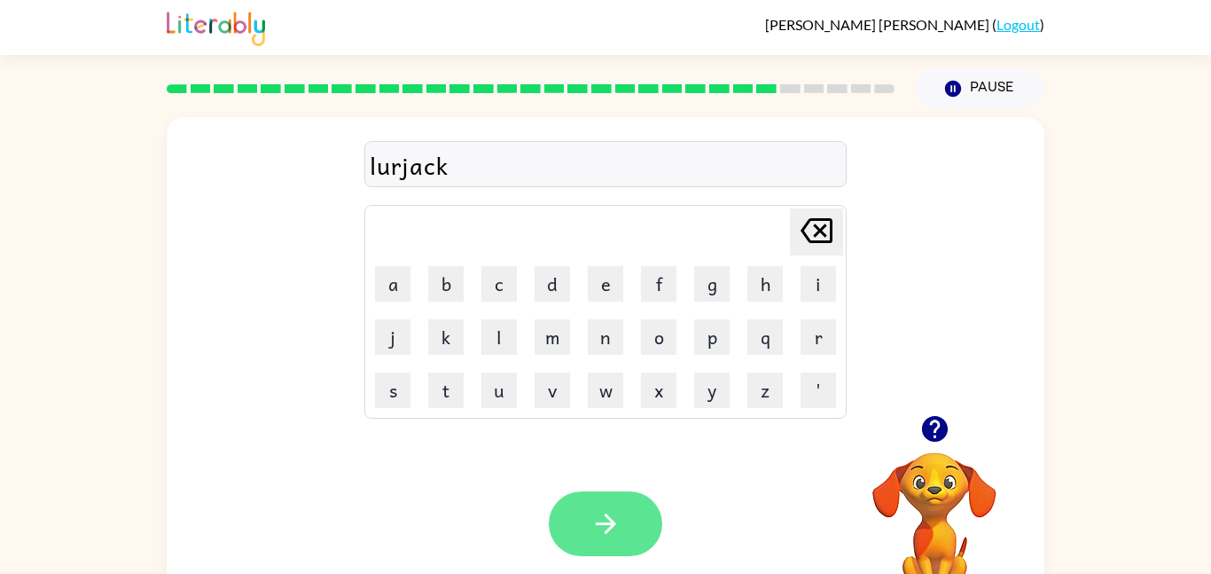
click at [614, 537] on icon "button" at bounding box center [606, 523] width 31 height 31
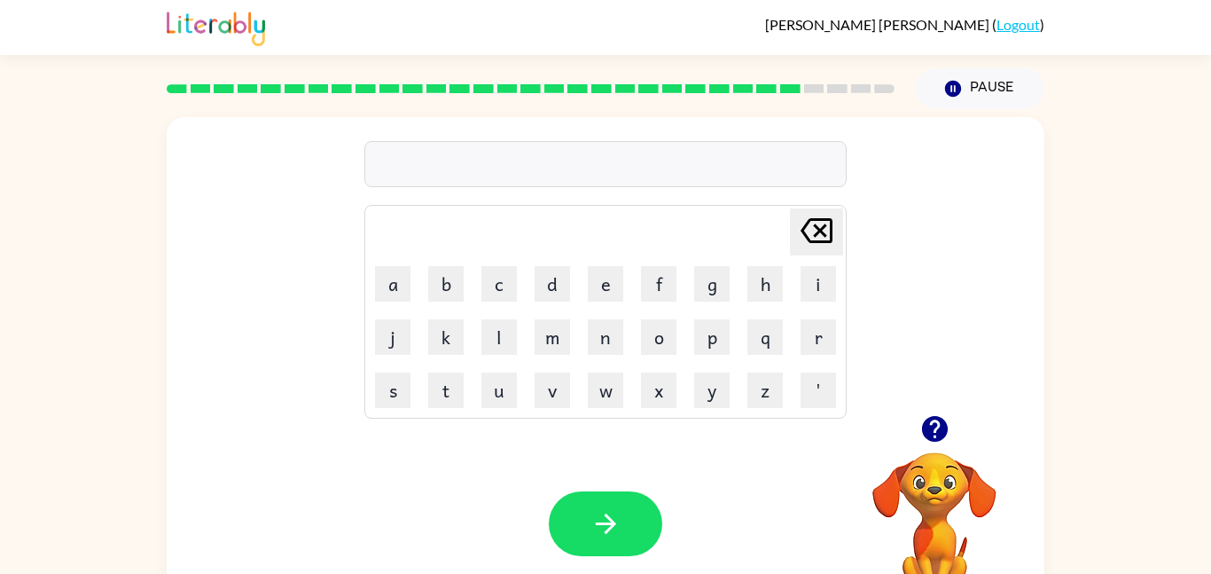
type button "delete"
click at [864, 497] on video "Your browser must support playing .mp4 files to use Literably. Please try using…" at bounding box center [934, 513] width 177 height 177
click at [938, 430] on icon "button" at bounding box center [934, 429] width 26 height 26
click at [706, 345] on button "p" at bounding box center [711, 336] width 35 height 35
click at [617, 295] on button "e" at bounding box center [605, 283] width 35 height 35
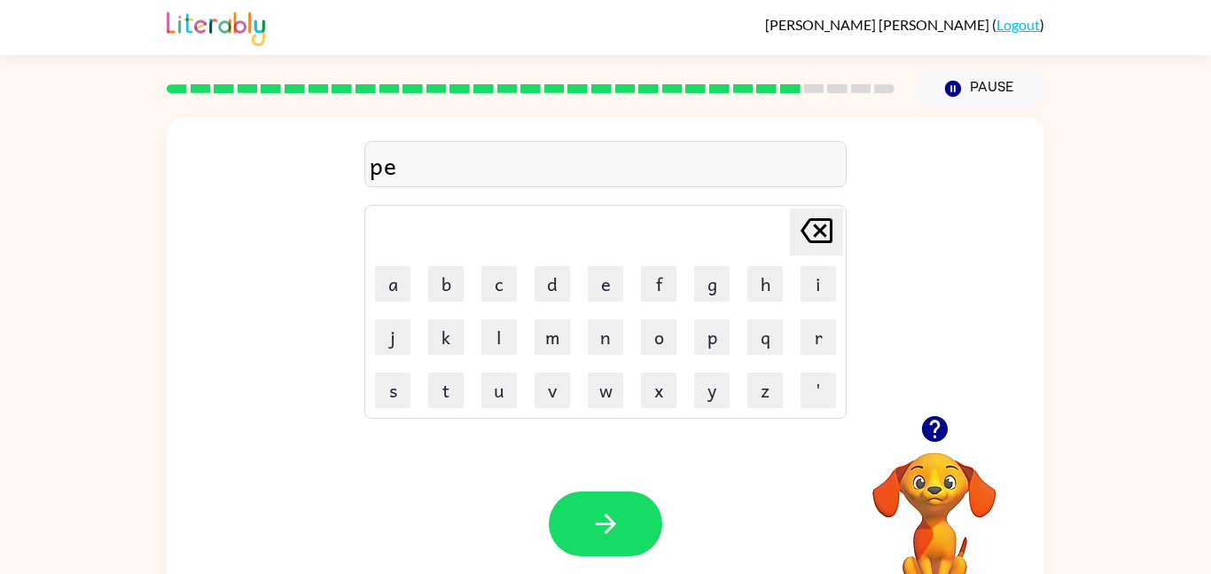
click at [715, 408] on td "y" at bounding box center [711, 389] width 51 height 51
click at [716, 398] on button "y" at bounding box center [711, 389] width 35 height 35
click at [401, 397] on button "s" at bounding box center [392, 389] width 35 height 35
click at [602, 289] on button "e" at bounding box center [605, 283] width 35 height 35
click at [599, 535] on icon "button" at bounding box center [606, 523] width 31 height 31
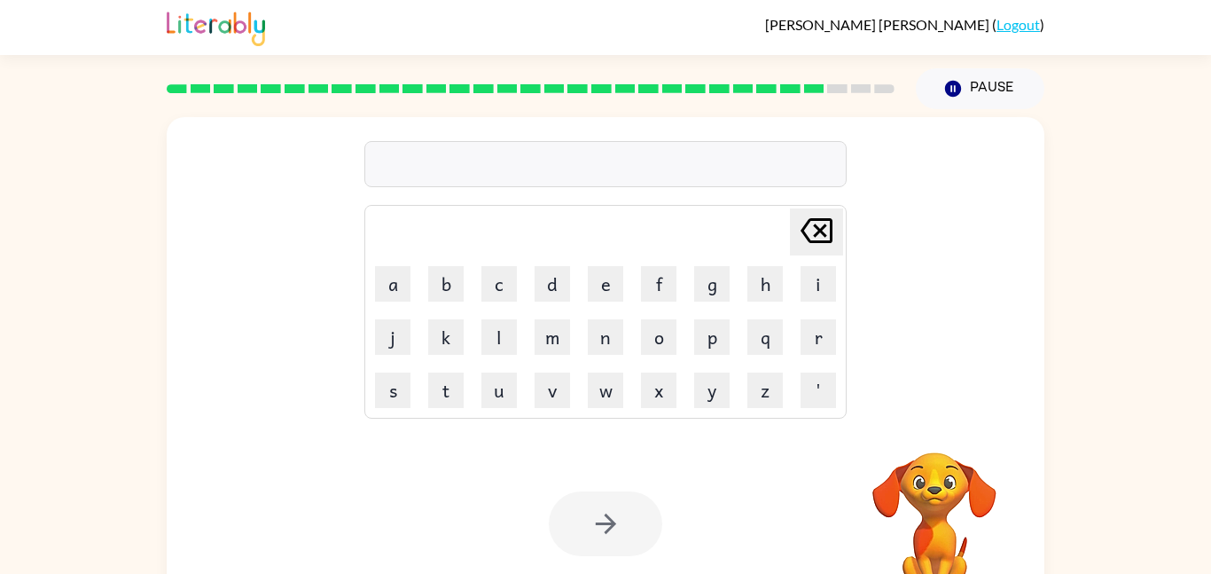
click at [947, 503] on video "Your browser must support playing .mp4 files to use Literably. Please try using…" at bounding box center [934, 513] width 177 height 177
click at [938, 472] on video "Your browser must support playing .mp4 files to use Literably. Please try using…" at bounding box center [934, 513] width 177 height 177
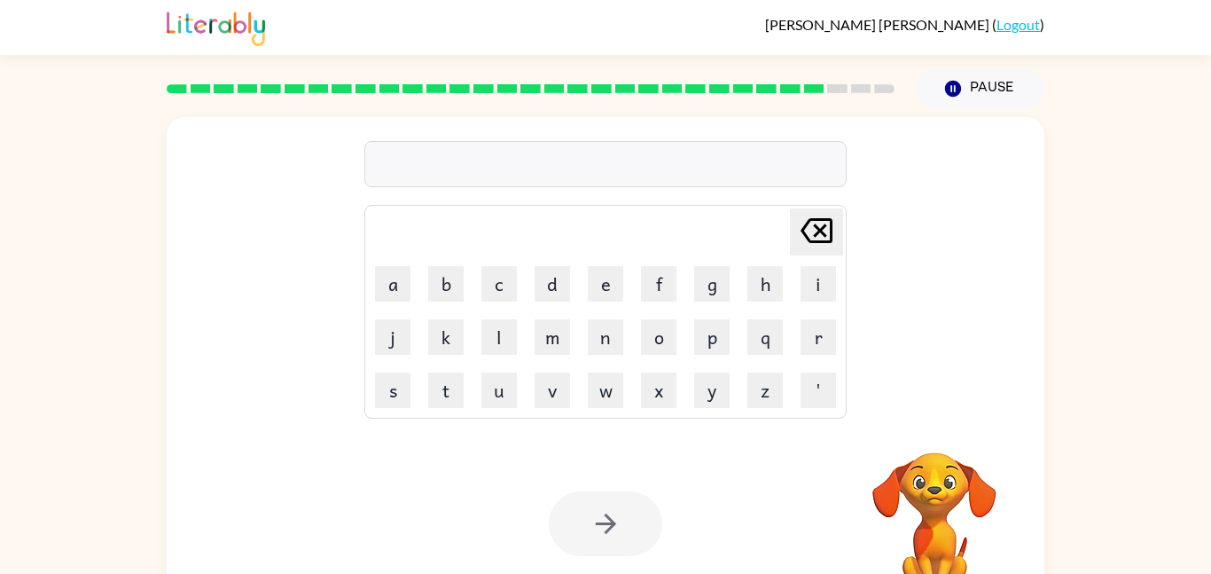
click at [938, 472] on video "Your browser must support playing .mp4 files to use Literably. Please try using…" at bounding box center [934, 513] width 177 height 177
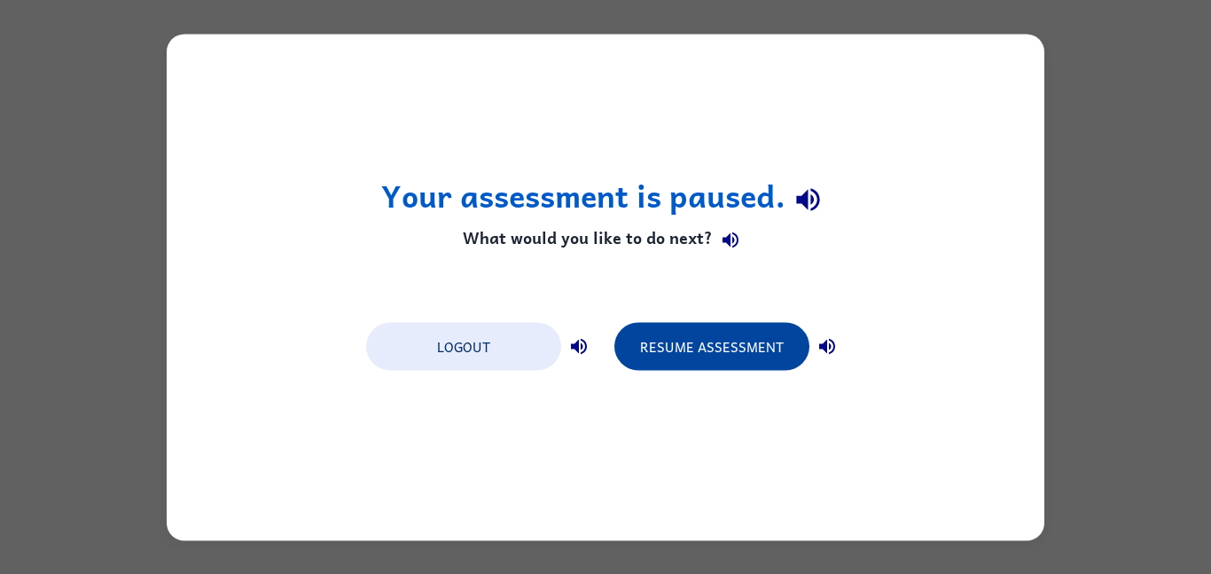
click at [711, 349] on button "Resume Assessment" at bounding box center [711, 346] width 195 height 48
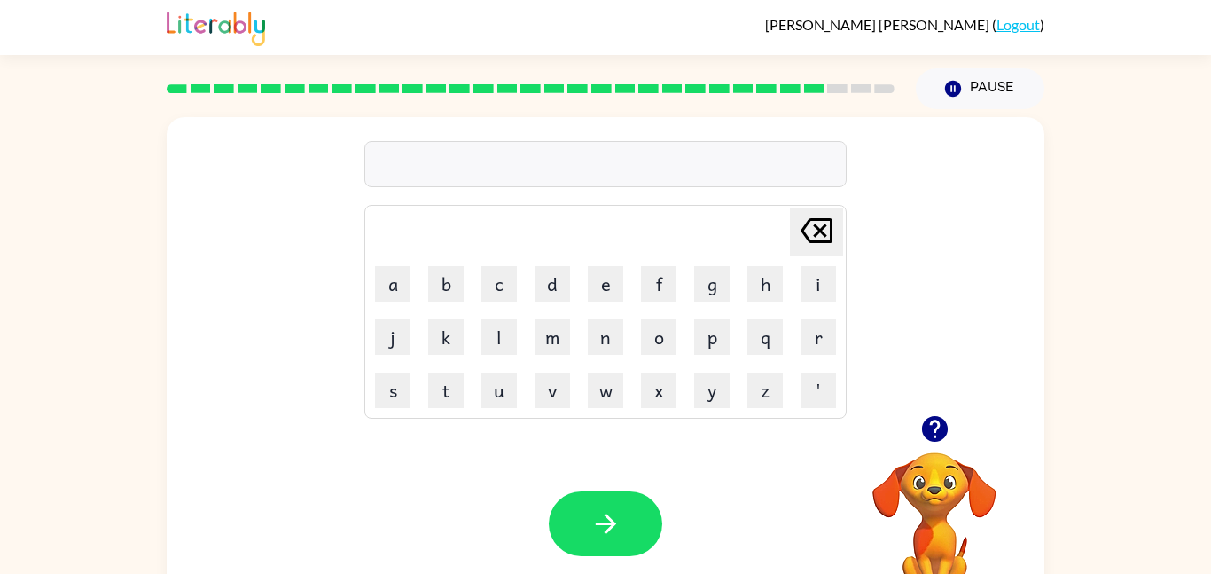
click at [418, 375] on td "s" at bounding box center [392, 389] width 51 height 51
click at [431, 385] on button "t" at bounding box center [445, 389] width 35 height 35
click at [753, 281] on button "h" at bounding box center [765, 283] width 35 height 35
click at [397, 286] on button "a" at bounding box center [392, 283] width 35 height 35
click at [597, 293] on button "e" at bounding box center [605, 283] width 35 height 35
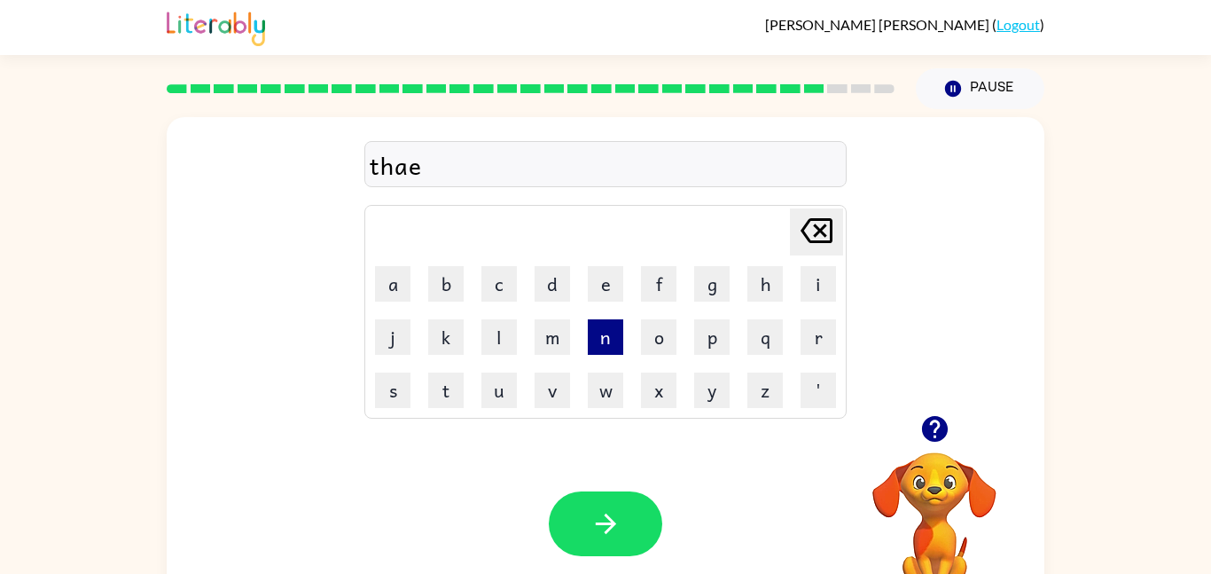
click at [598, 325] on button "n" at bounding box center [605, 336] width 35 height 35
click at [592, 559] on div "Your browser must support playing .mp4 files to use Literably. Please try using…" at bounding box center [606, 524] width 878 height 200
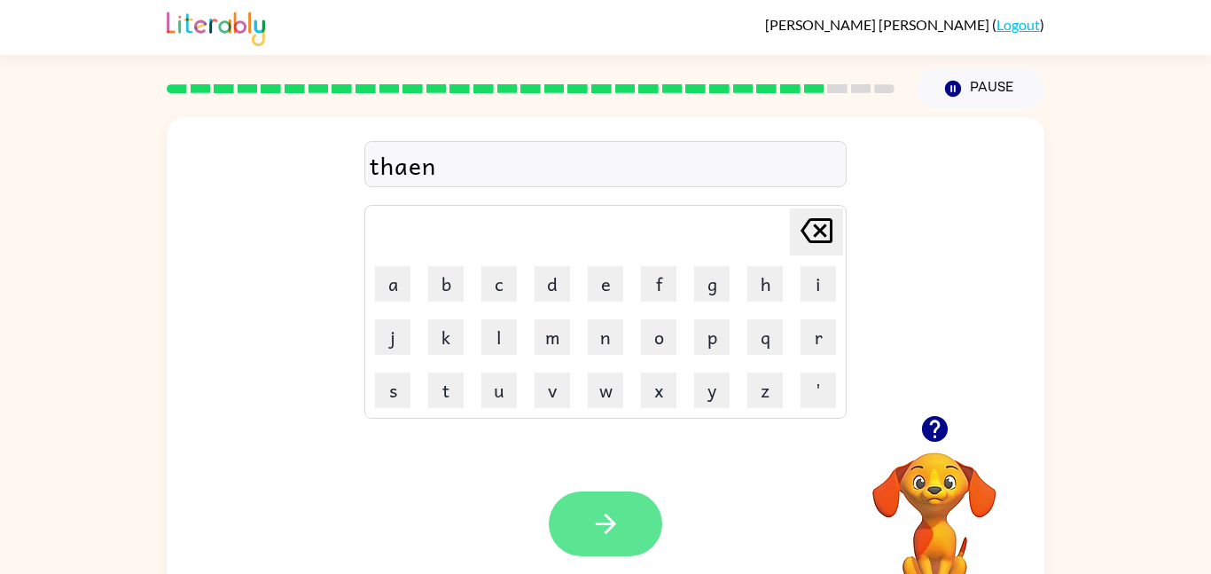
click at [600, 541] on button "button" at bounding box center [606, 523] width 114 height 65
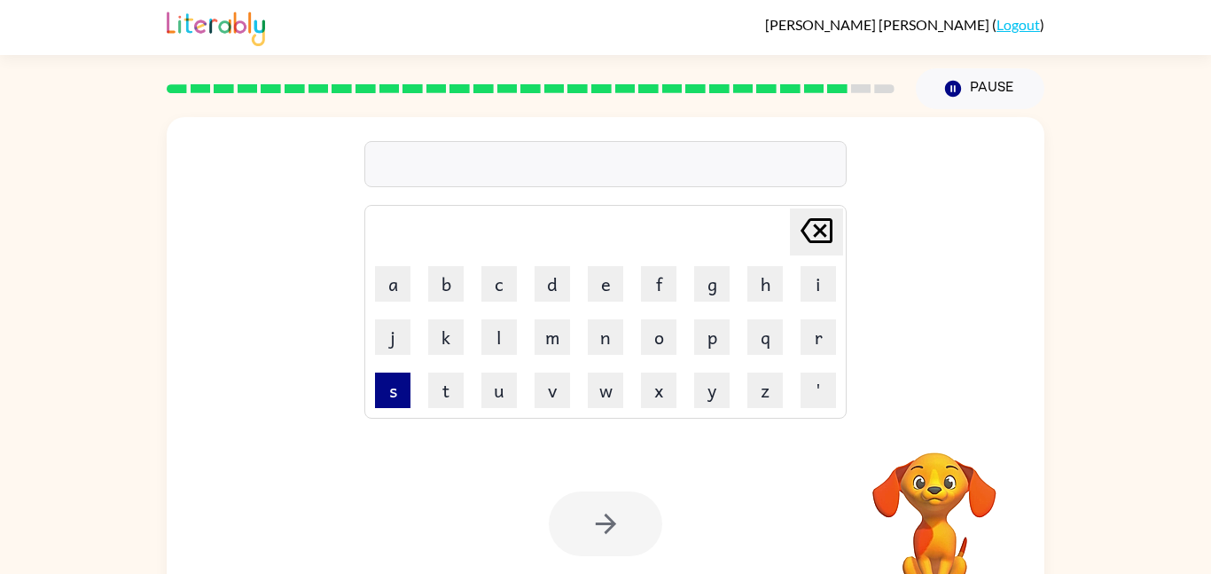
click at [387, 374] on button "s" at bounding box center [392, 389] width 35 height 35
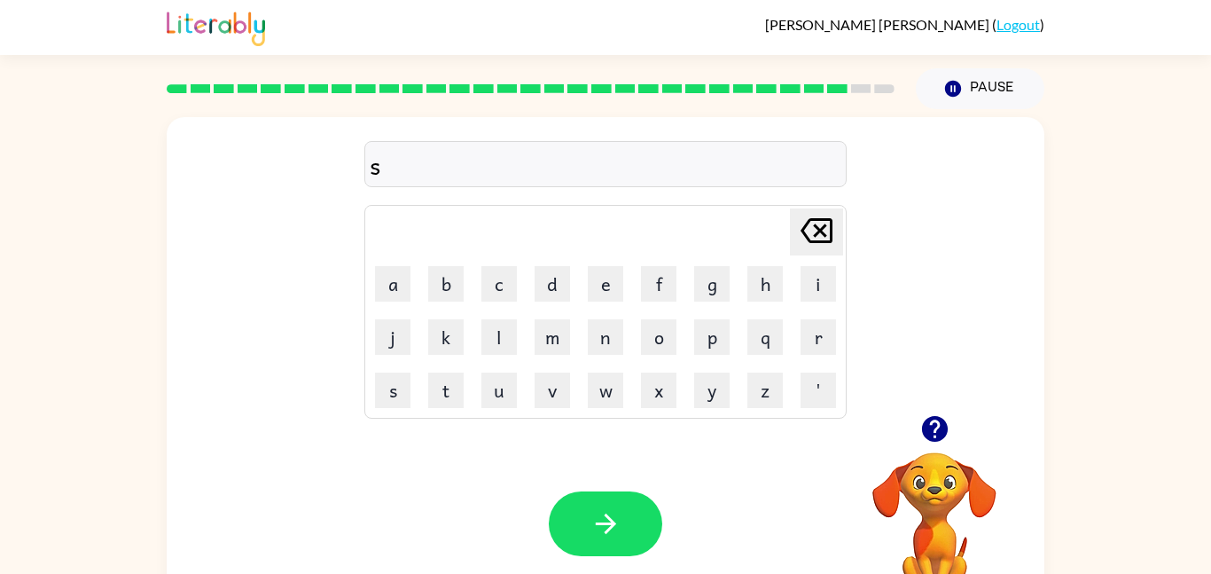
click at [474, 361] on td "l" at bounding box center [499, 336] width 51 height 51
click at [503, 343] on button "l" at bounding box center [498, 336] width 35 height 35
click at [616, 294] on button "e" at bounding box center [605, 283] width 35 height 35
click at [549, 390] on button "v" at bounding box center [552, 389] width 35 height 35
click at [614, 281] on button "e" at bounding box center [605, 283] width 35 height 35
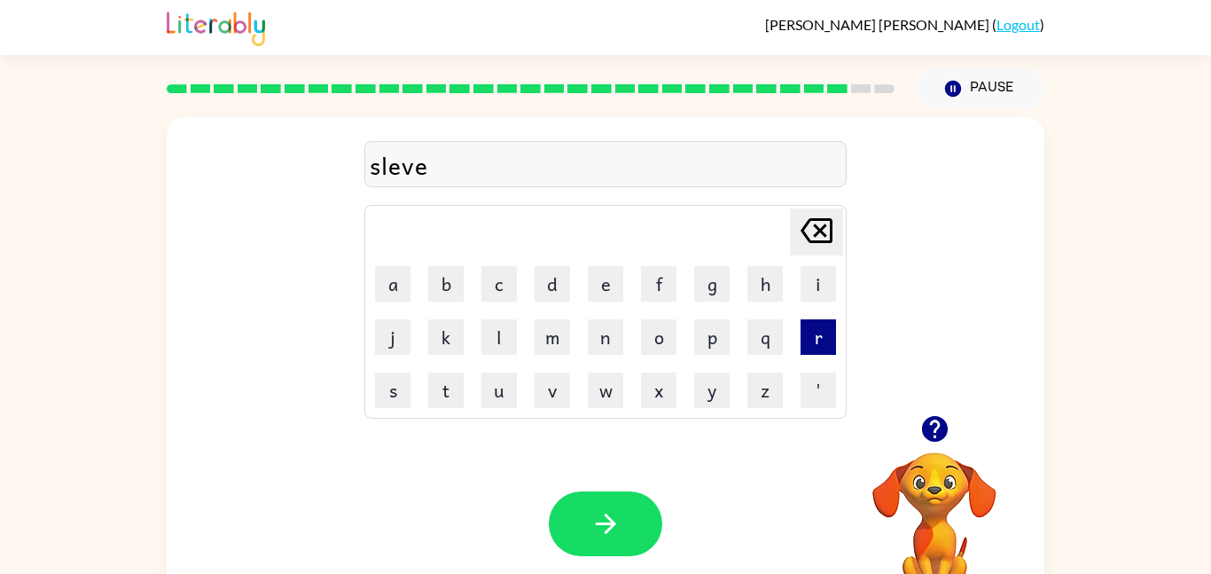
click at [805, 346] on button "r" at bounding box center [818, 336] width 35 height 35
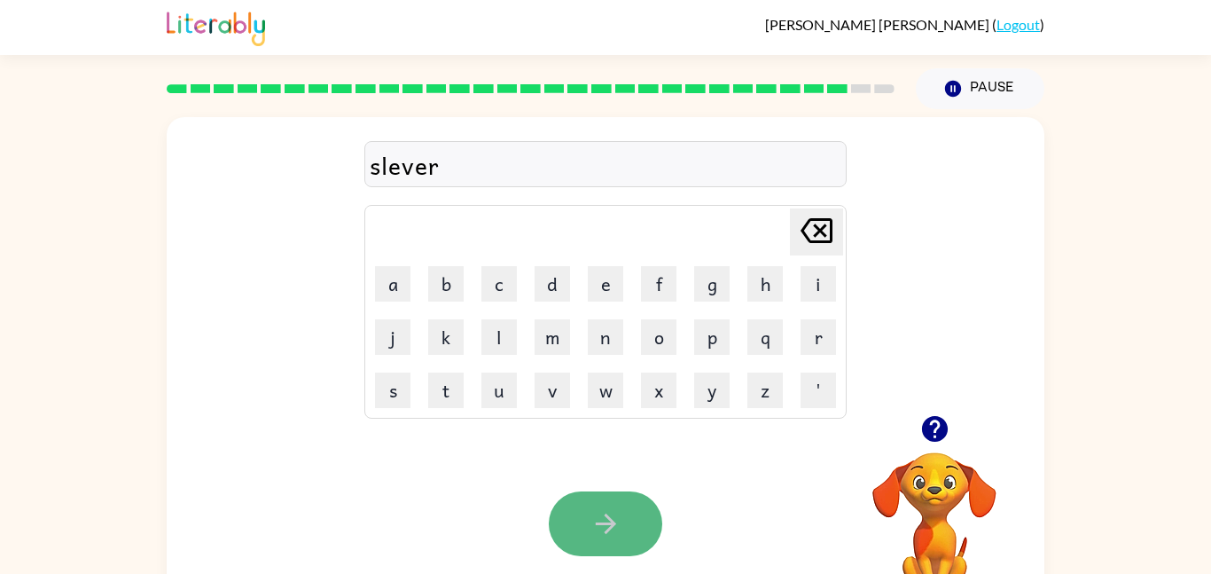
click at [591, 534] on icon "button" at bounding box center [606, 523] width 31 height 31
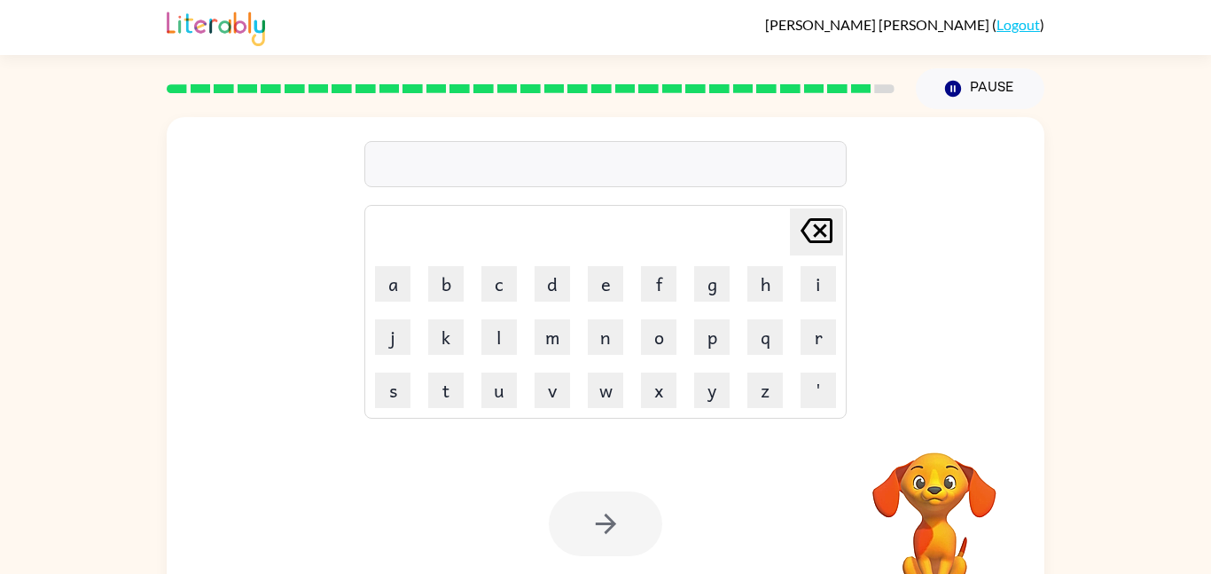
click at [898, 527] on video "Your browser must support playing .mp4 files to use Literably. Please try using…" at bounding box center [934, 513] width 177 height 177
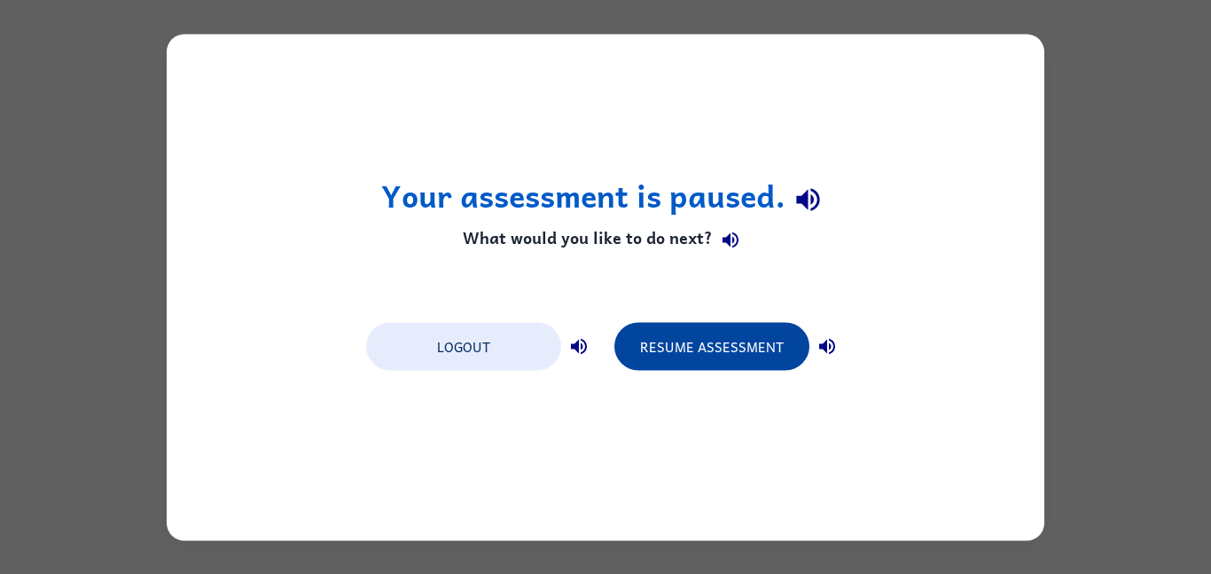
click at [685, 332] on button "Resume Assessment" at bounding box center [711, 346] width 195 height 48
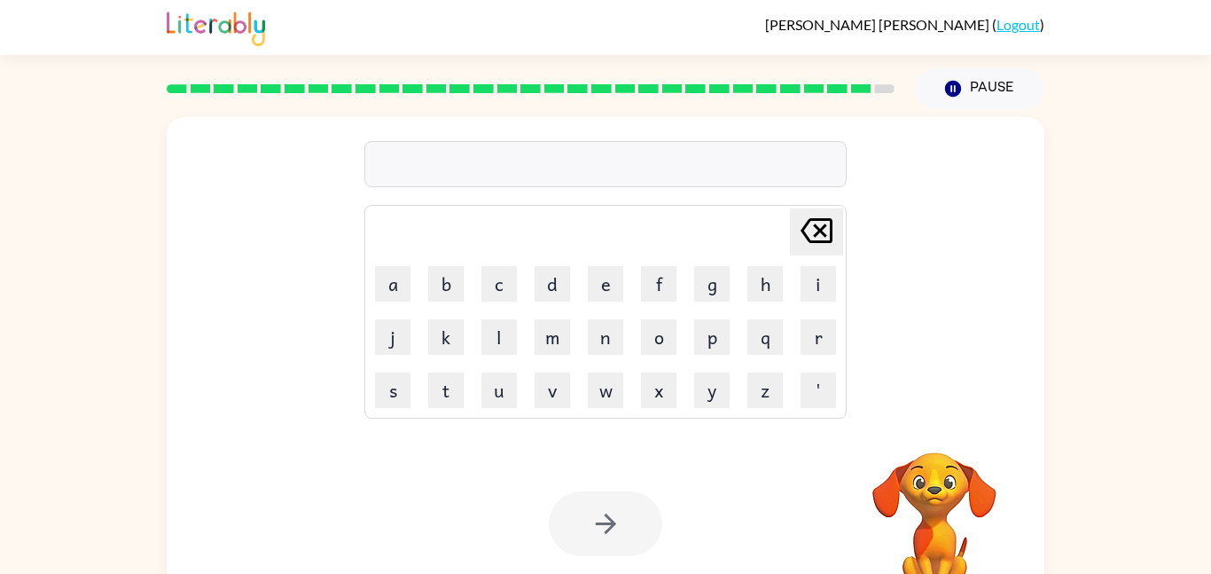
click at [942, 467] on video "Your browser must support playing .mp4 files to use Literably. Please try using…" at bounding box center [934, 513] width 177 height 177
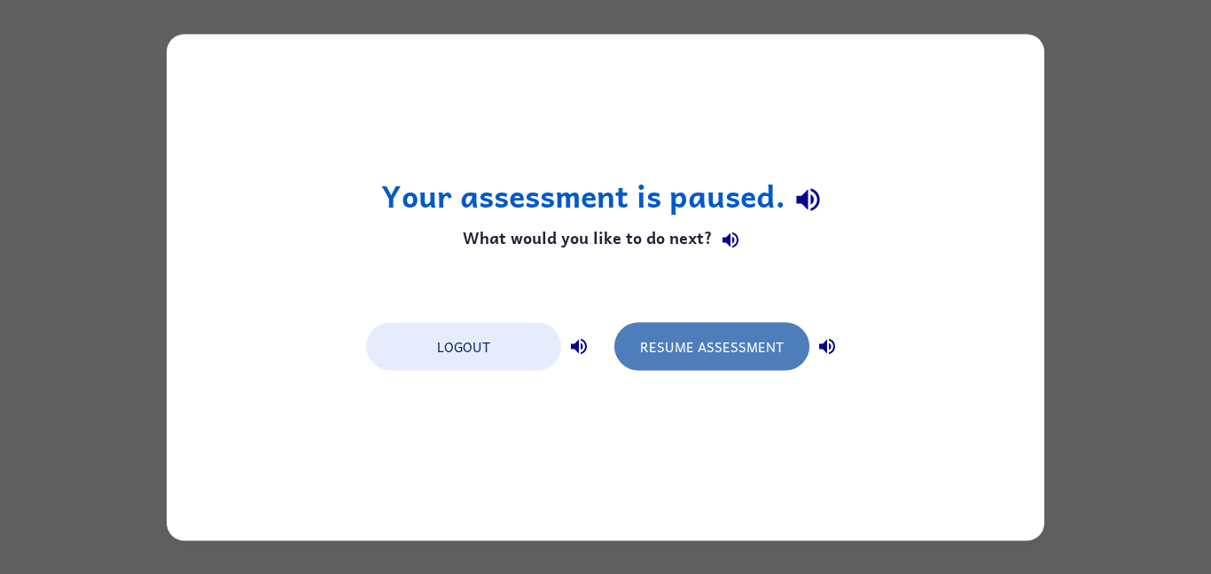
click at [757, 356] on button "Resume Assessment" at bounding box center [711, 346] width 195 height 48
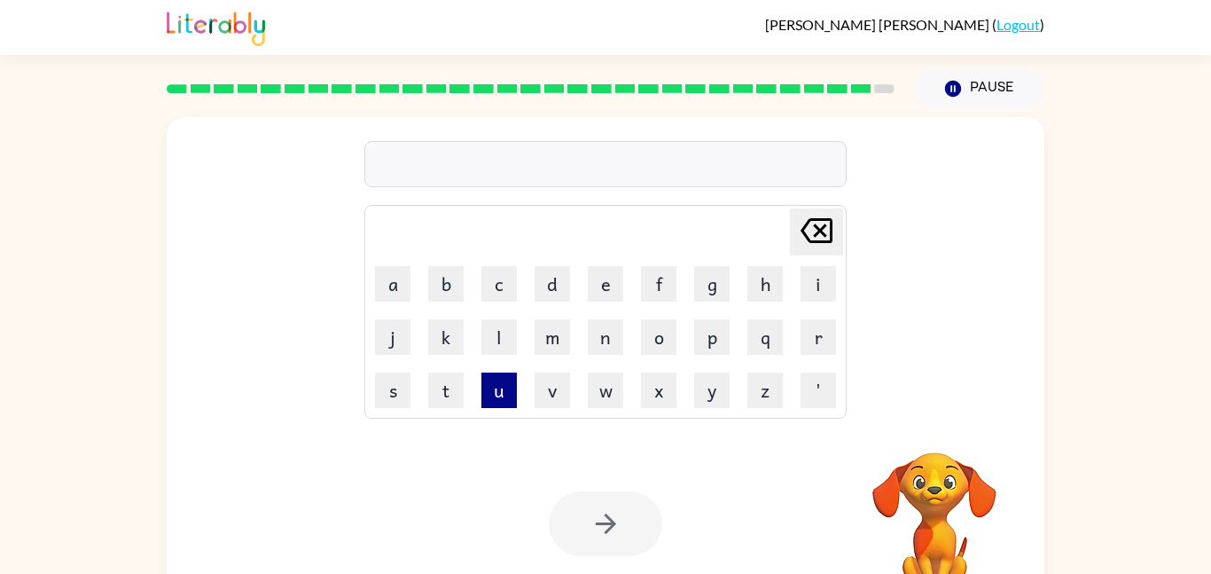
click at [506, 389] on button "u" at bounding box center [498, 389] width 35 height 35
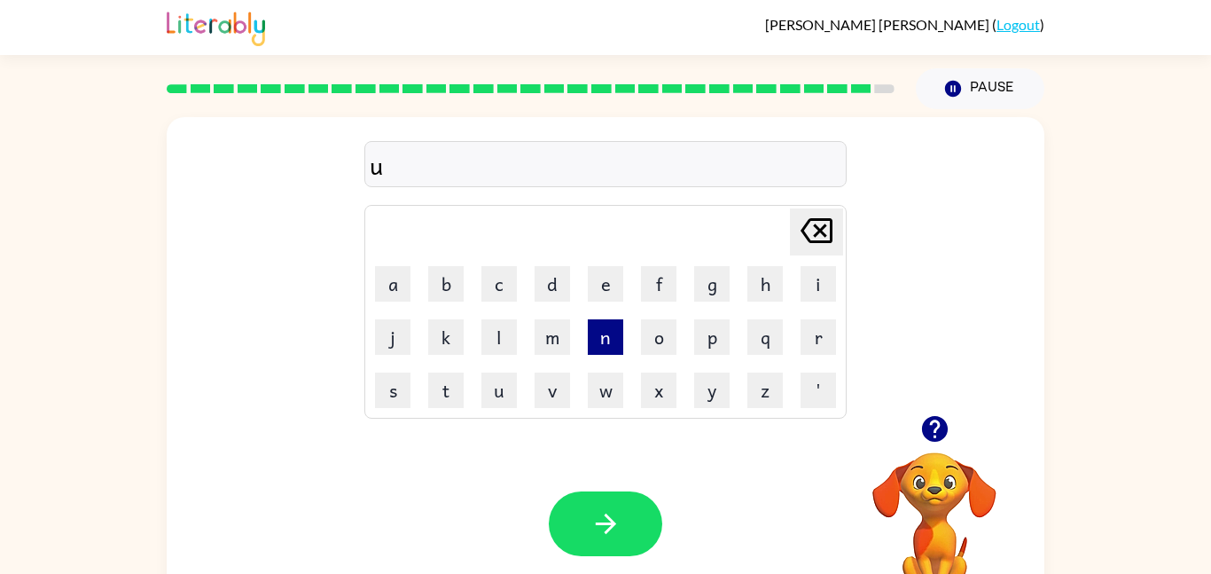
click at [609, 338] on button "n" at bounding box center [605, 336] width 35 height 35
click at [675, 288] on button "f" at bounding box center [658, 283] width 35 height 35
click at [813, 333] on button "r" at bounding box center [818, 336] width 35 height 35
click at [398, 281] on button "a" at bounding box center [392, 283] width 35 height 35
click at [571, 283] on td "d" at bounding box center [552, 283] width 51 height 51
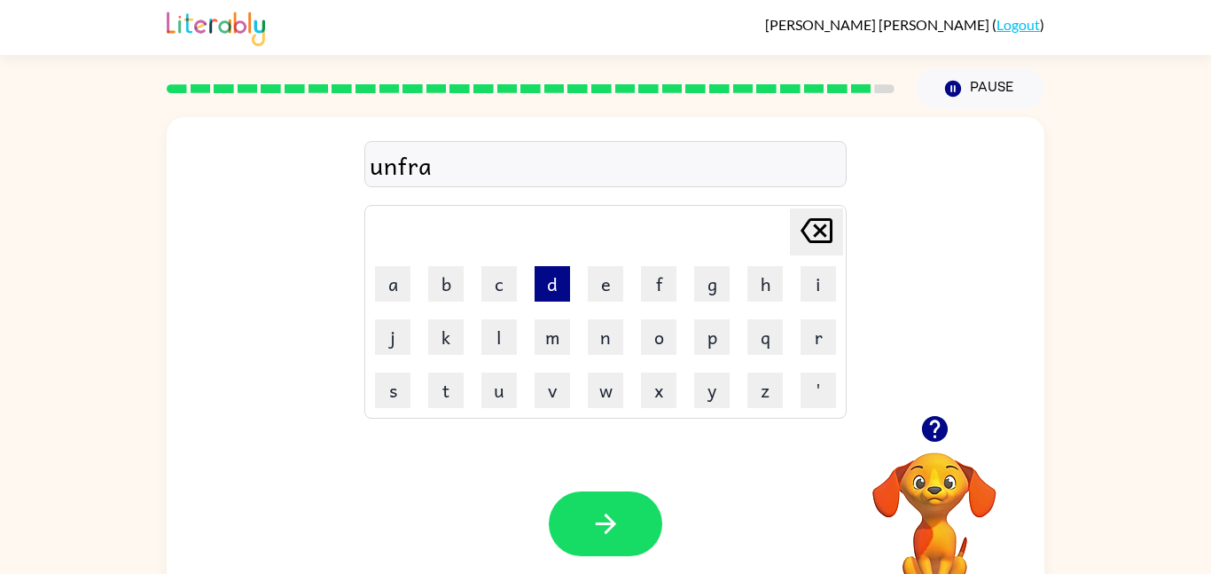
click at [565, 285] on button "d" at bounding box center [552, 283] width 35 height 35
click at [583, 289] on td "e" at bounding box center [605, 283] width 51 height 51
click at [604, 287] on button "e" at bounding box center [605, 283] width 35 height 35
click at [631, 479] on div "Your browser must support playing .mp4 files to use Literably. Please try using…" at bounding box center [606, 524] width 878 height 200
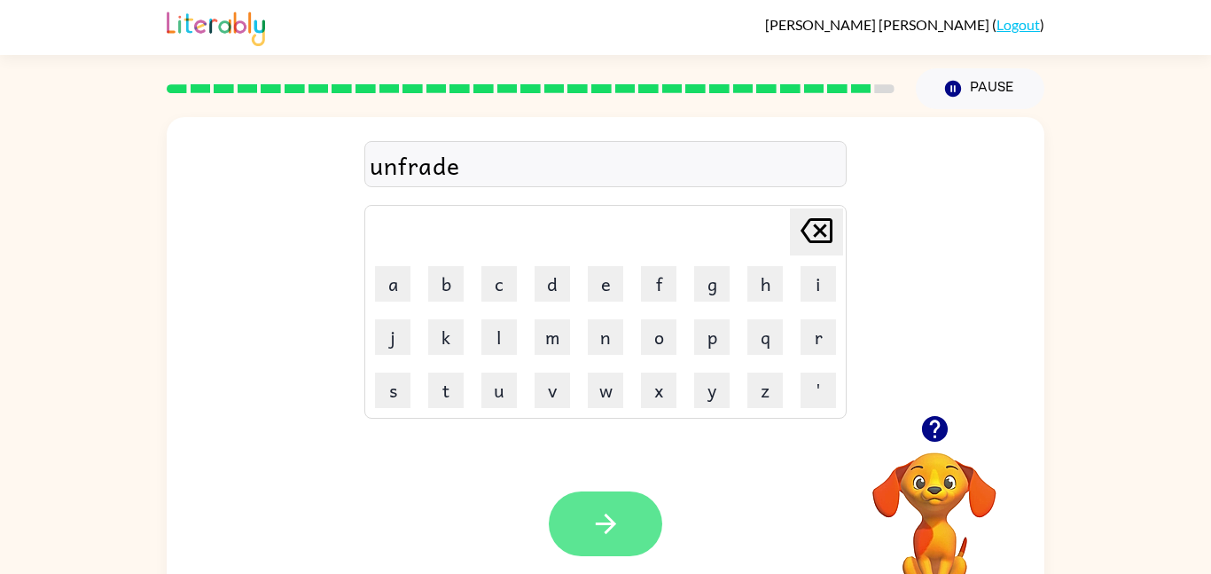
click at [626, 519] on button "button" at bounding box center [606, 523] width 114 height 65
